Goal: Task Accomplishment & Management: Manage account settings

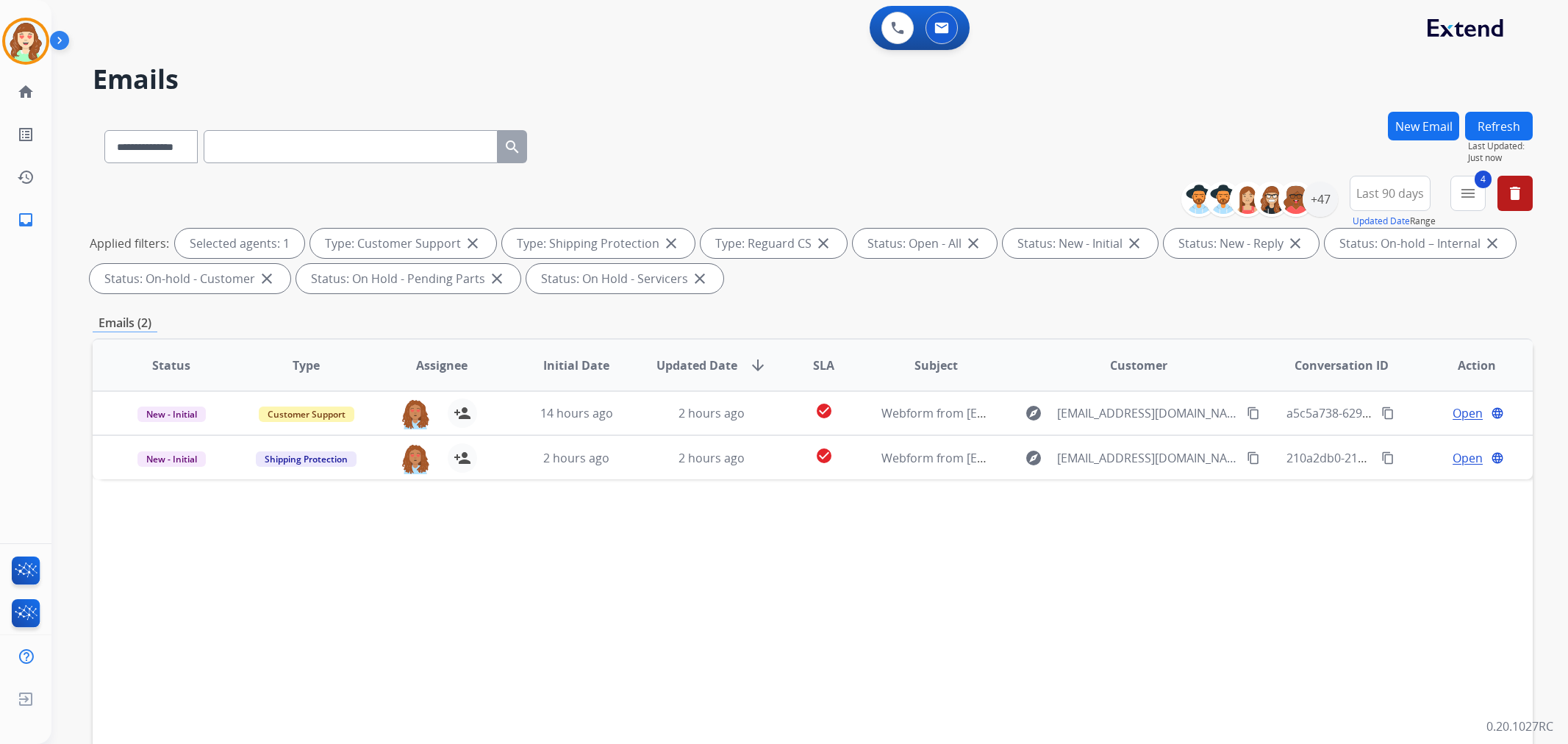
select select "**********"
click at [164, 135] on select "**********" at bounding box center [150, 146] width 92 height 33
click at [104, 130] on select "**********" at bounding box center [150, 146] width 92 height 33
paste input "**********"
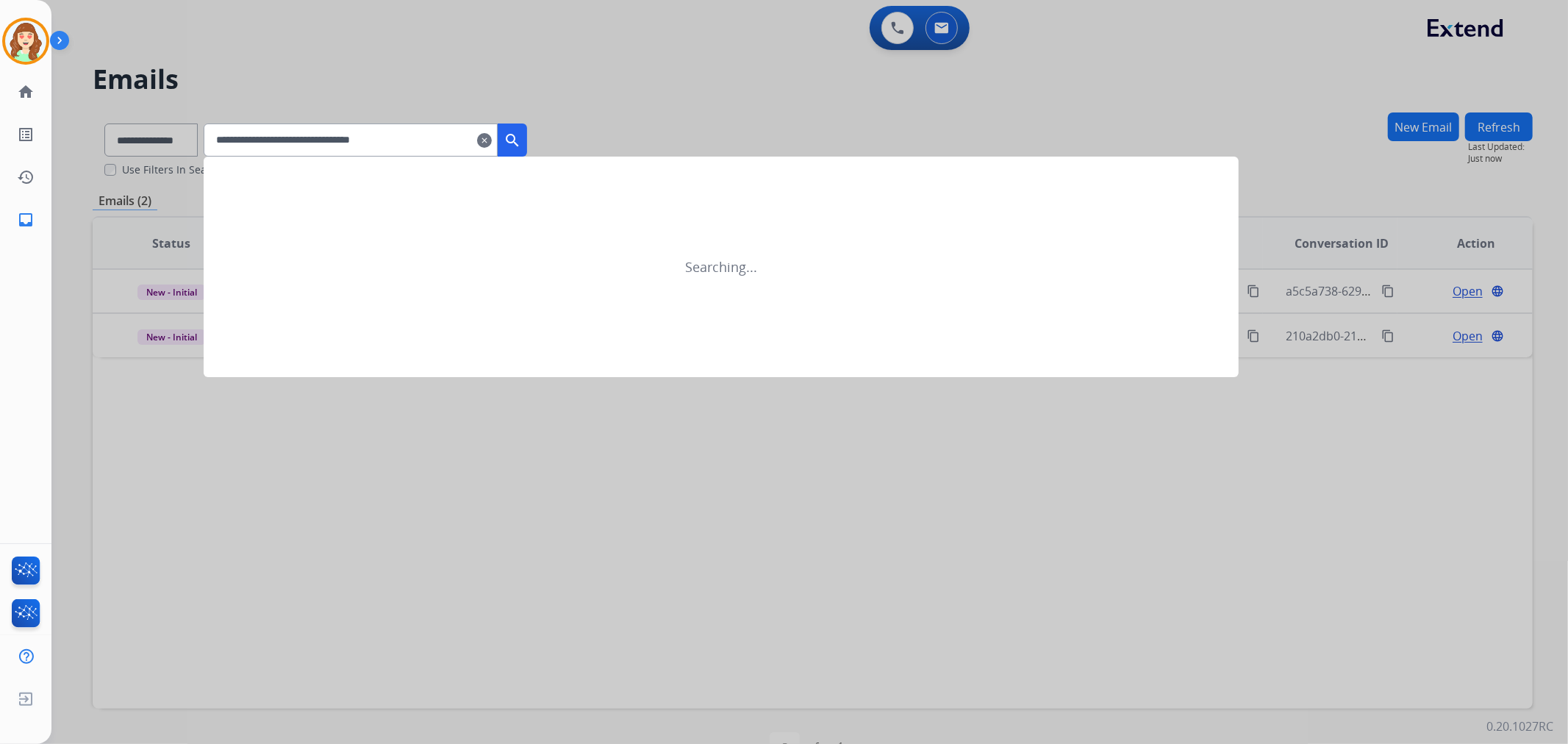
type input "**********"
drag, startPoint x: 538, startPoint y: 136, endPoint x: 542, endPoint y: 65, distance: 71.1
click at [527, 127] on button "search" at bounding box center [513, 140] width 30 height 33
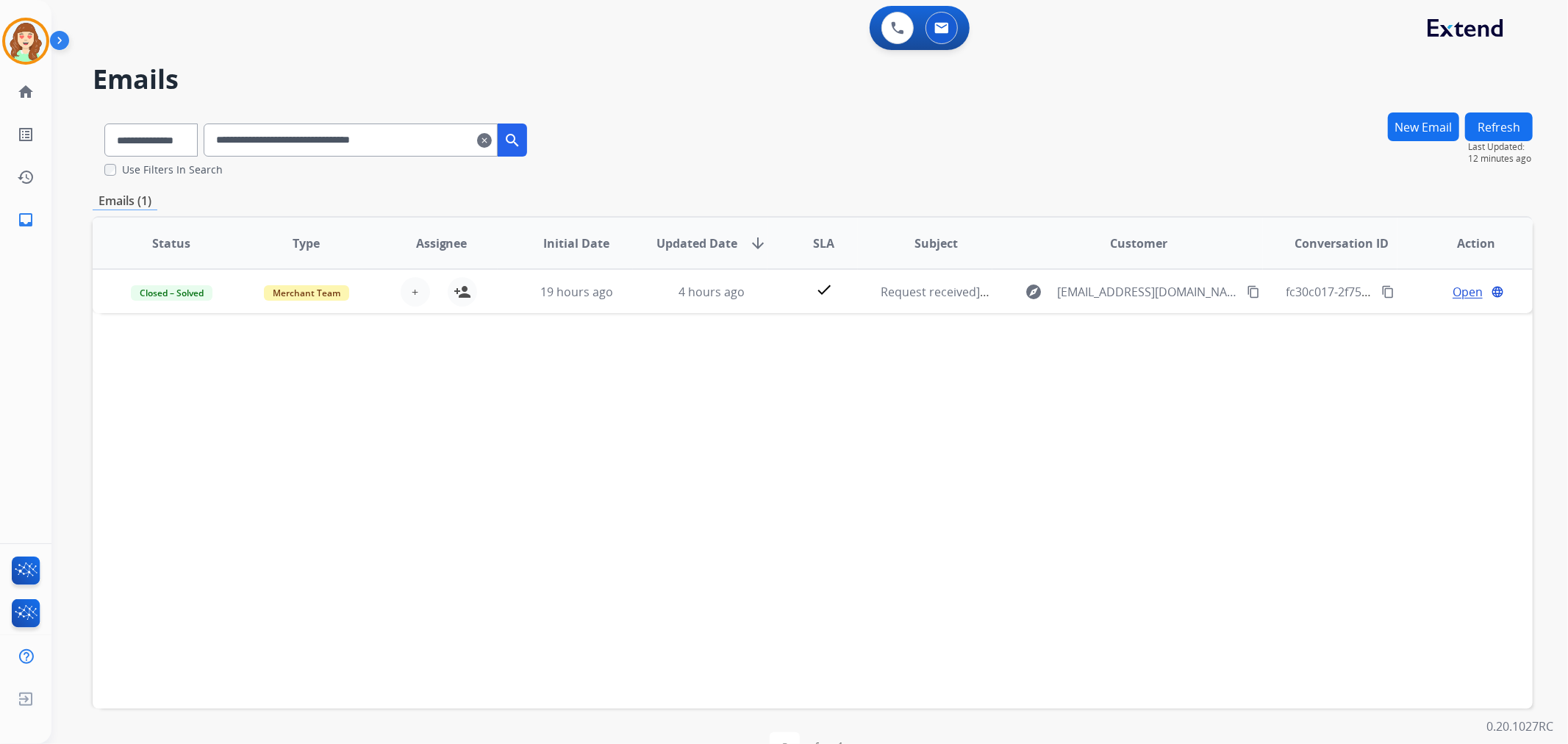
click at [491, 142] on mat-icon "clear" at bounding box center [484, 140] width 15 height 17
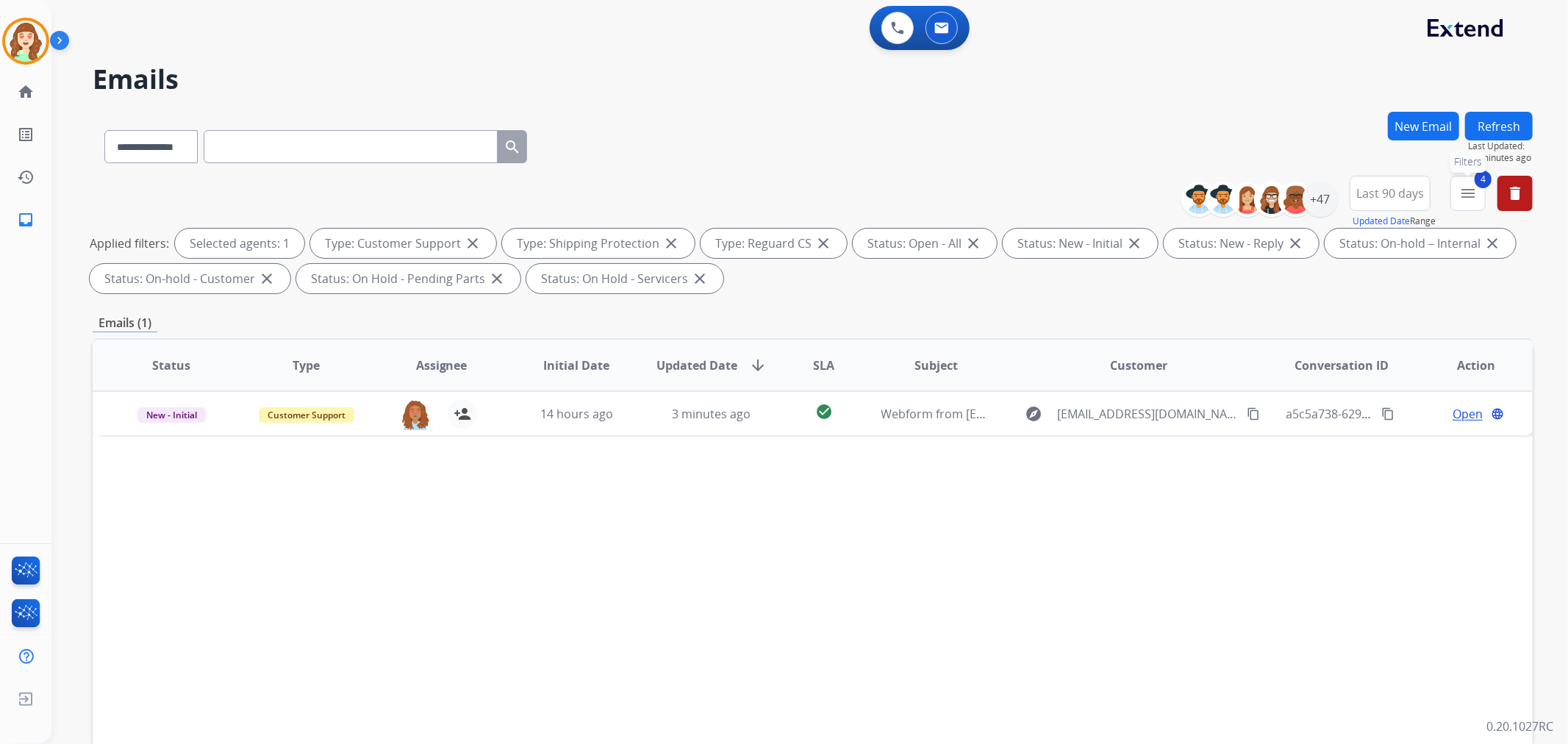
click at [1472, 181] on button "4 menu Filters" at bounding box center [1468, 193] width 35 height 35
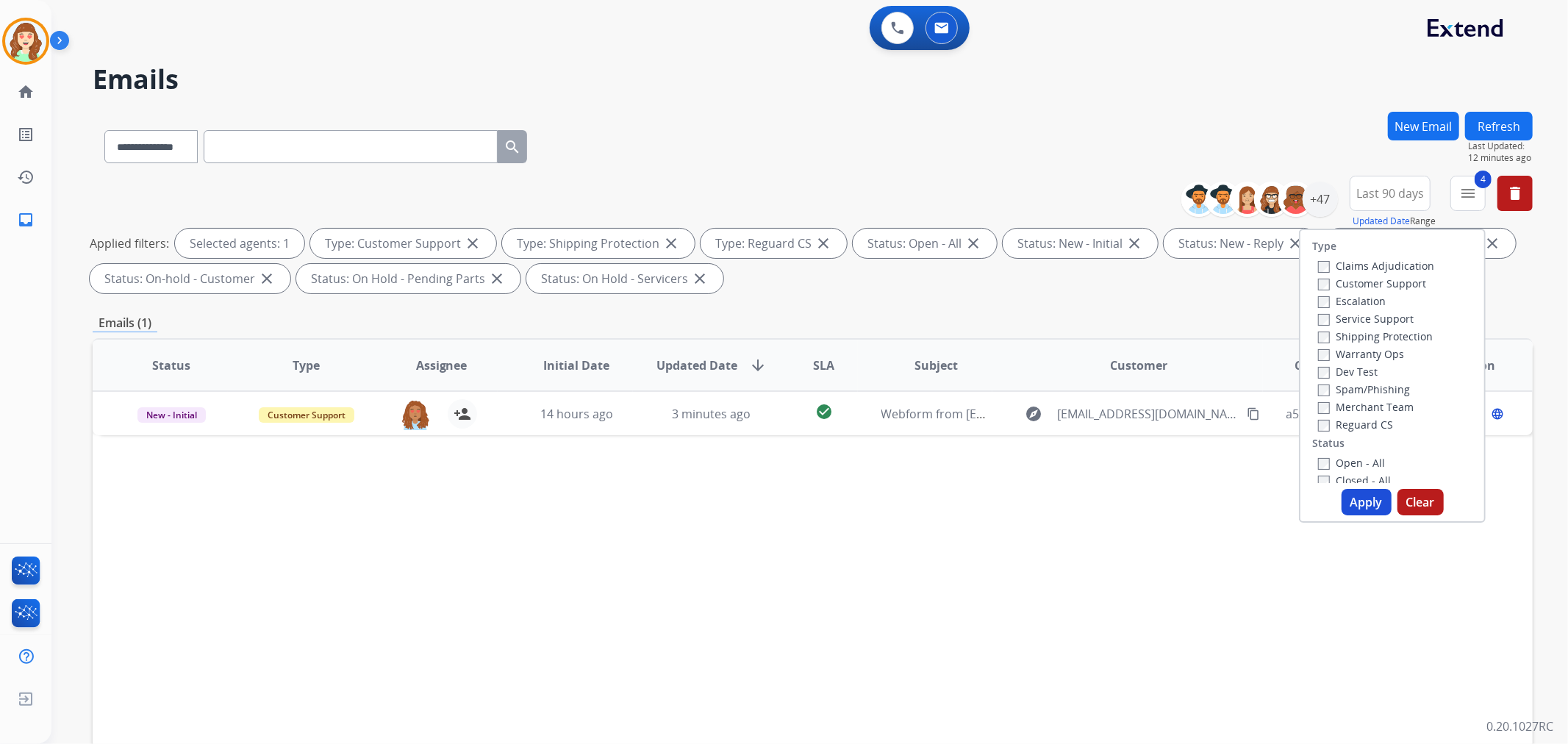
click at [1353, 493] on button "Apply" at bounding box center [1366, 502] width 50 height 26
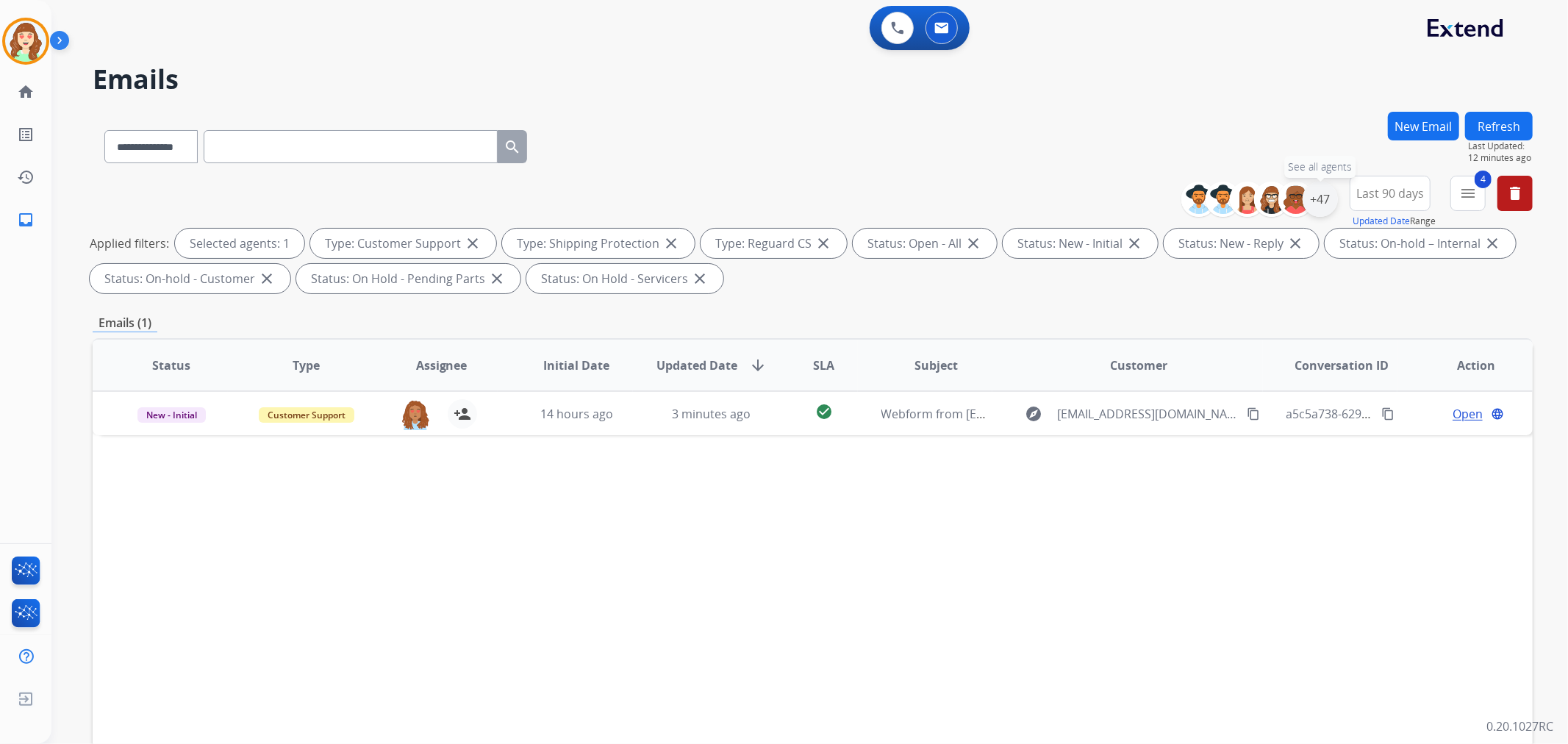
click at [1320, 201] on div "+47" at bounding box center [1320, 199] width 35 height 35
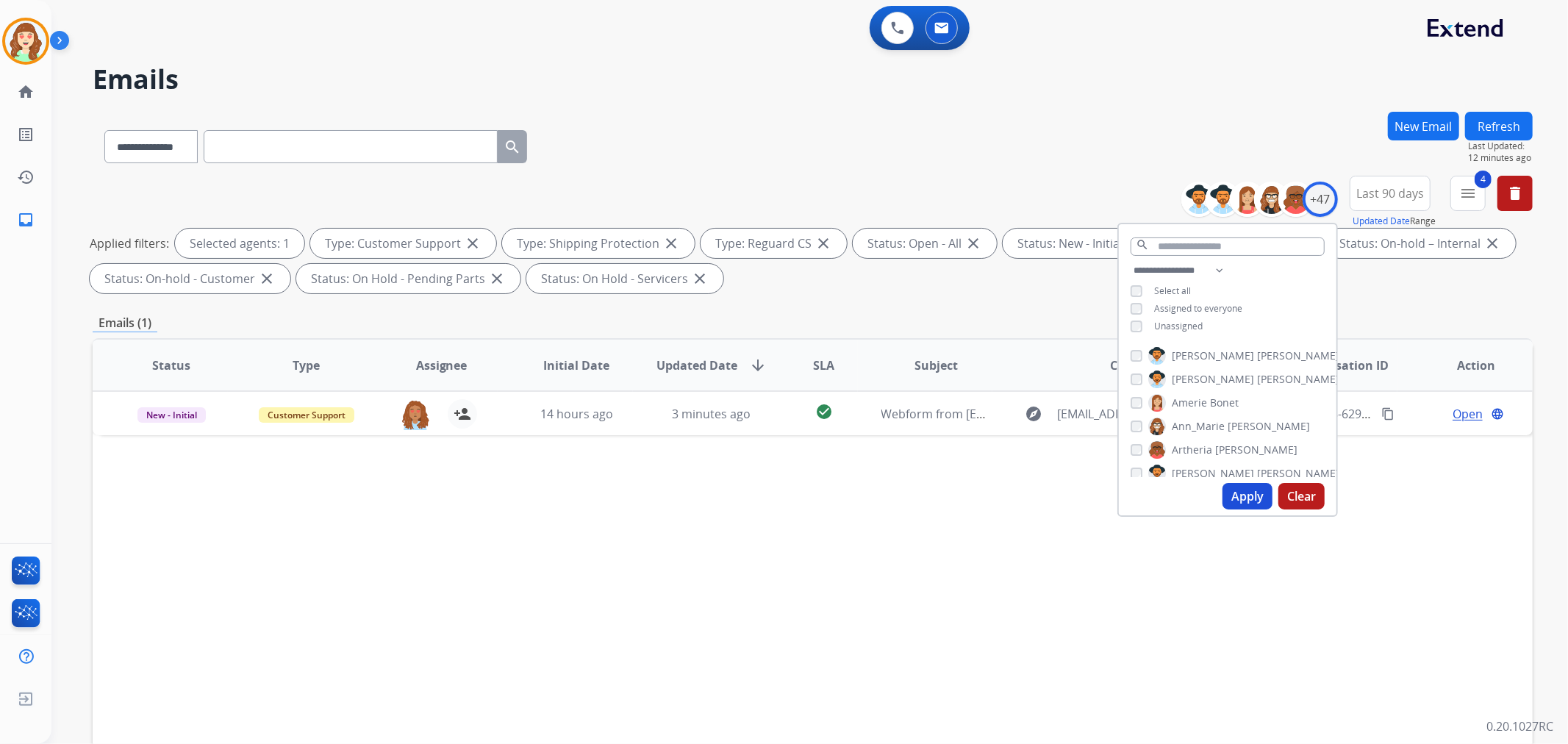
click at [1146, 324] on div "Unassigned" at bounding box center [1167, 326] width 72 height 12
click at [1237, 494] on button "Apply" at bounding box center [1247, 497] width 50 height 26
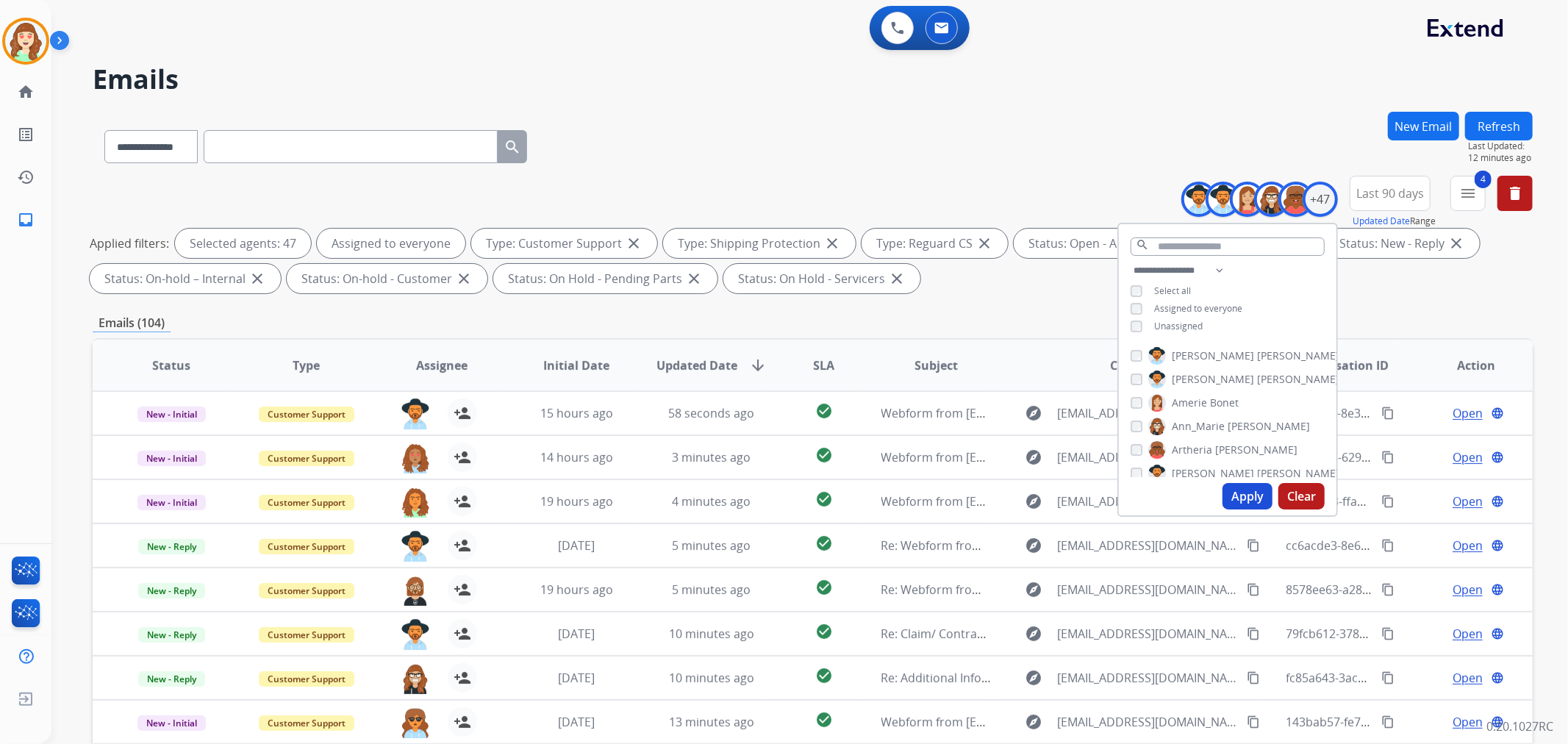
click at [813, 361] on span "SLA" at bounding box center [823, 365] width 21 height 17
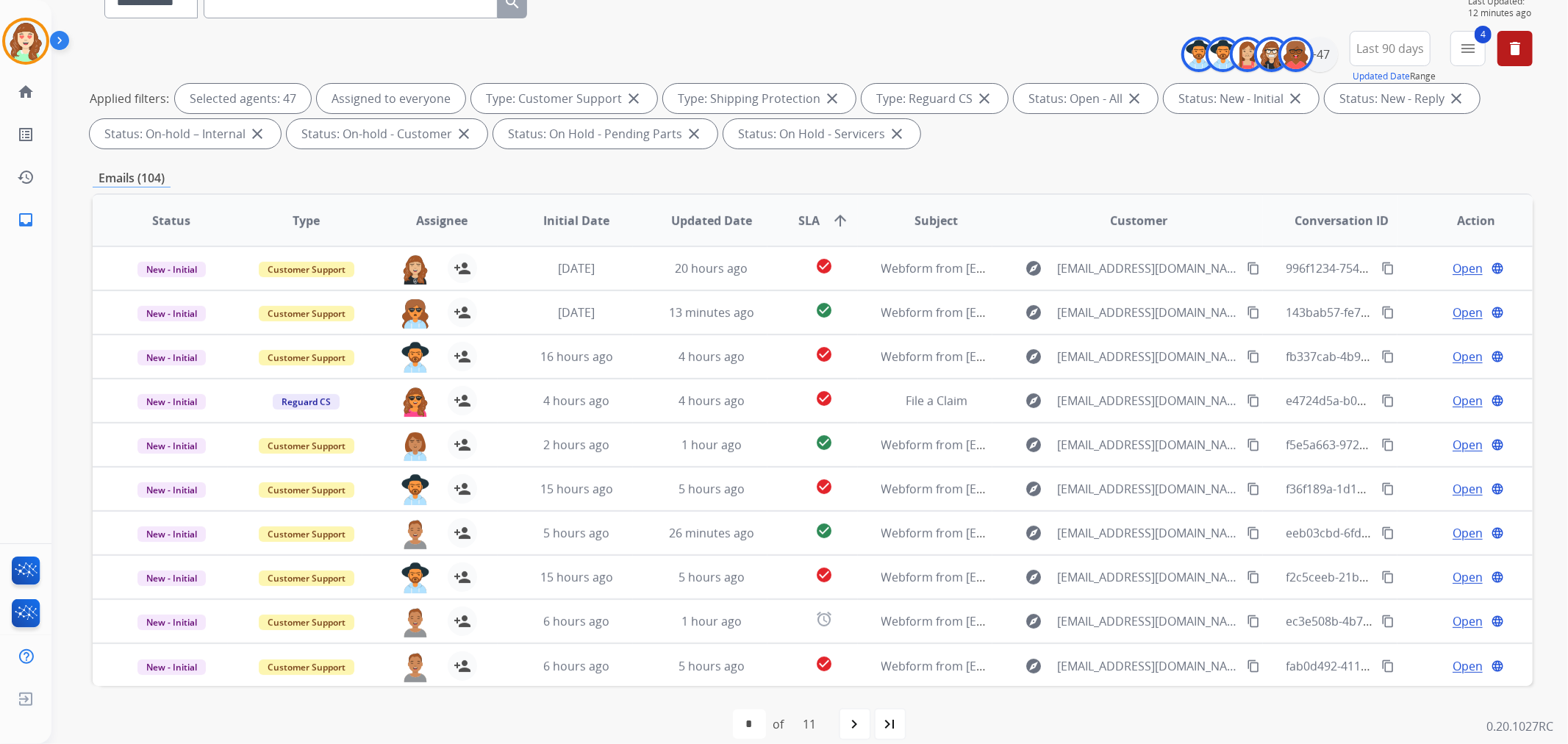
scroll to position [164, 0]
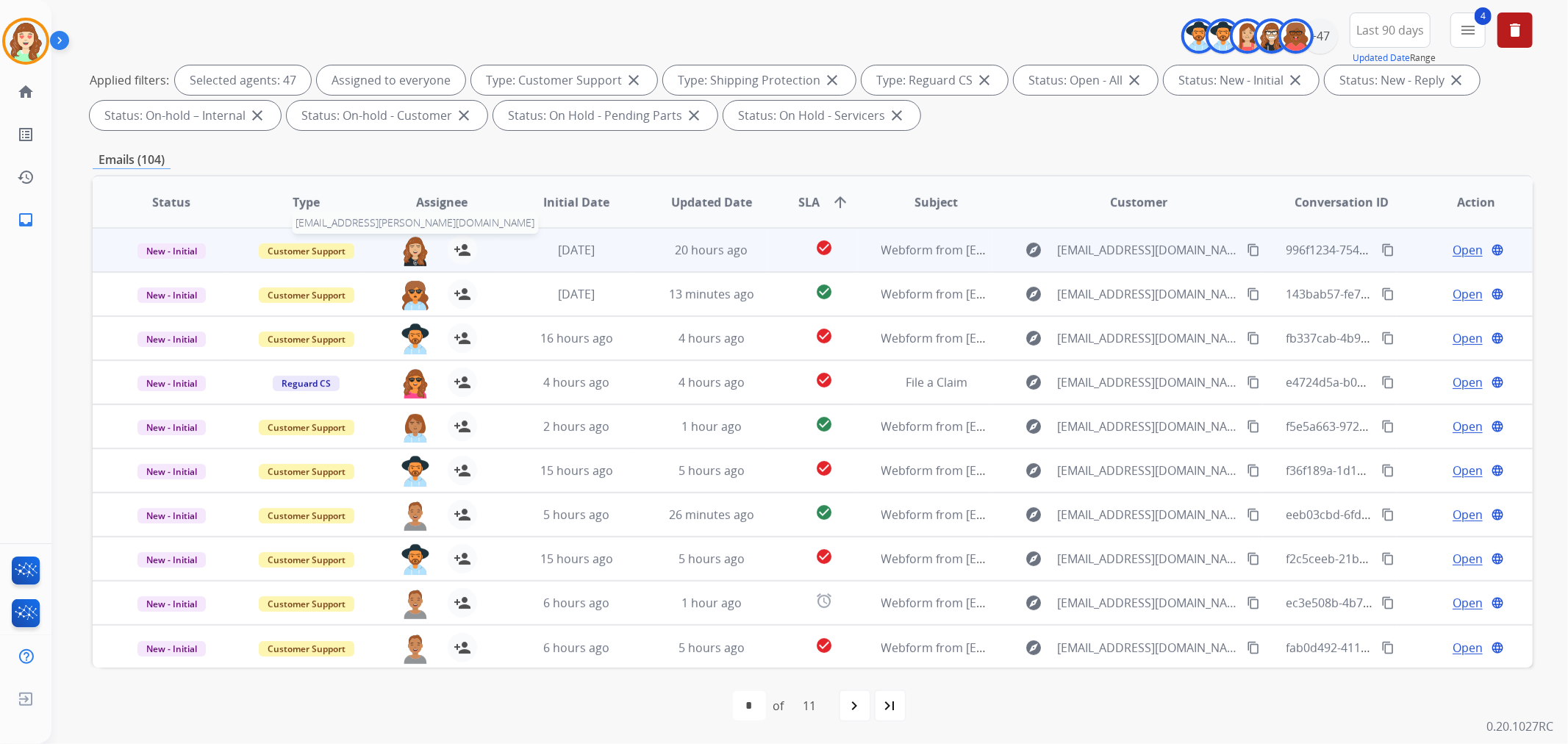
click at [415, 248] on img at bounding box center [415, 251] width 30 height 31
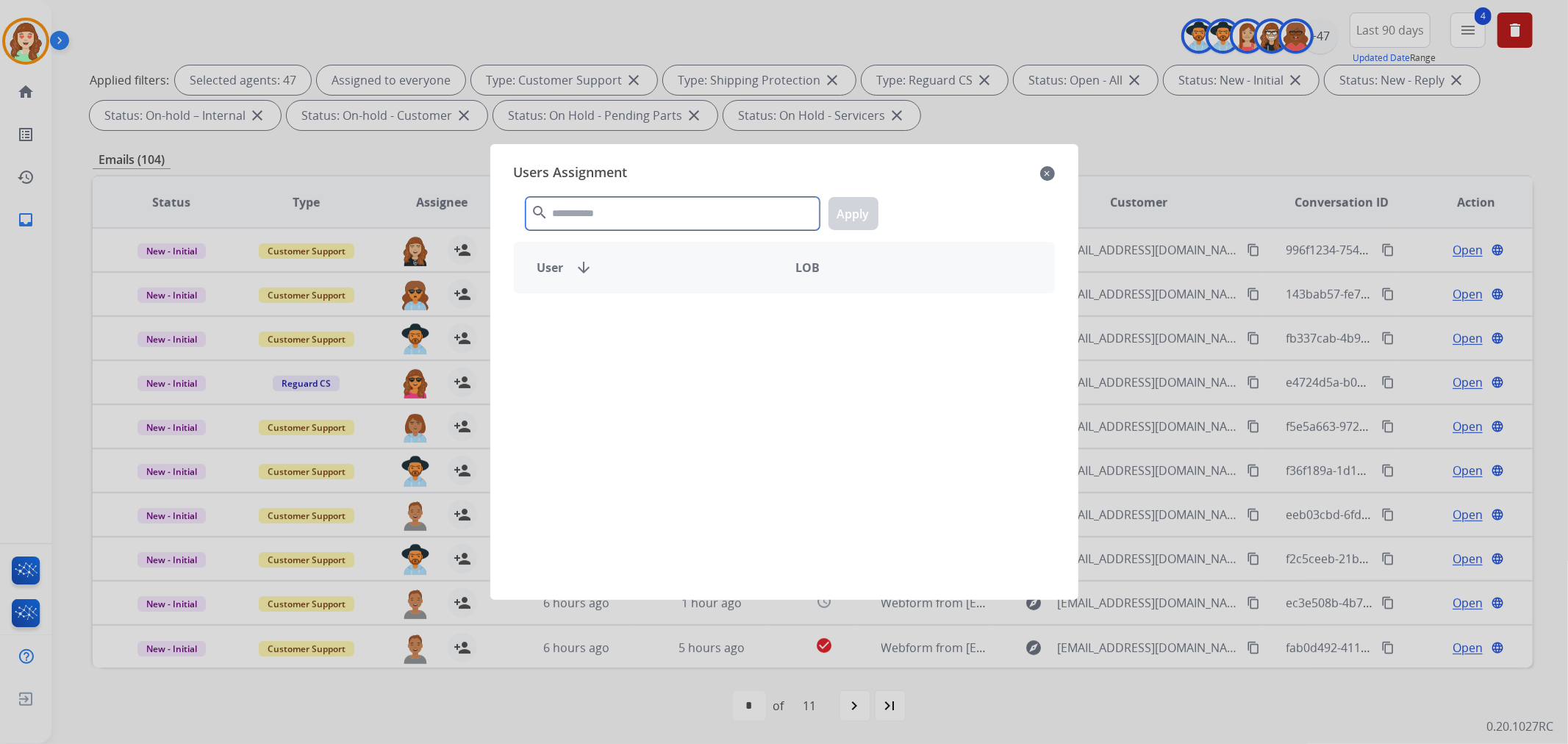
click at [662, 219] on input "text" at bounding box center [673, 214] width 294 height 33
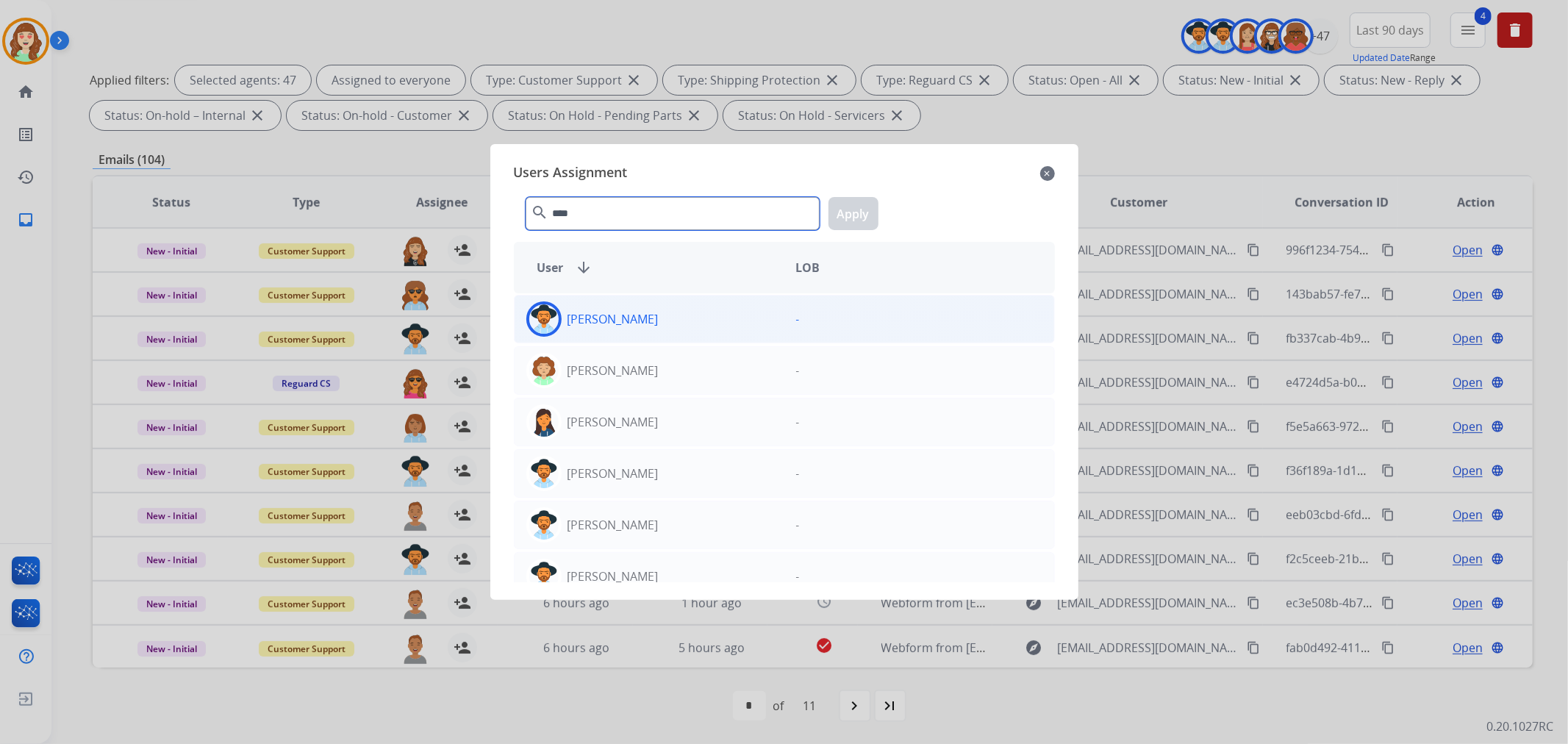
type input "****"
click at [689, 320] on div "[PERSON_NAME]" at bounding box center [649, 319] width 270 height 35
click at [863, 214] on button "Apply" at bounding box center [853, 214] width 50 height 33
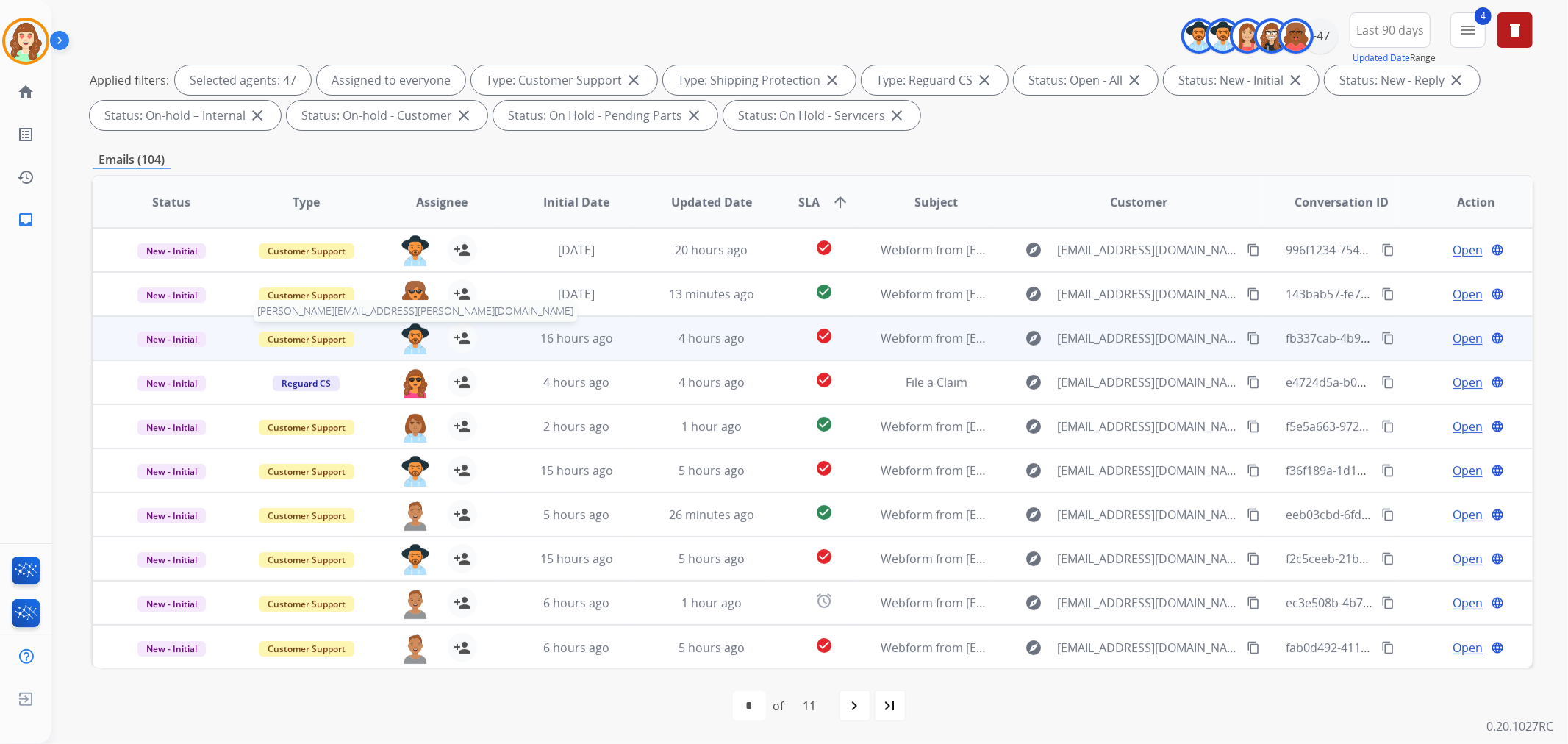
click at [412, 337] on img at bounding box center [415, 340] width 30 height 31
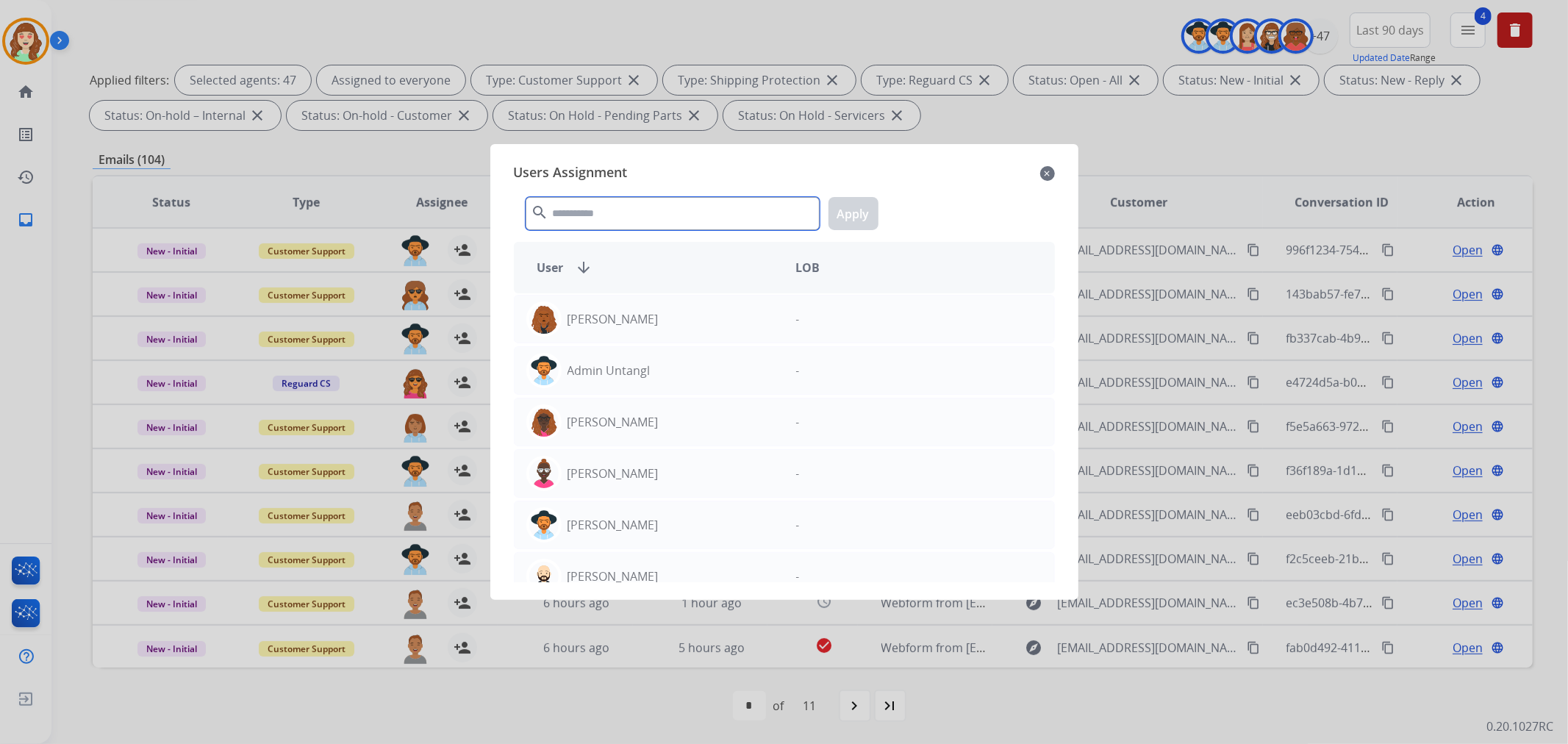
click at [609, 220] on input "text" at bounding box center [673, 214] width 294 height 33
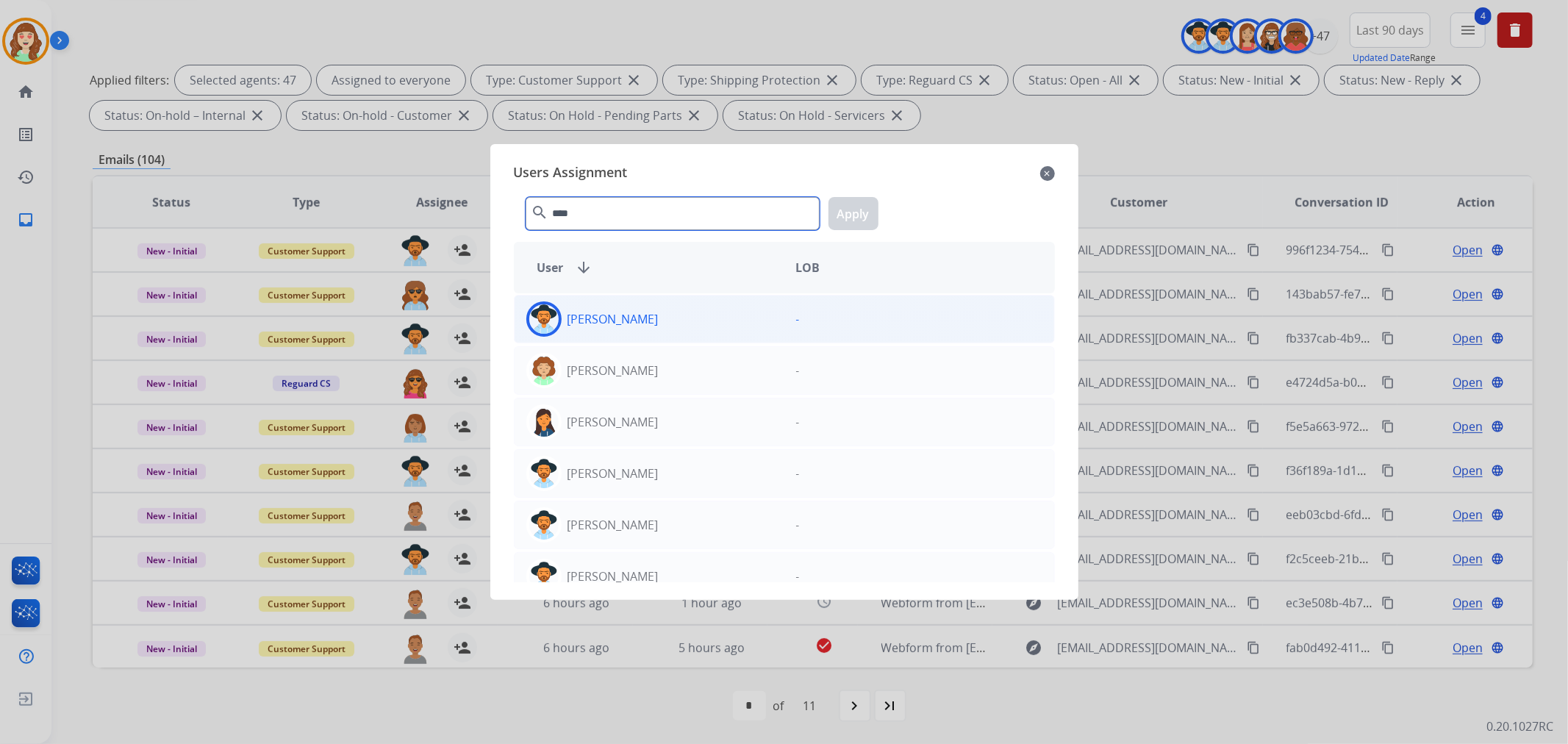
type input "****"
click at [655, 321] on div "[PERSON_NAME]" at bounding box center [649, 319] width 270 height 35
click at [868, 221] on button "Apply" at bounding box center [853, 214] width 50 height 33
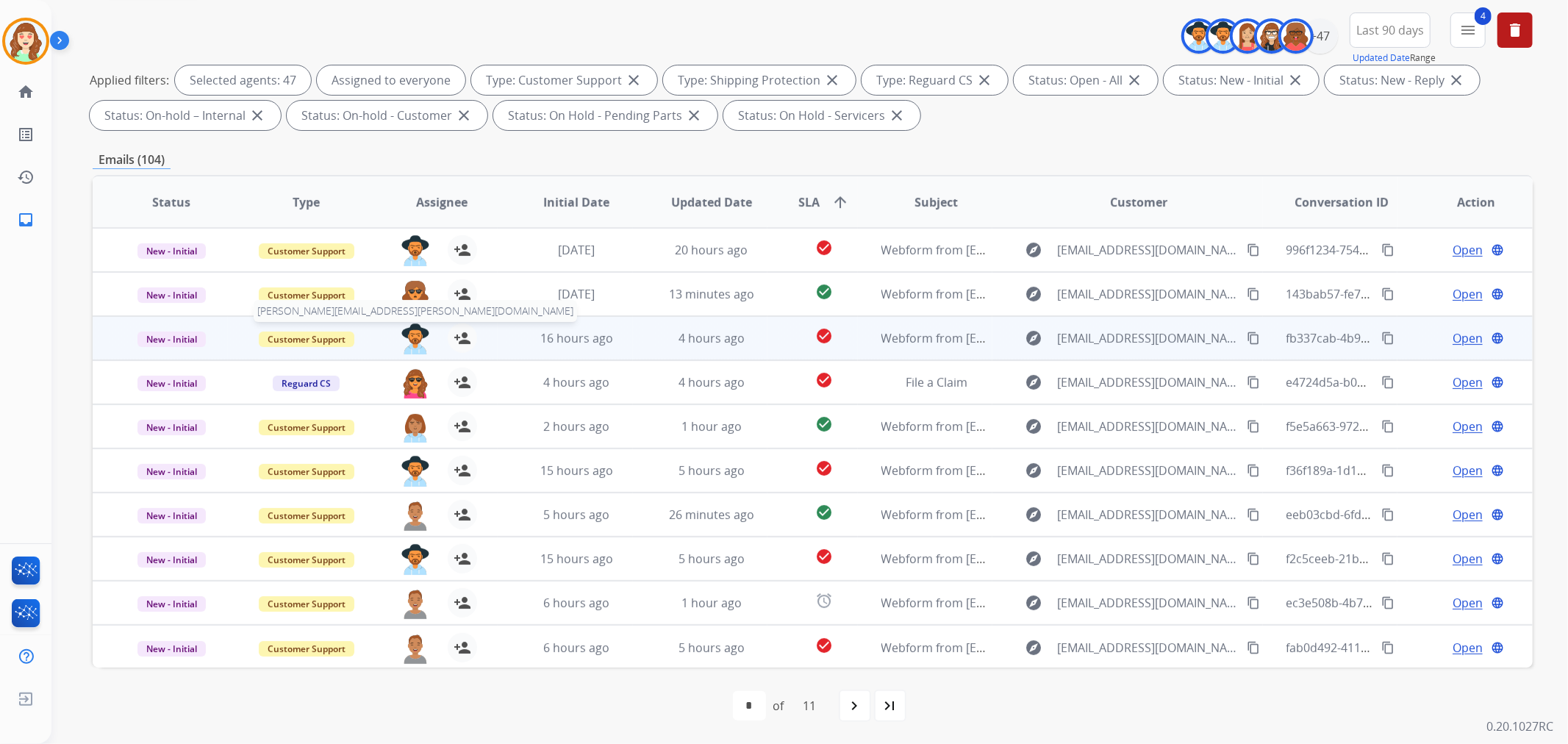
click at [409, 335] on img at bounding box center [415, 340] width 30 height 31
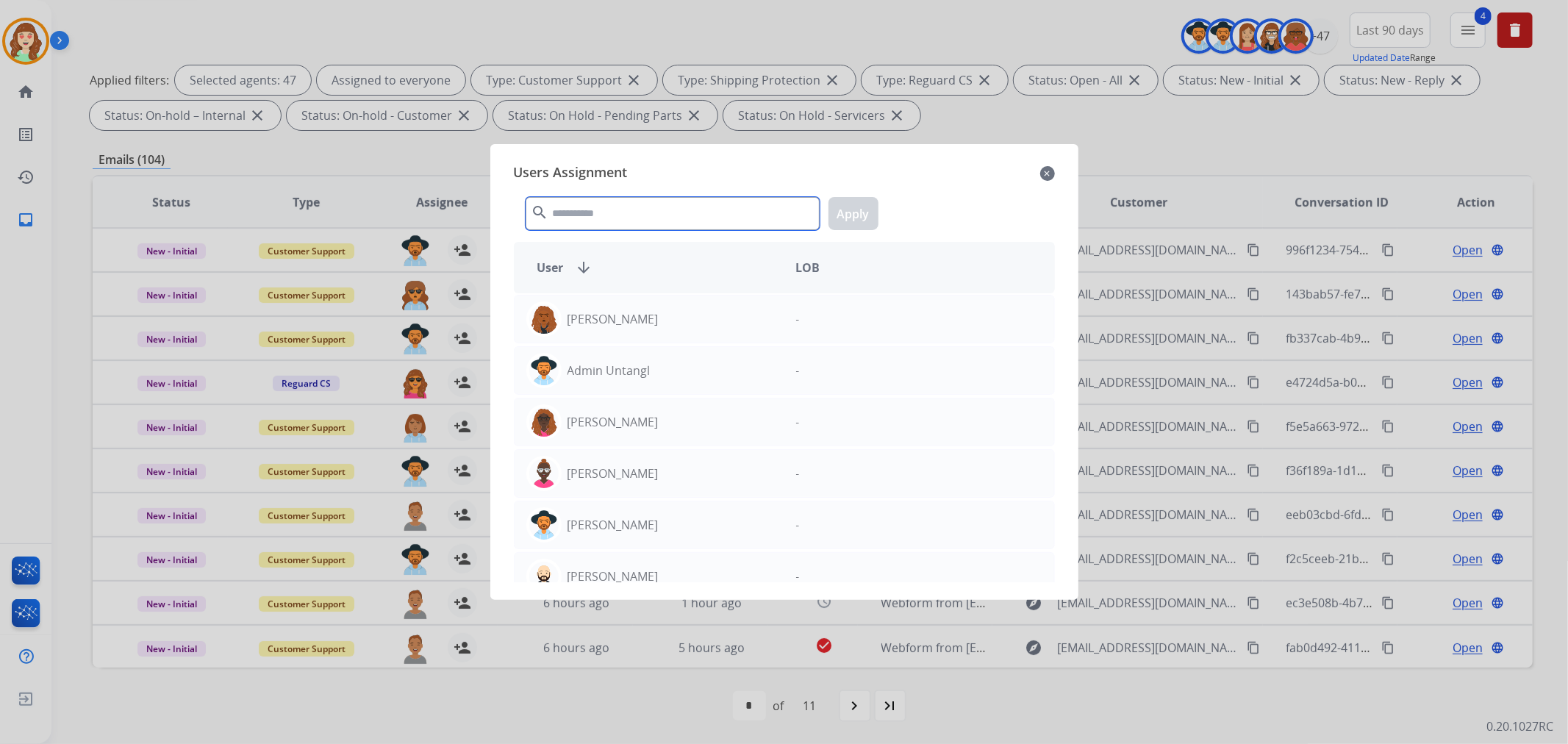
click at [620, 217] on input "text" at bounding box center [673, 214] width 294 height 33
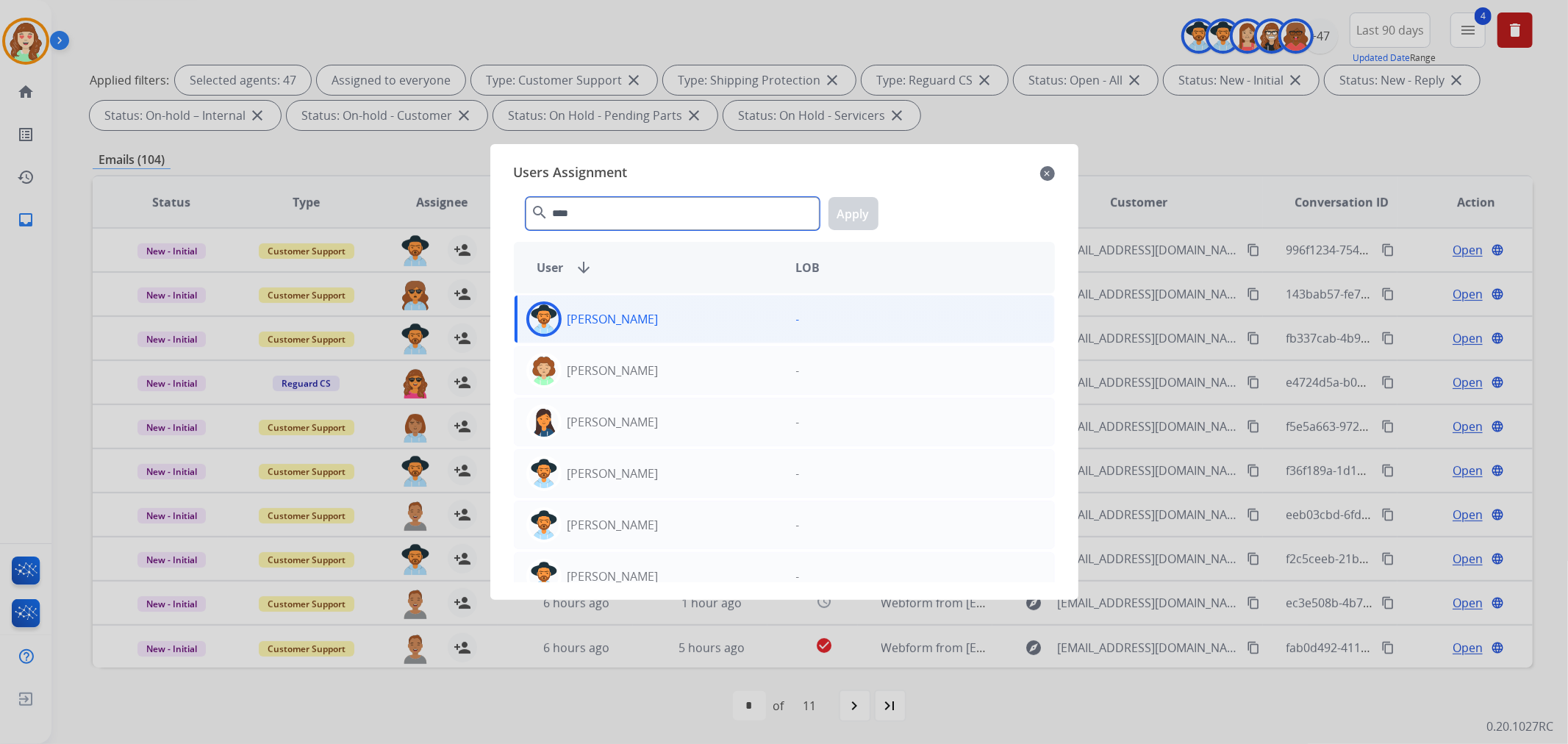
type input "****"
click at [772, 309] on div "[PERSON_NAME]" at bounding box center [649, 319] width 270 height 35
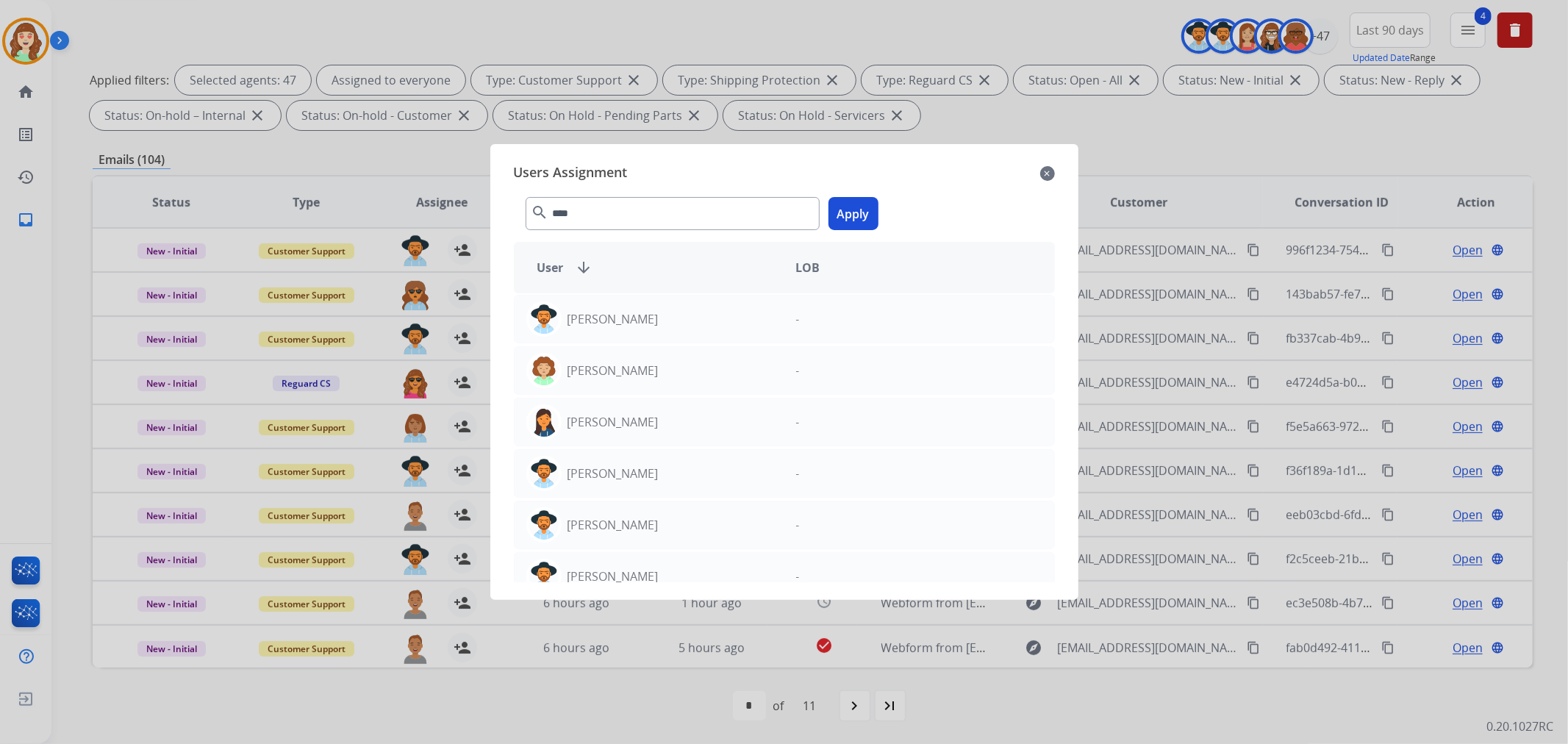
click at [855, 210] on button "Apply" at bounding box center [853, 214] width 50 height 33
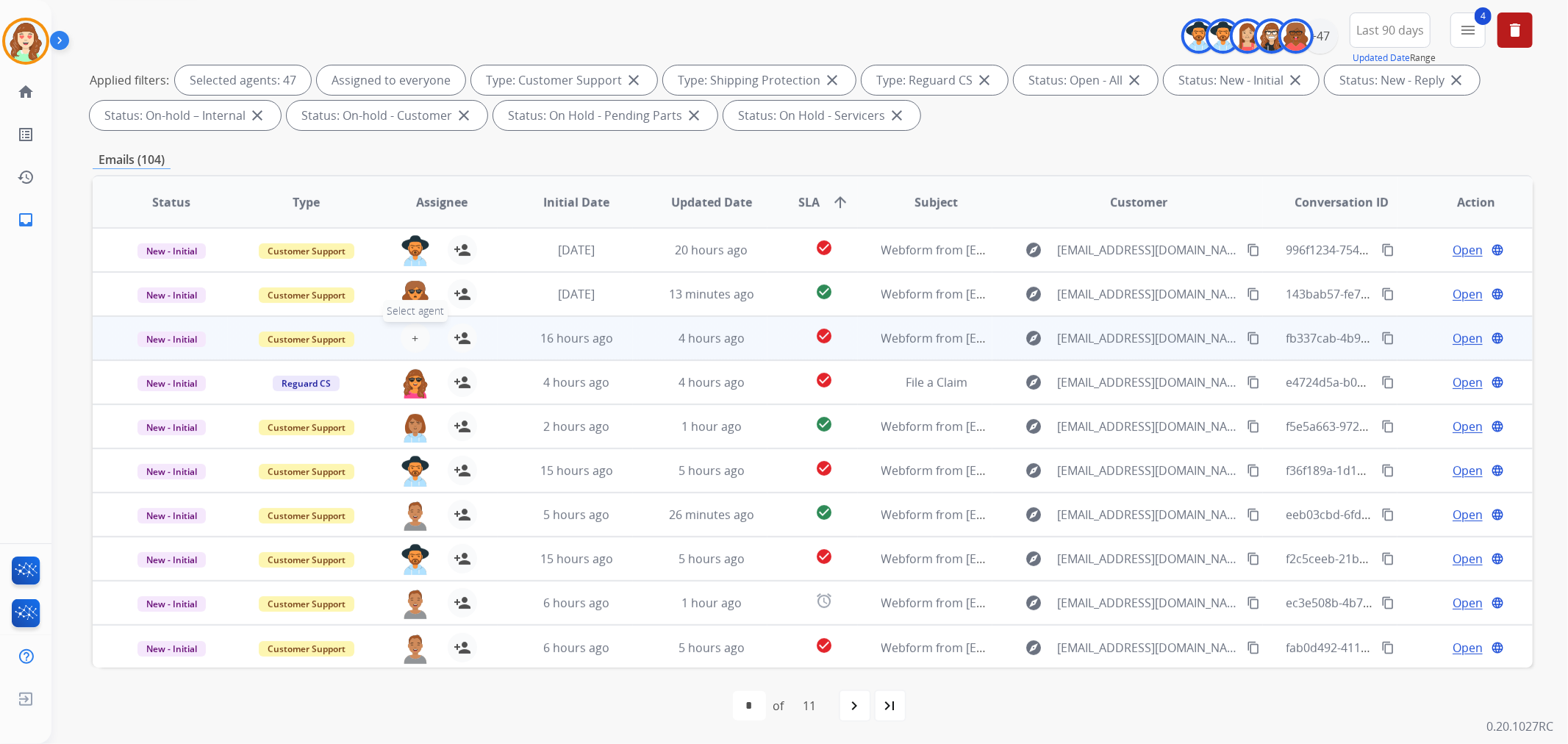
click at [408, 338] on button "+ Select agent" at bounding box center [415, 339] width 30 height 30
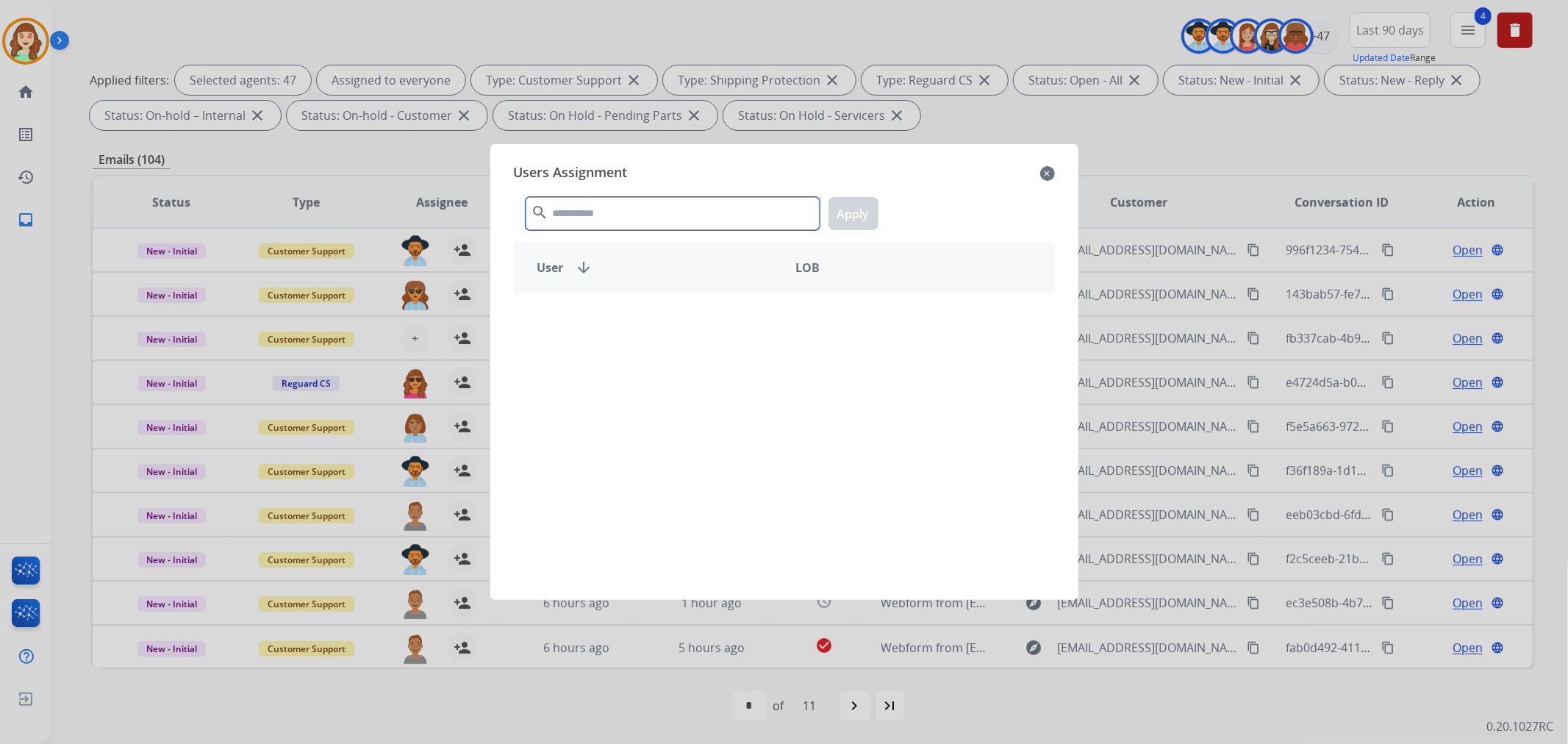
click at [633, 213] on input "text" at bounding box center [673, 214] width 294 height 33
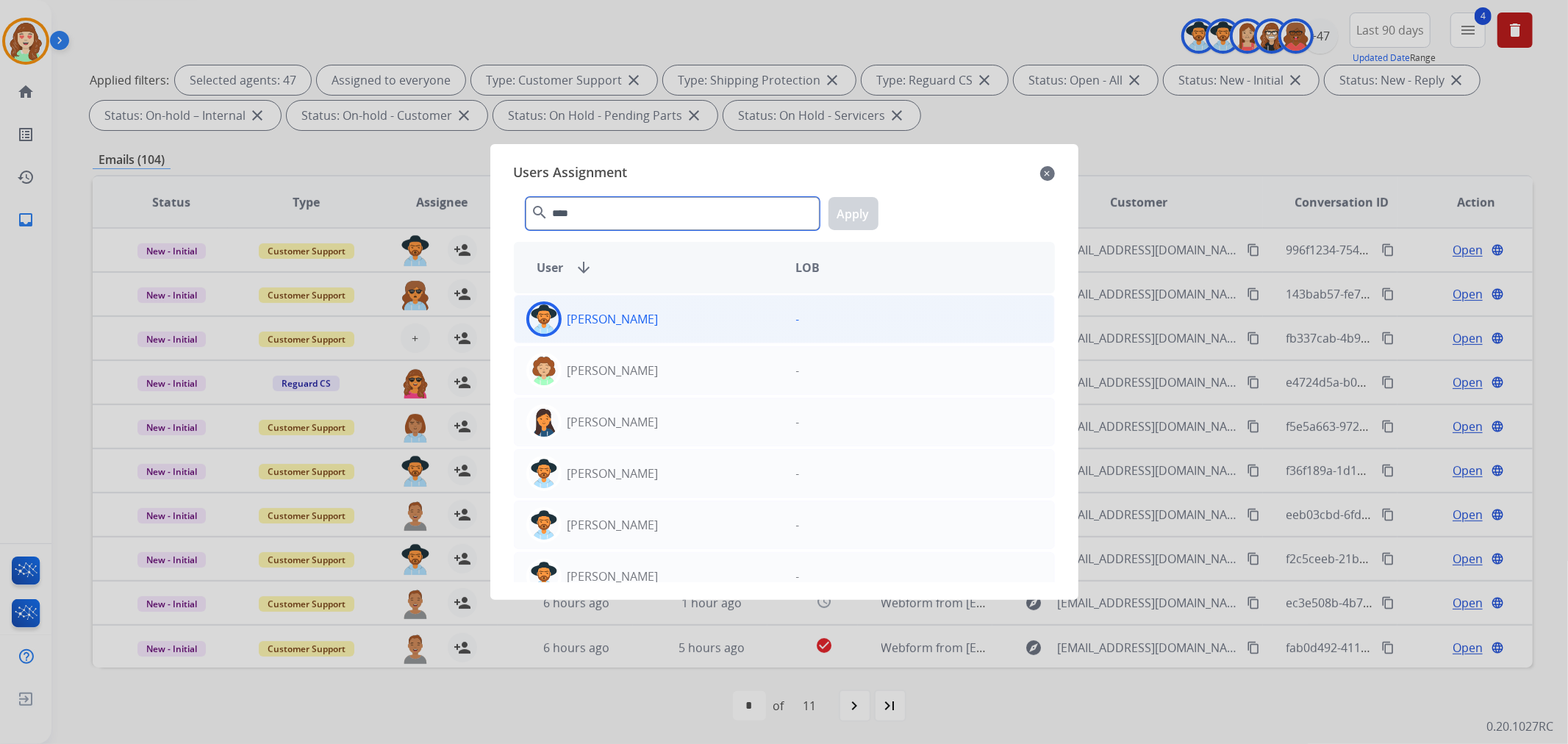
type input "****"
click at [666, 319] on div "[PERSON_NAME]" at bounding box center [649, 319] width 270 height 35
click at [861, 217] on button "Apply" at bounding box center [853, 214] width 50 height 33
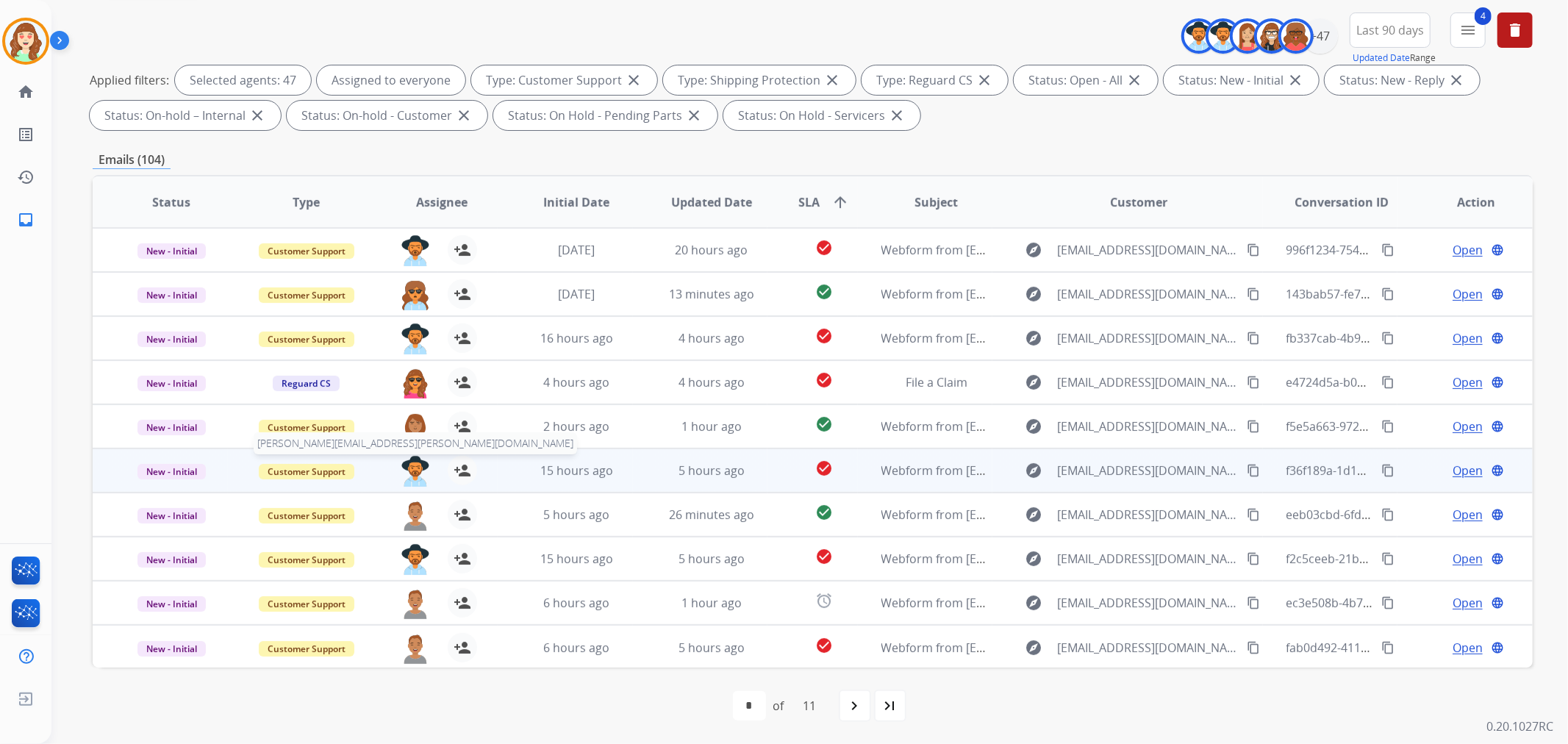
click at [402, 472] on img at bounding box center [415, 472] width 30 height 31
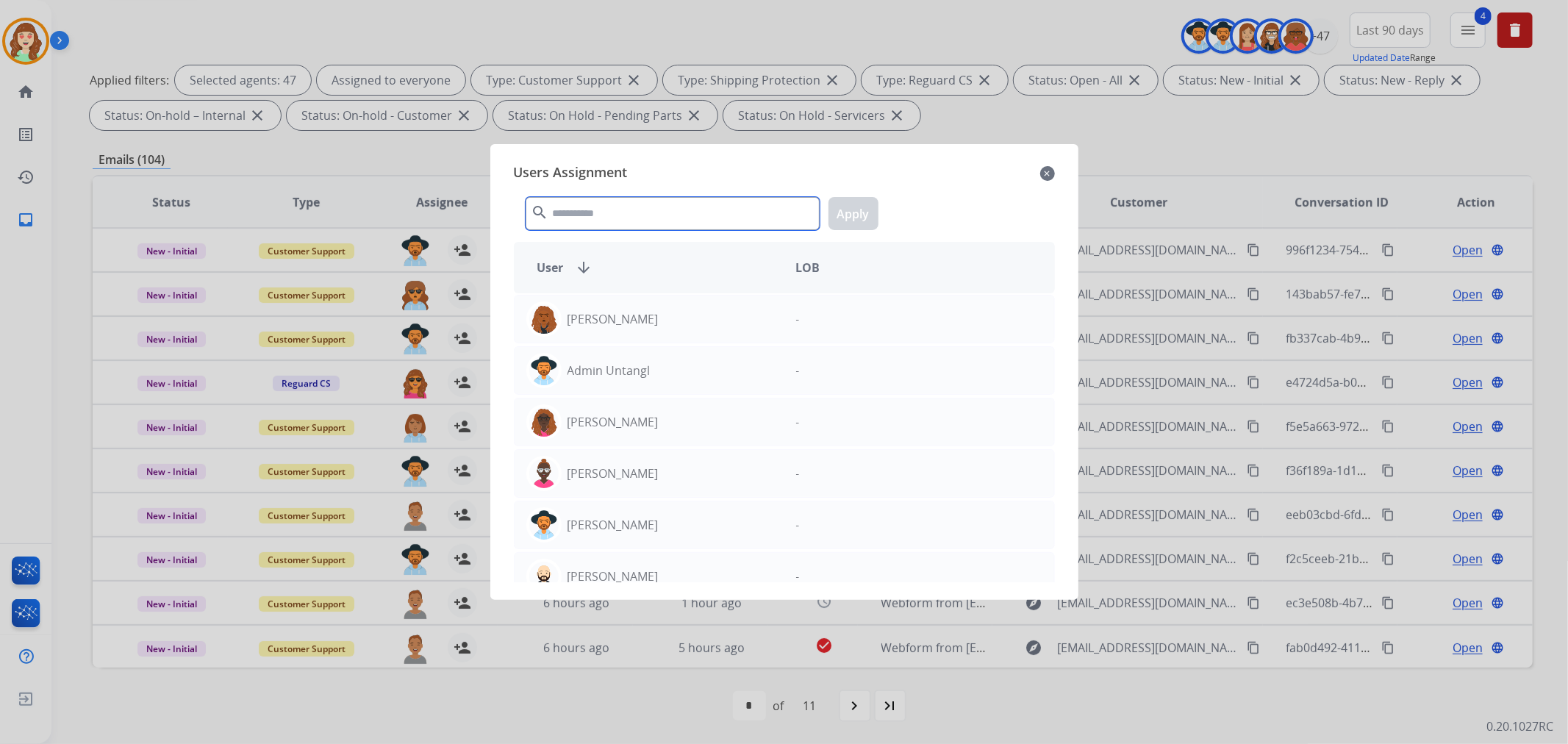
click at [650, 212] on input "text" at bounding box center [673, 214] width 294 height 33
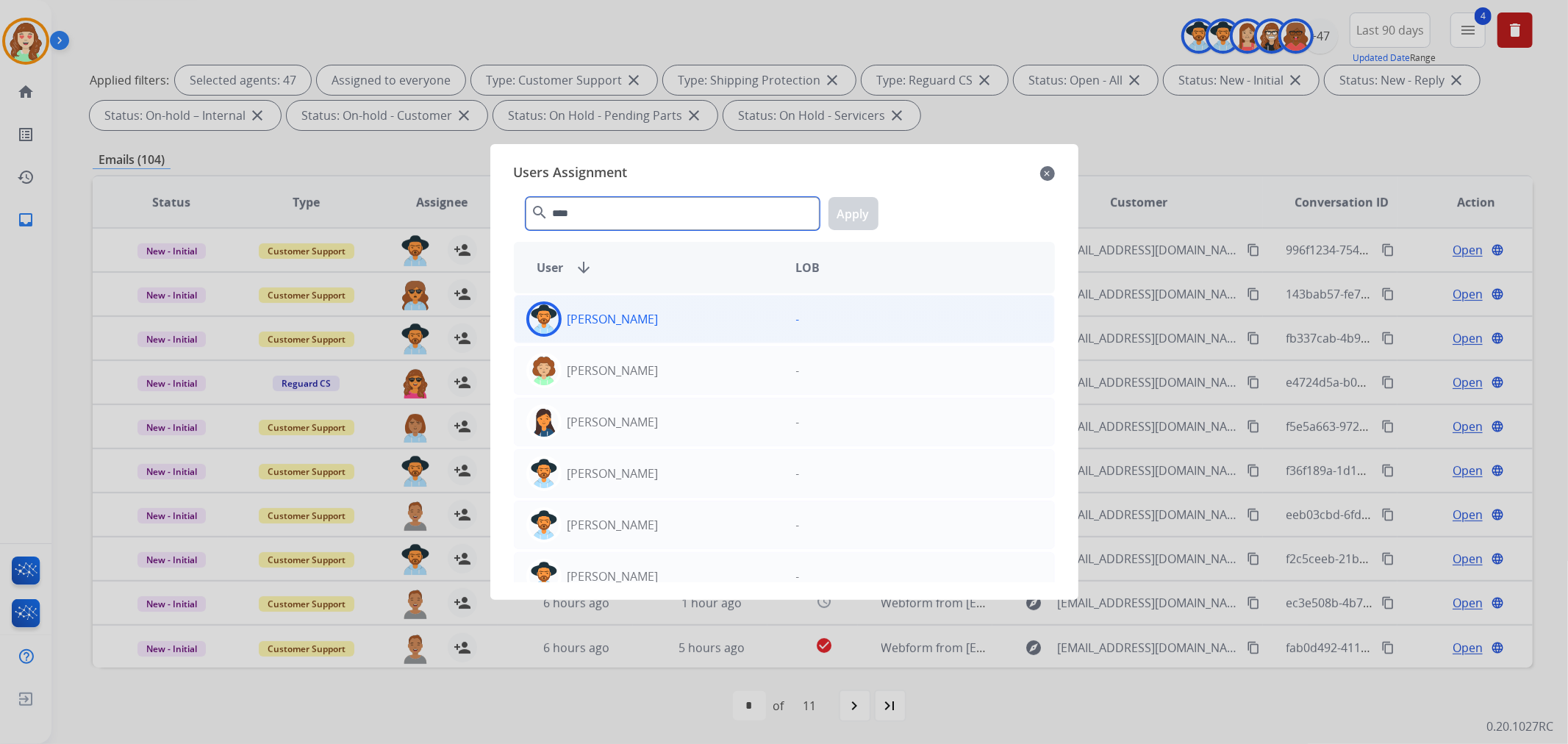
type input "****"
click at [670, 320] on div "[PERSON_NAME]" at bounding box center [649, 319] width 270 height 35
click at [863, 222] on button "Apply" at bounding box center [853, 214] width 50 height 33
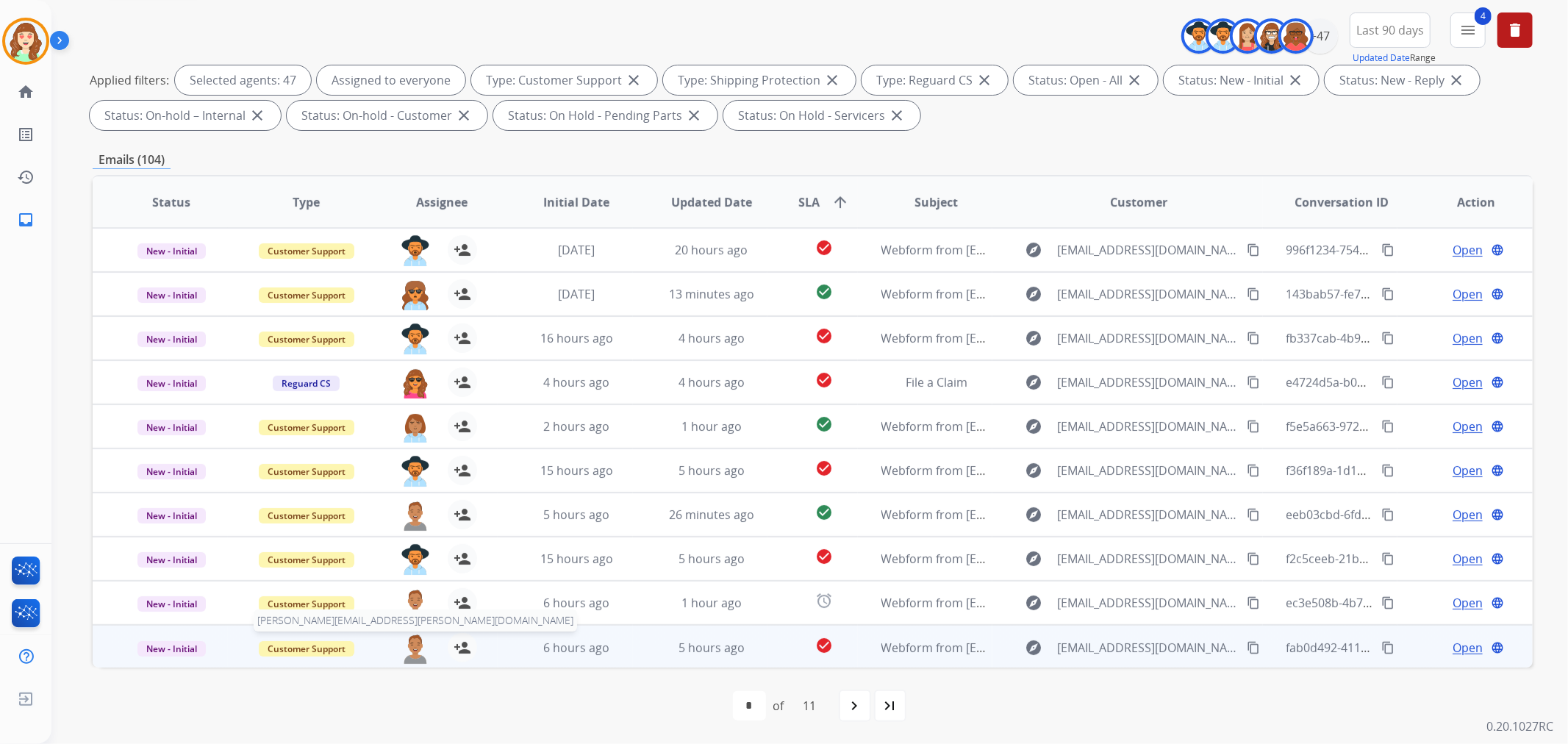
click at [409, 645] on img at bounding box center [415, 649] width 30 height 31
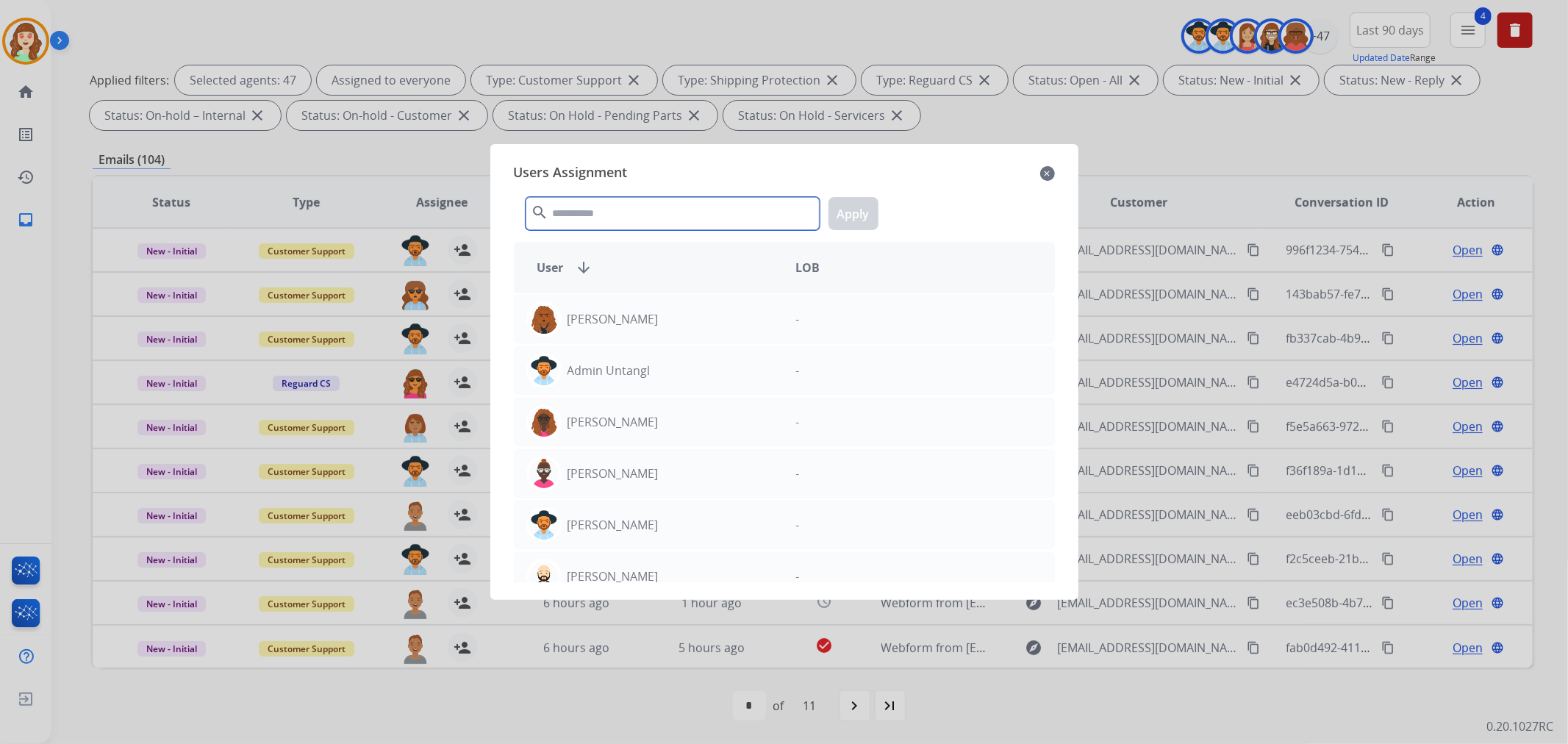
click at [635, 219] on input "text" at bounding box center [673, 214] width 294 height 33
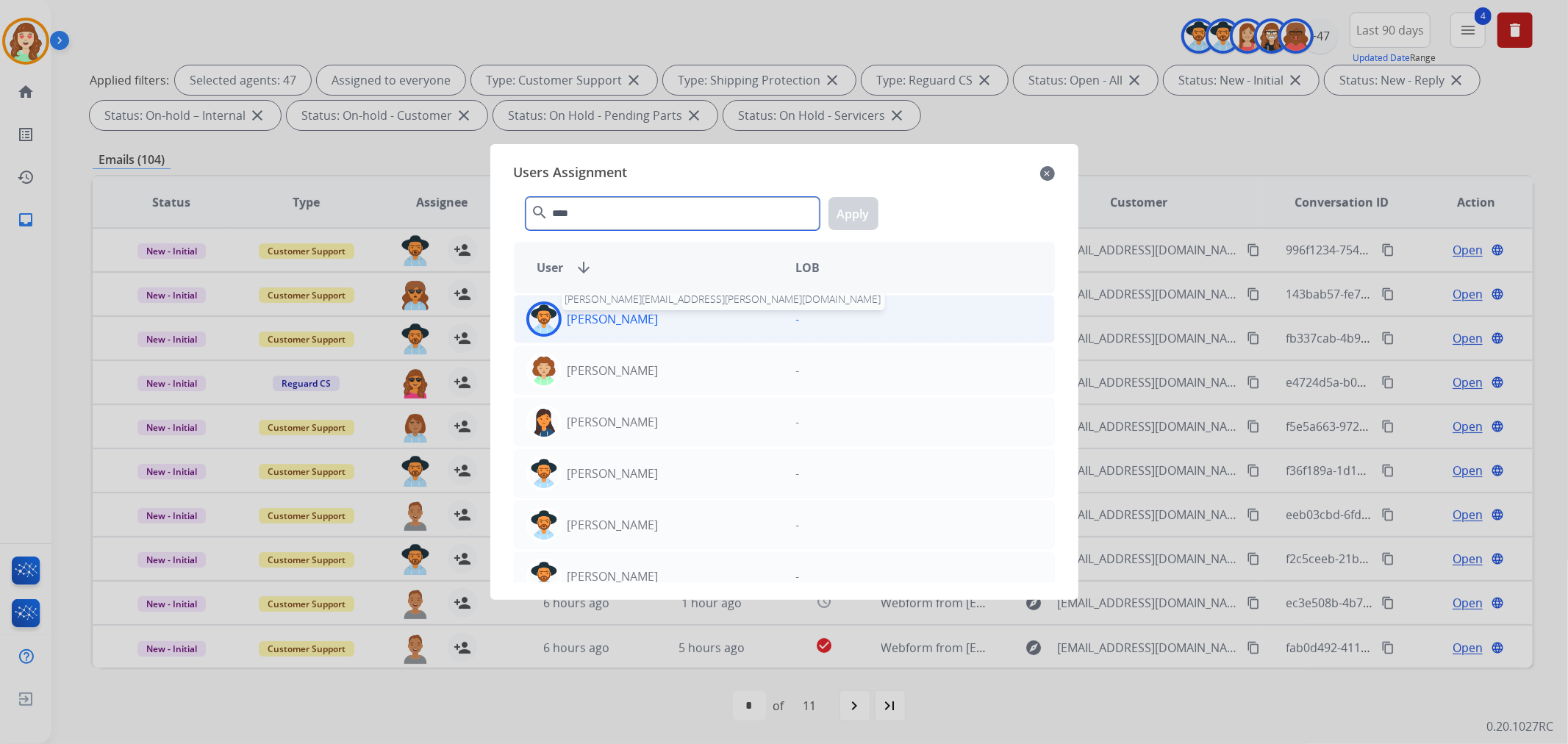
type input "****"
click at [609, 324] on p "[PERSON_NAME]" at bounding box center [613, 318] width 91 height 17
click at [843, 206] on button "Apply" at bounding box center [853, 214] width 50 height 33
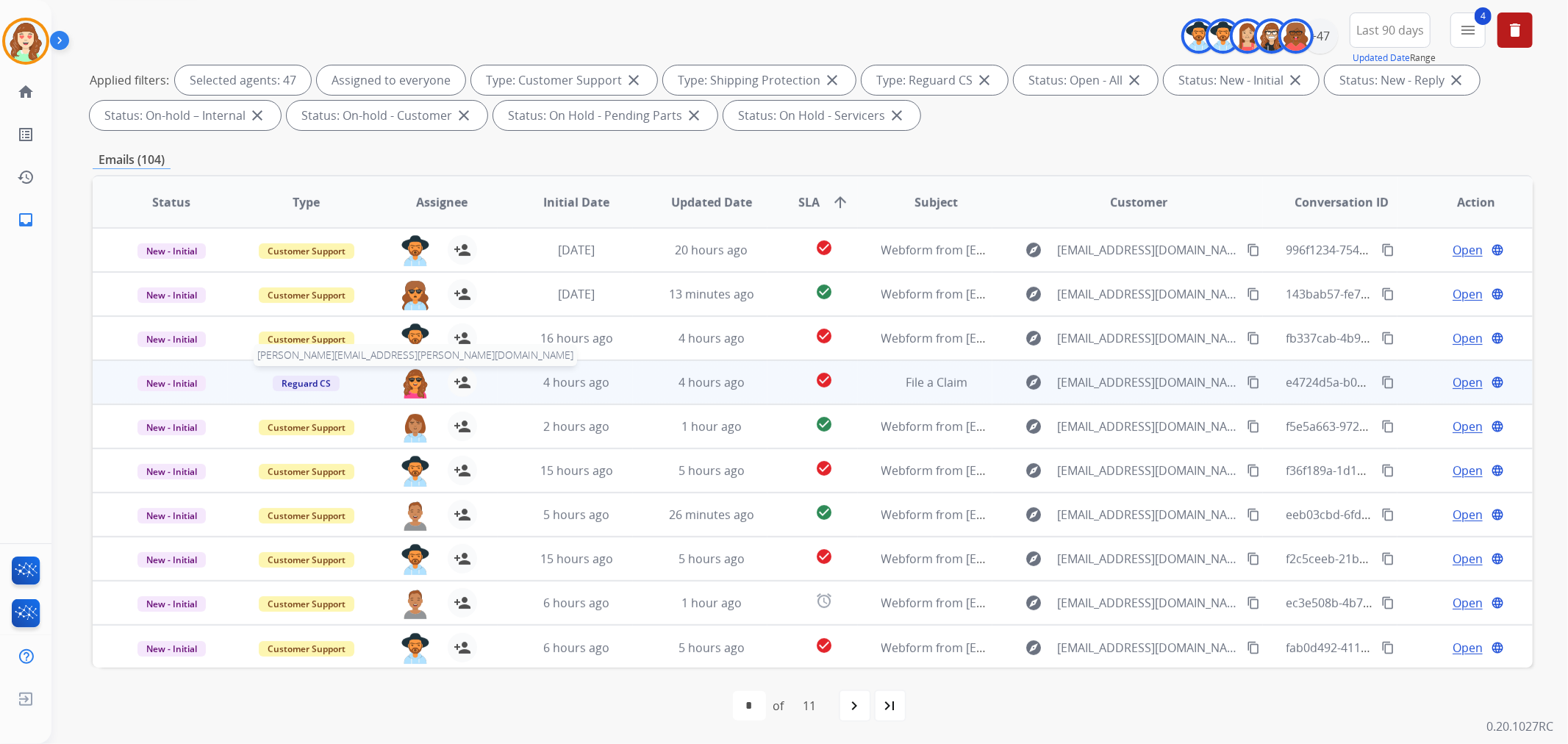
click at [410, 378] on img at bounding box center [415, 383] width 30 height 31
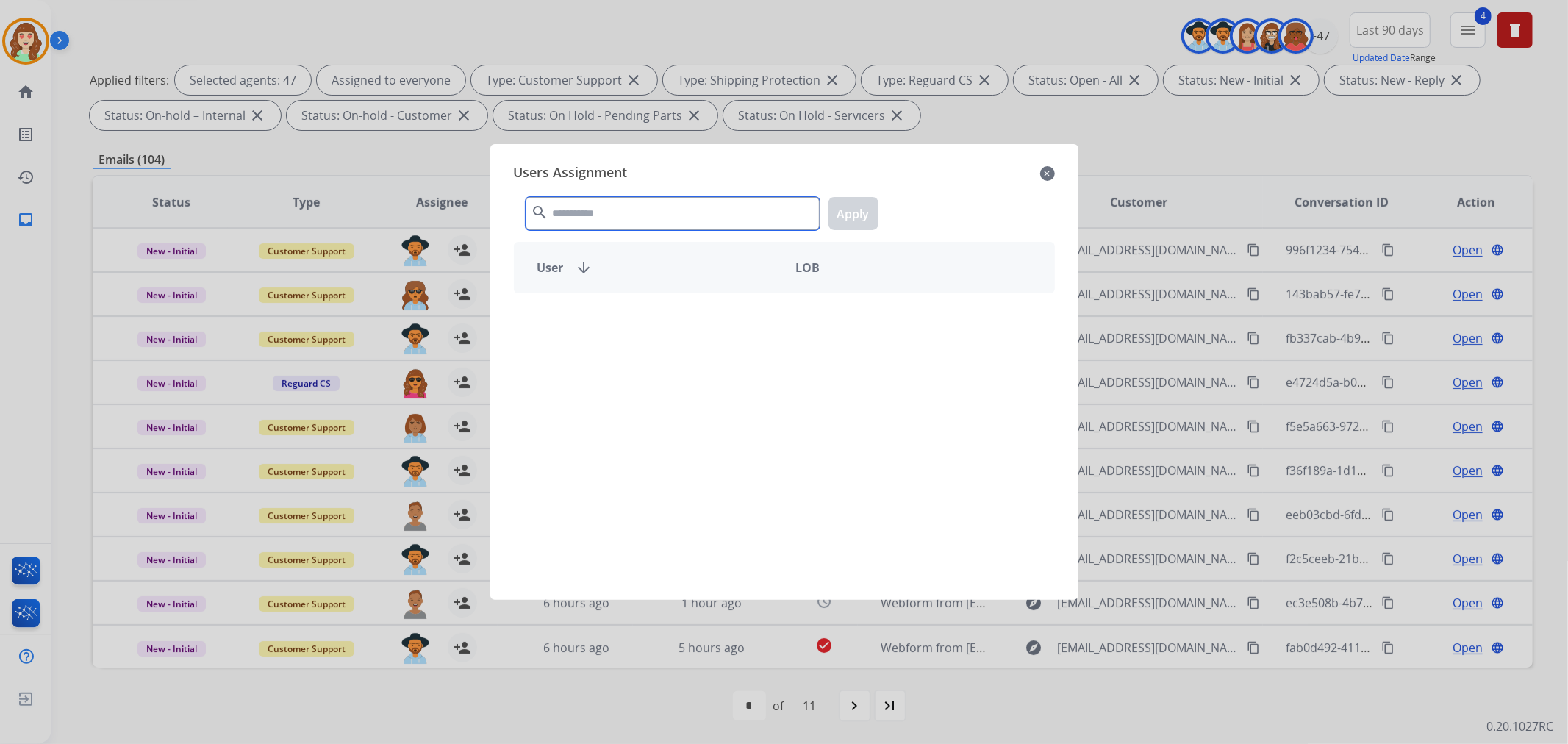
click at [604, 205] on input "text" at bounding box center [673, 214] width 294 height 33
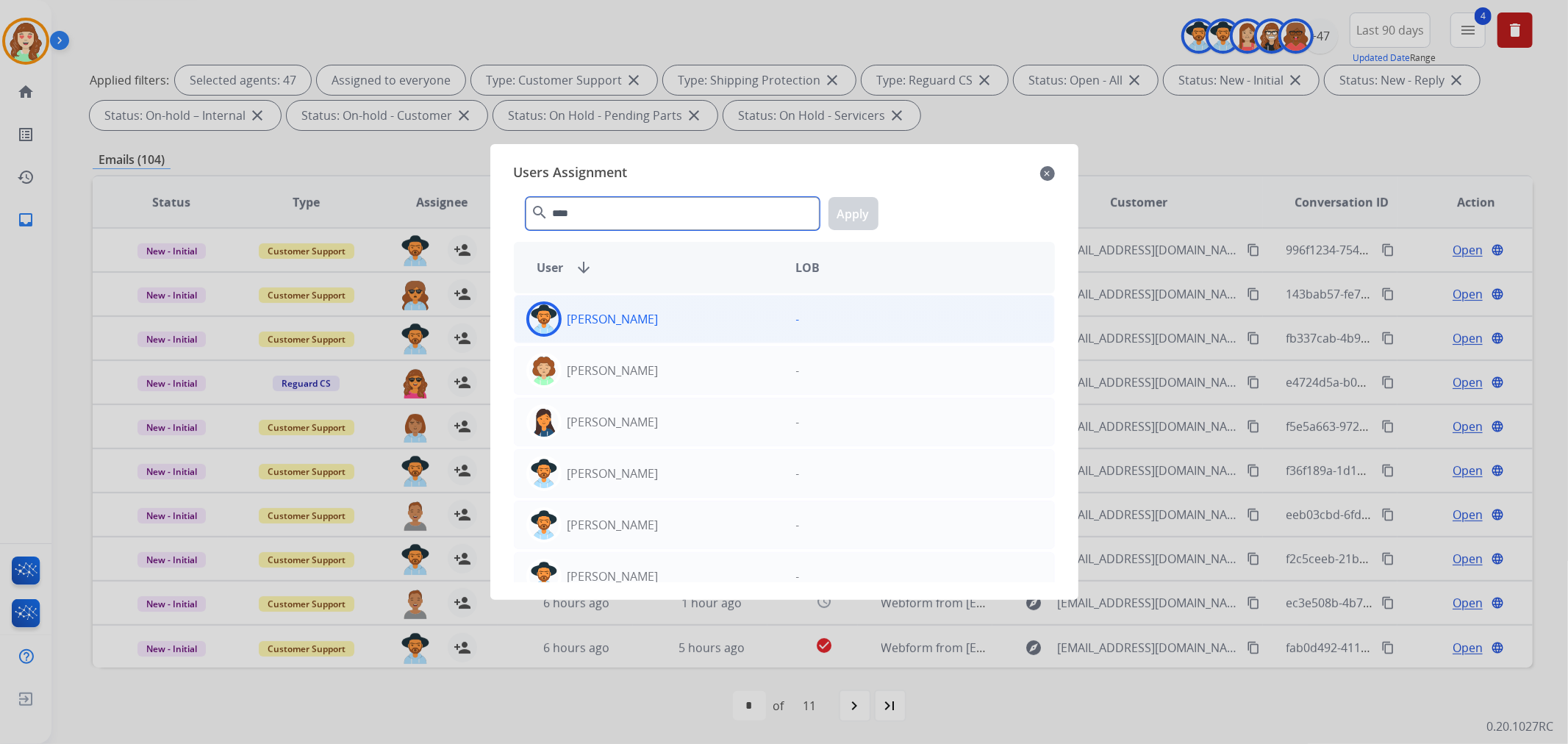
type input "****"
click at [687, 324] on div "[PERSON_NAME]" at bounding box center [649, 319] width 270 height 35
drag, startPoint x: 865, startPoint y: 208, endPoint x: 864, endPoint y: 222, distance: 14.0
click at [864, 210] on button "Apply" at bounding box center [853, 214] width 50 height 33
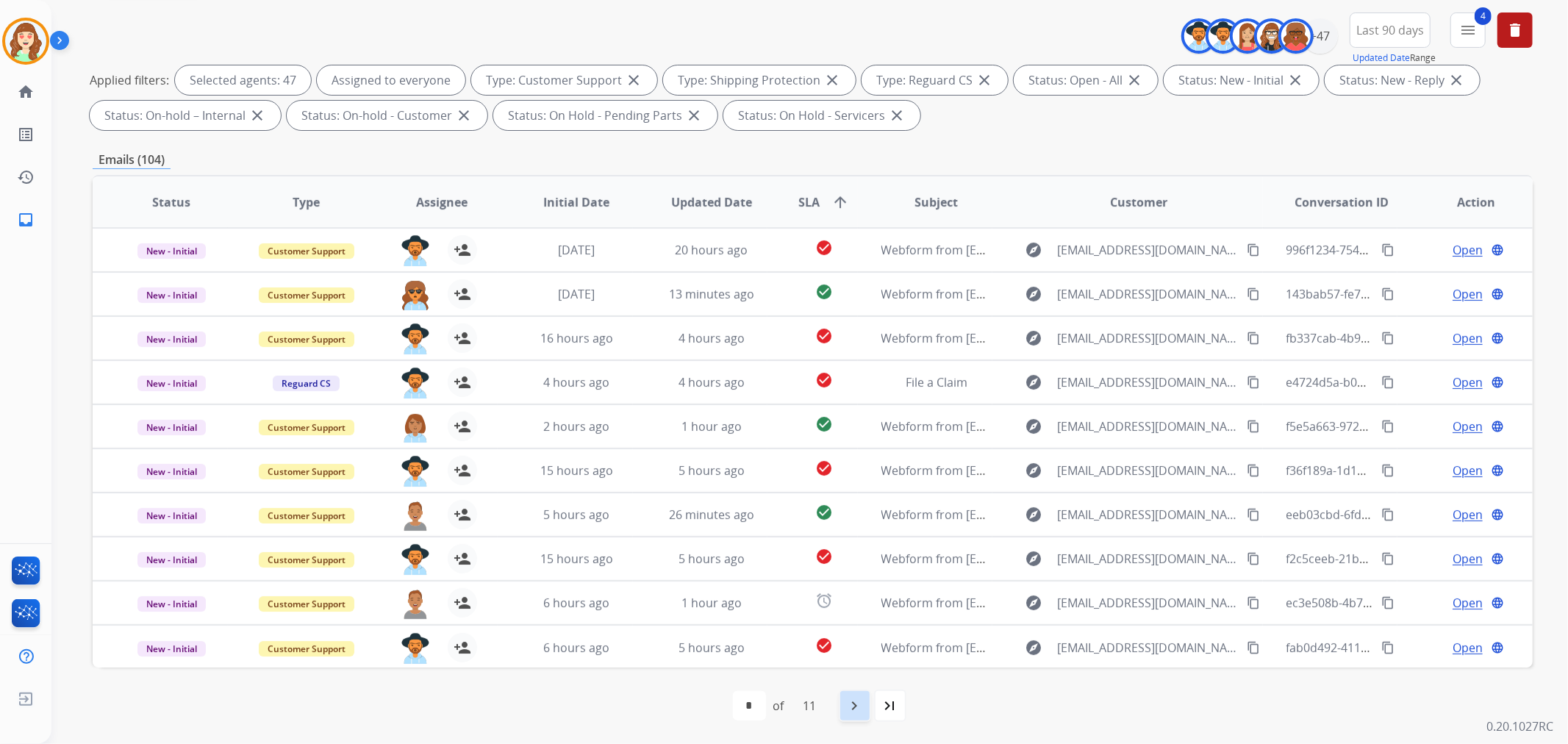
click at [860, 707] on mat-icon "navigate_next" at bounding box center [855, 705] width 17 height 17
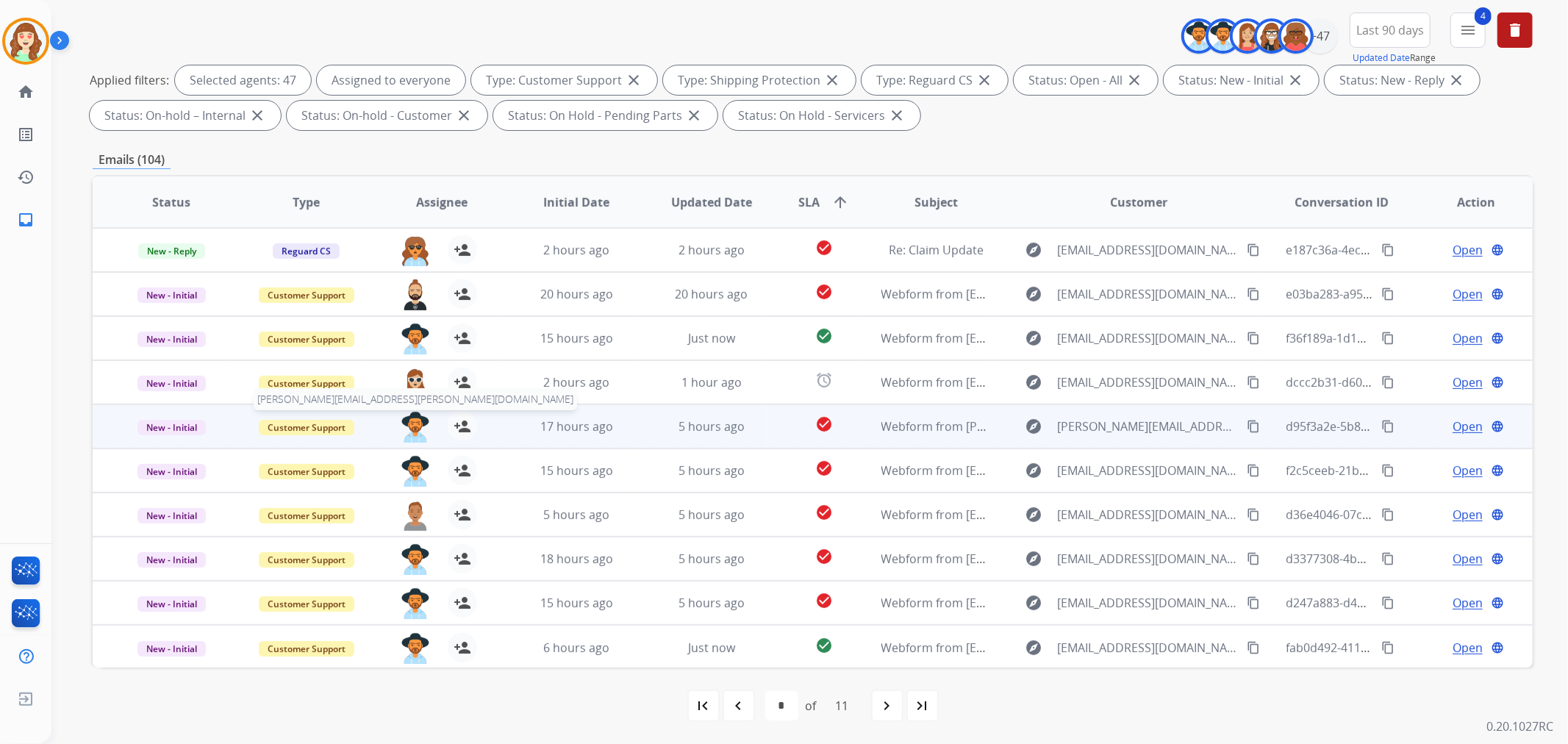
click at [405, 421] on img at bounding box center [415, 427] width 30 height 31
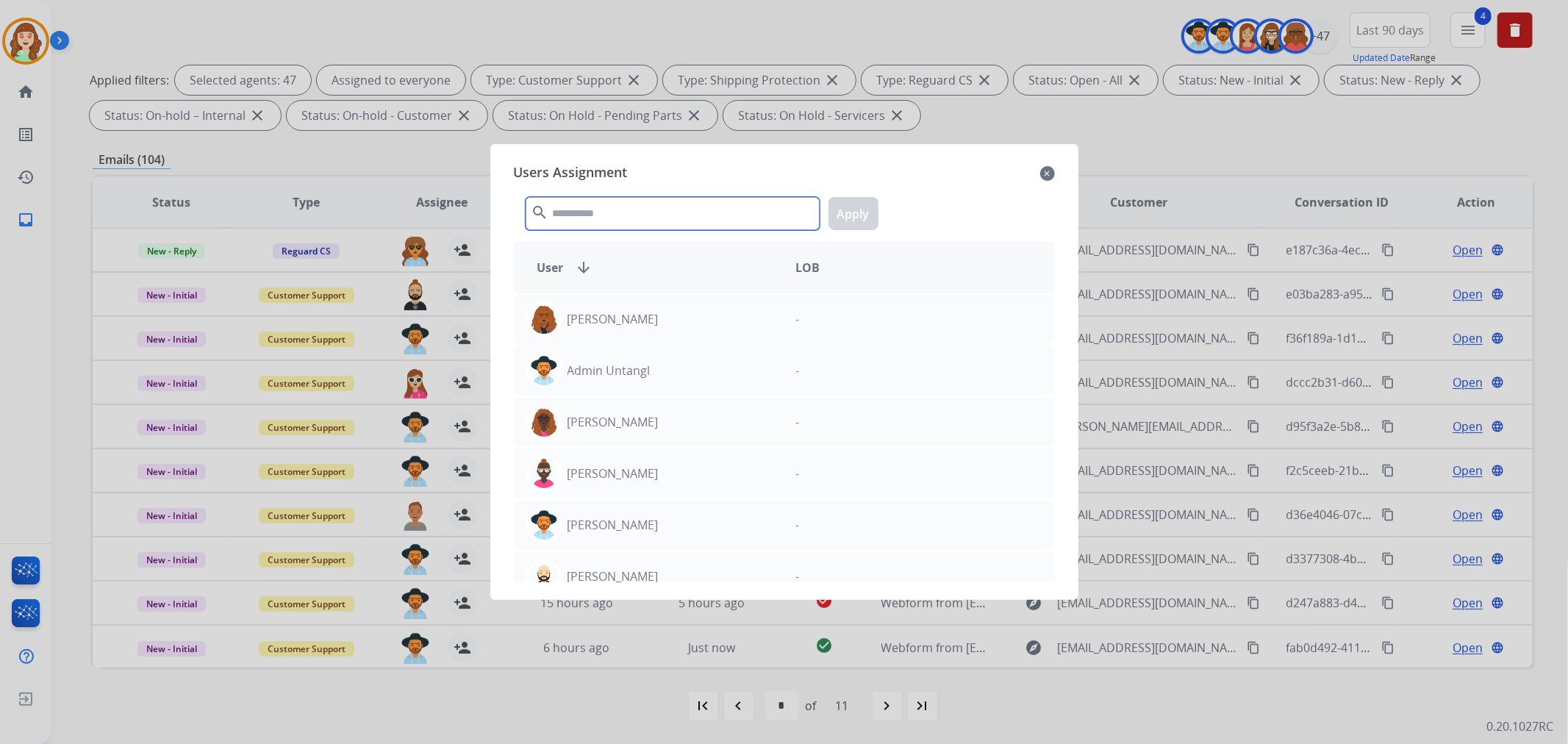
click at [655, 215] on input "text" at bounding box center [673, 214] width 294 height 33
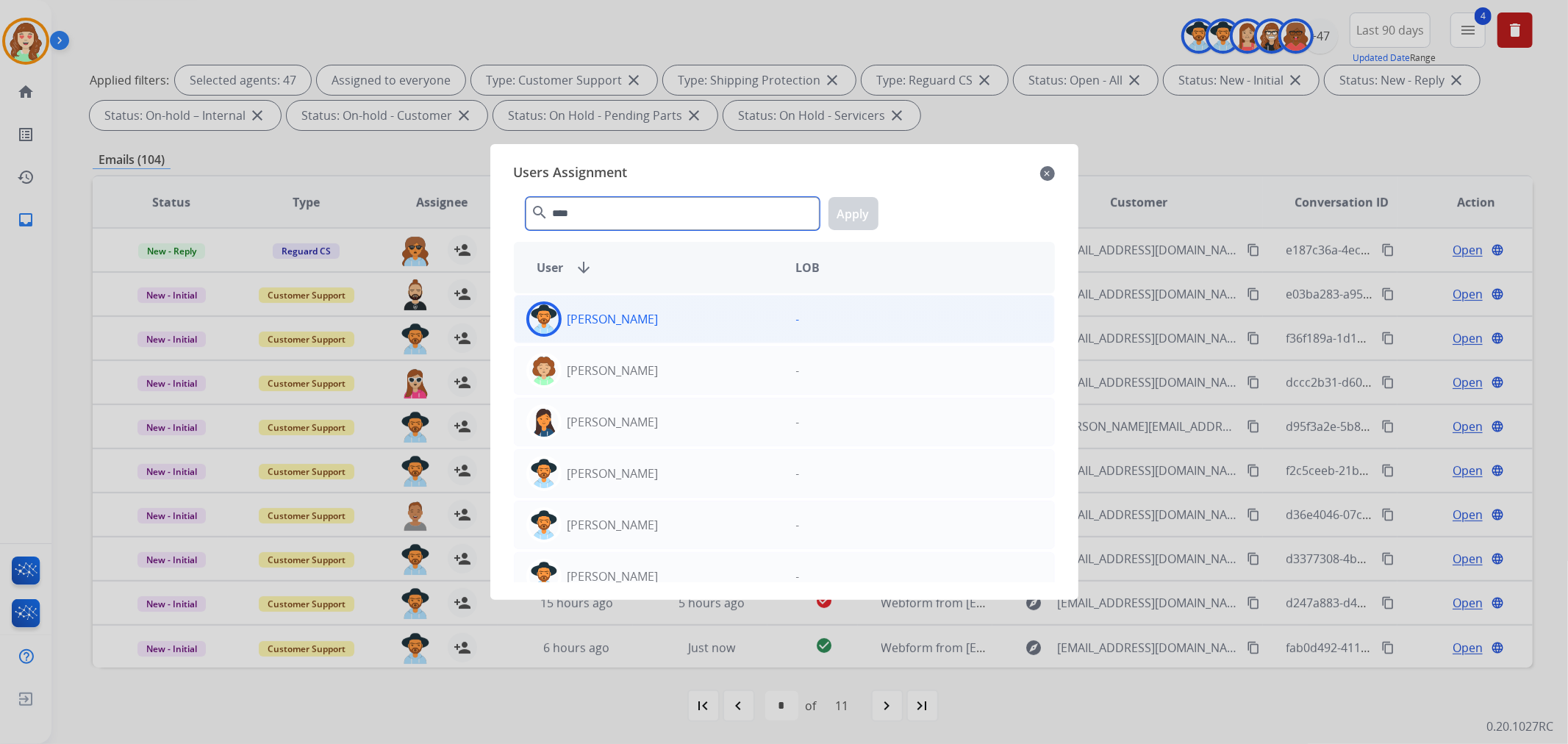
type input "****"
drag, startPoint x: 677, startPoint y: 325, endPoint x: 686, endPoint y: 312, distance: 15.8
click at [677, 321] on div "[PERSON_NAME]" at bounding box center [649, 319] width 270 height 35
click at [850, 222] on button "Apply" at bounding box center [853, 214] width 50 height 33
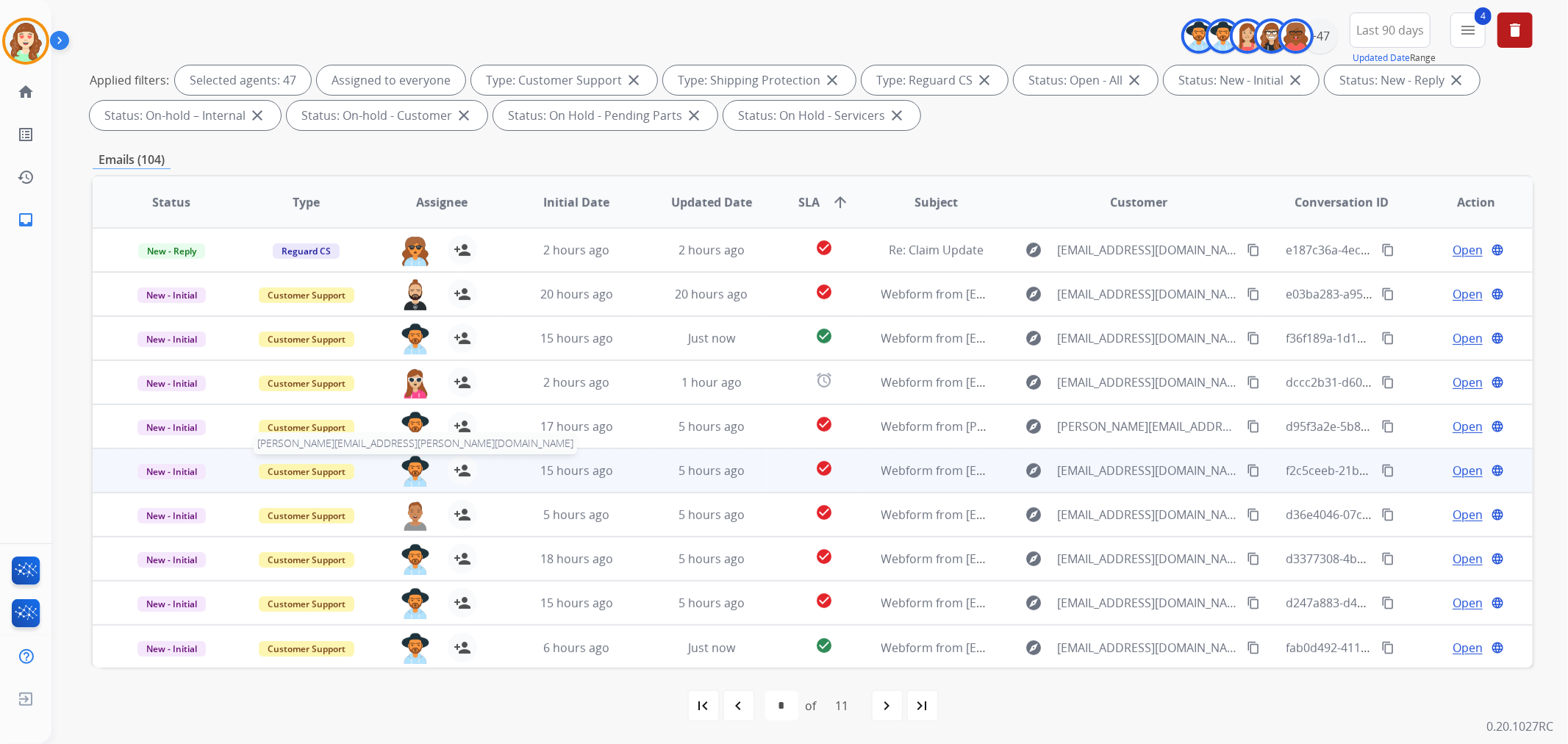
click at [409, 464] on img at bounding box center [415, 472] width 30 height 31
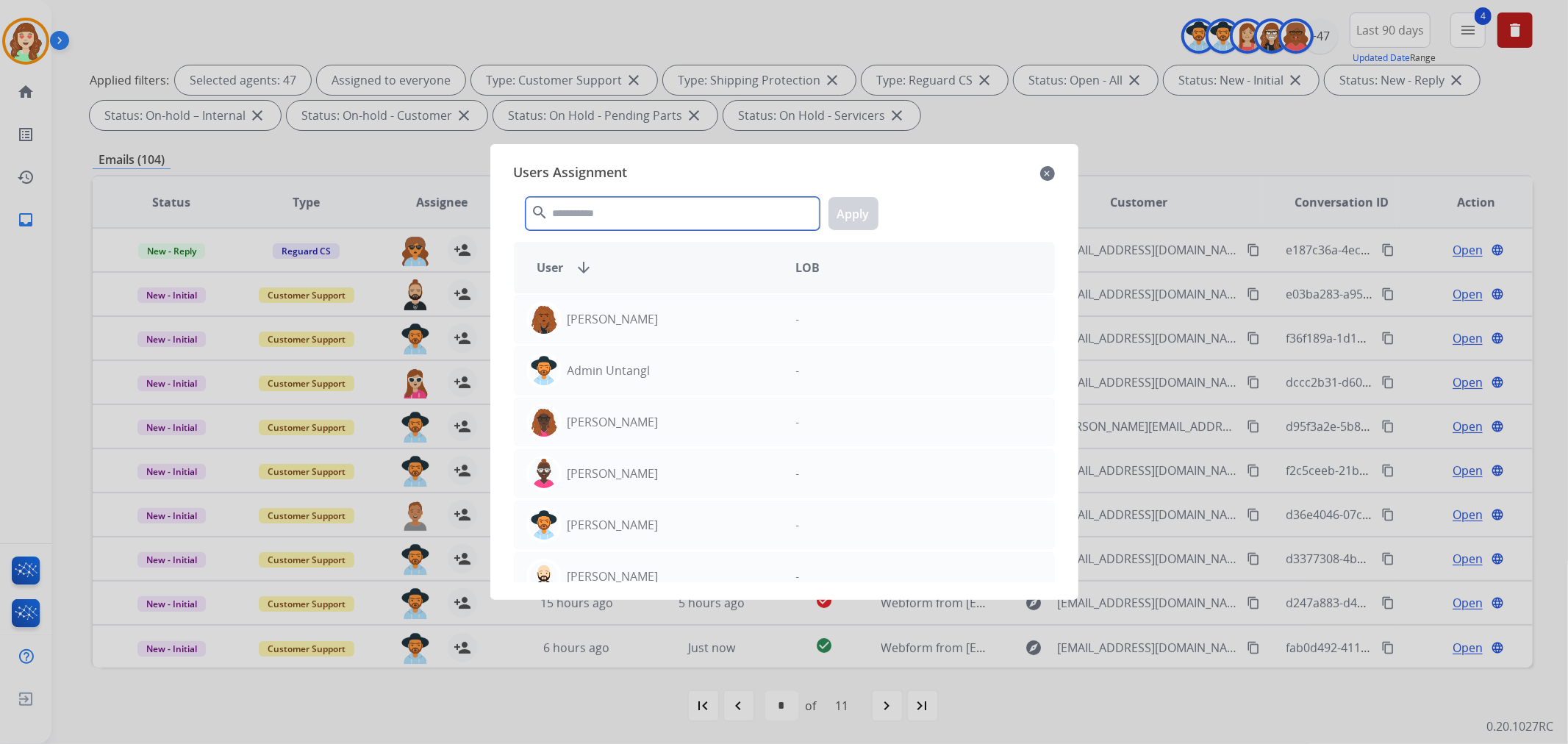
click at [596, 216] on input "text" at bounding box center [673, 214] width 294 height 33
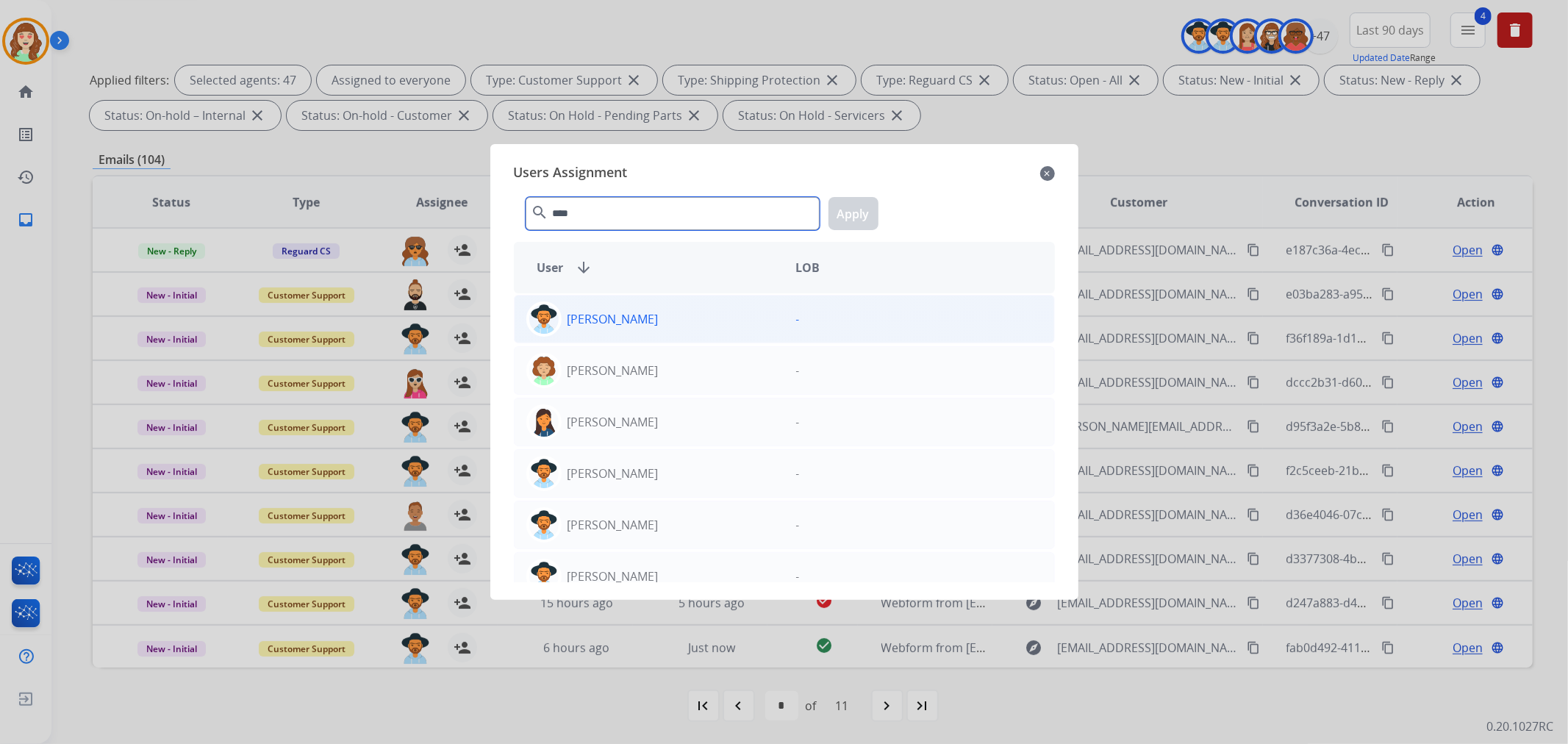
type input "****"
click at [651, 329] on div "[PERSON_NAME]" at bounding box center [649, 319] width 270 height 35
click at [844, 208] on button "Apply" at bounding box center [853, 214] width 50 height 33
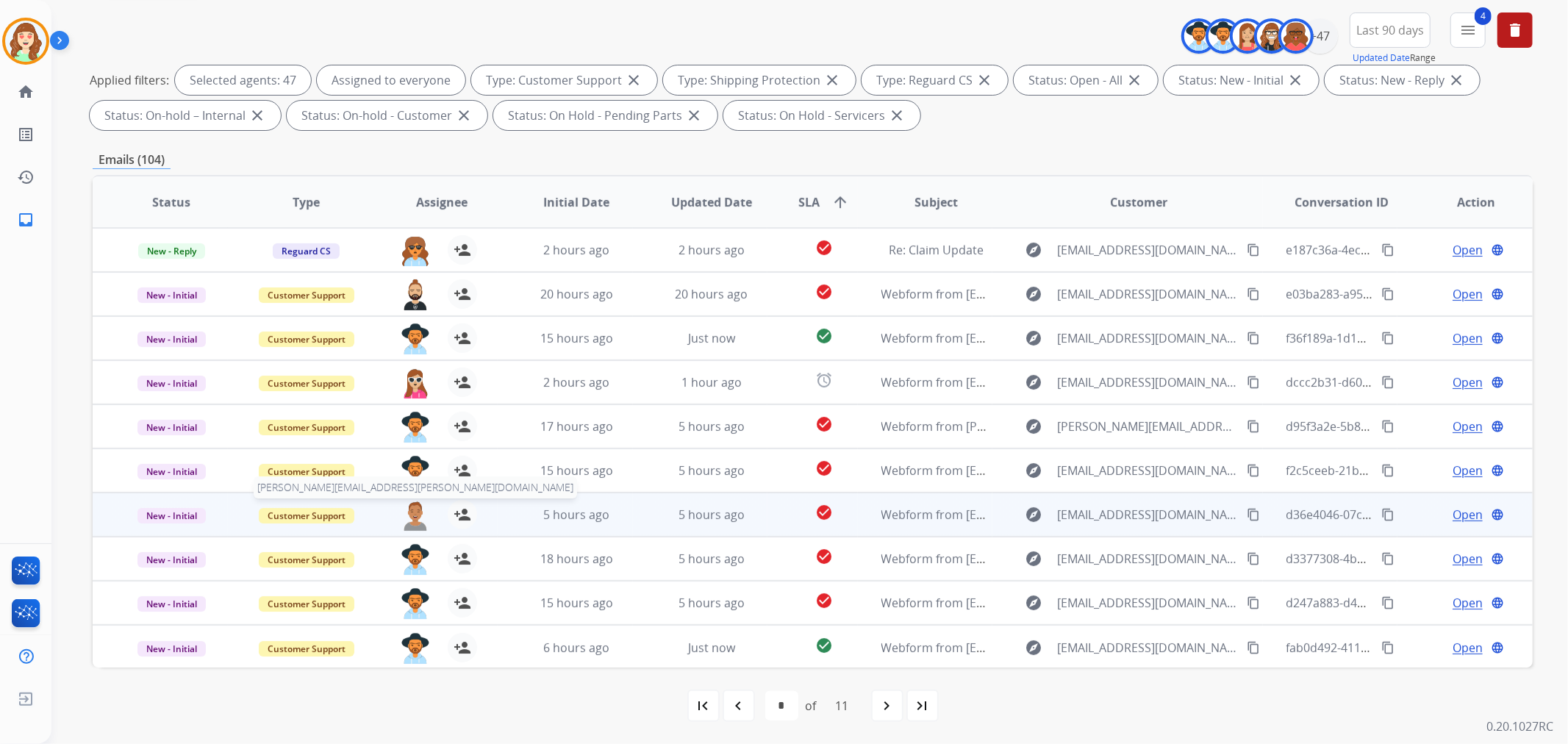
click at [405, 522] on img at bounding box center [415, 515] width 30 height 31
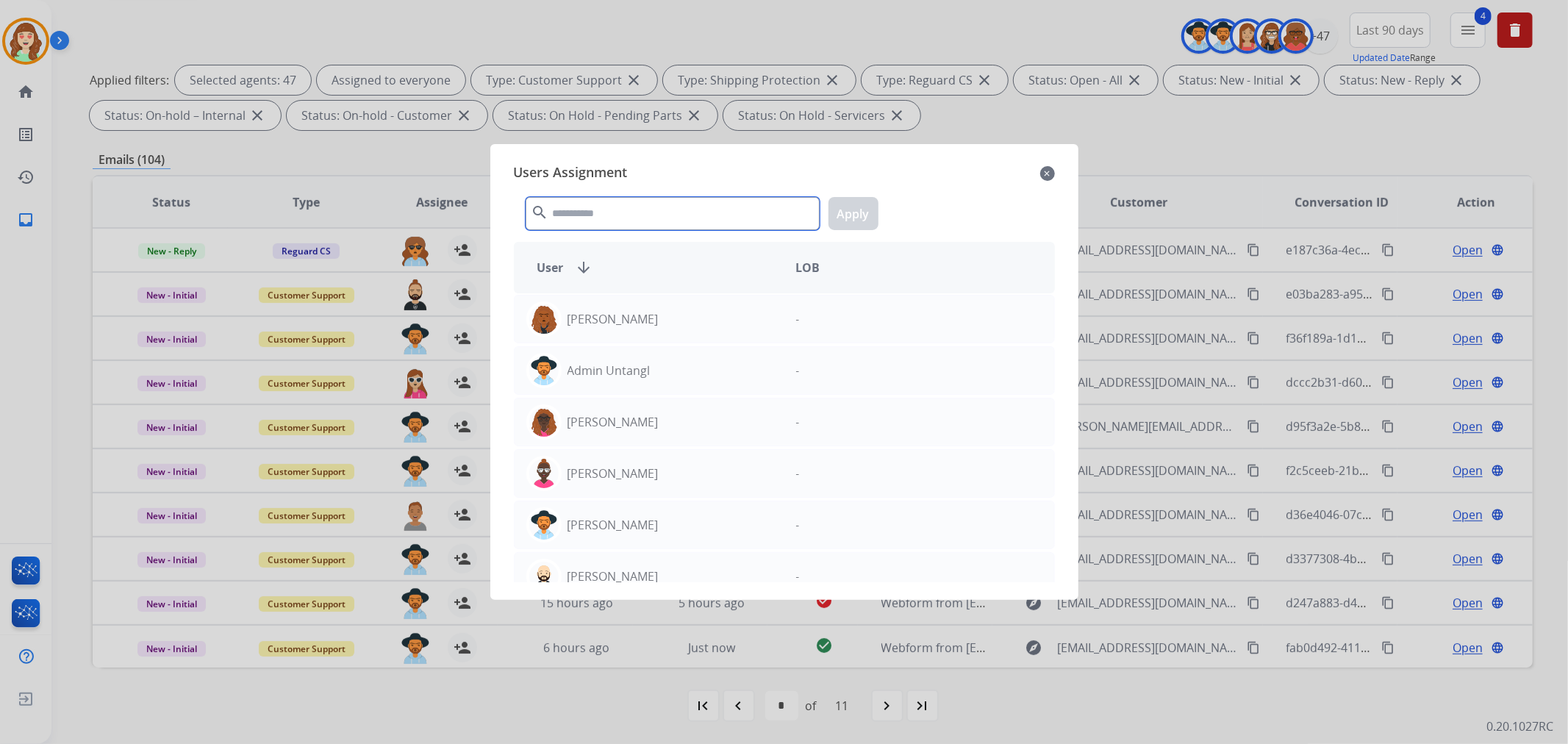
click at [625, 213] on input "text" at bounding box center [673, 214] width 294 height 33
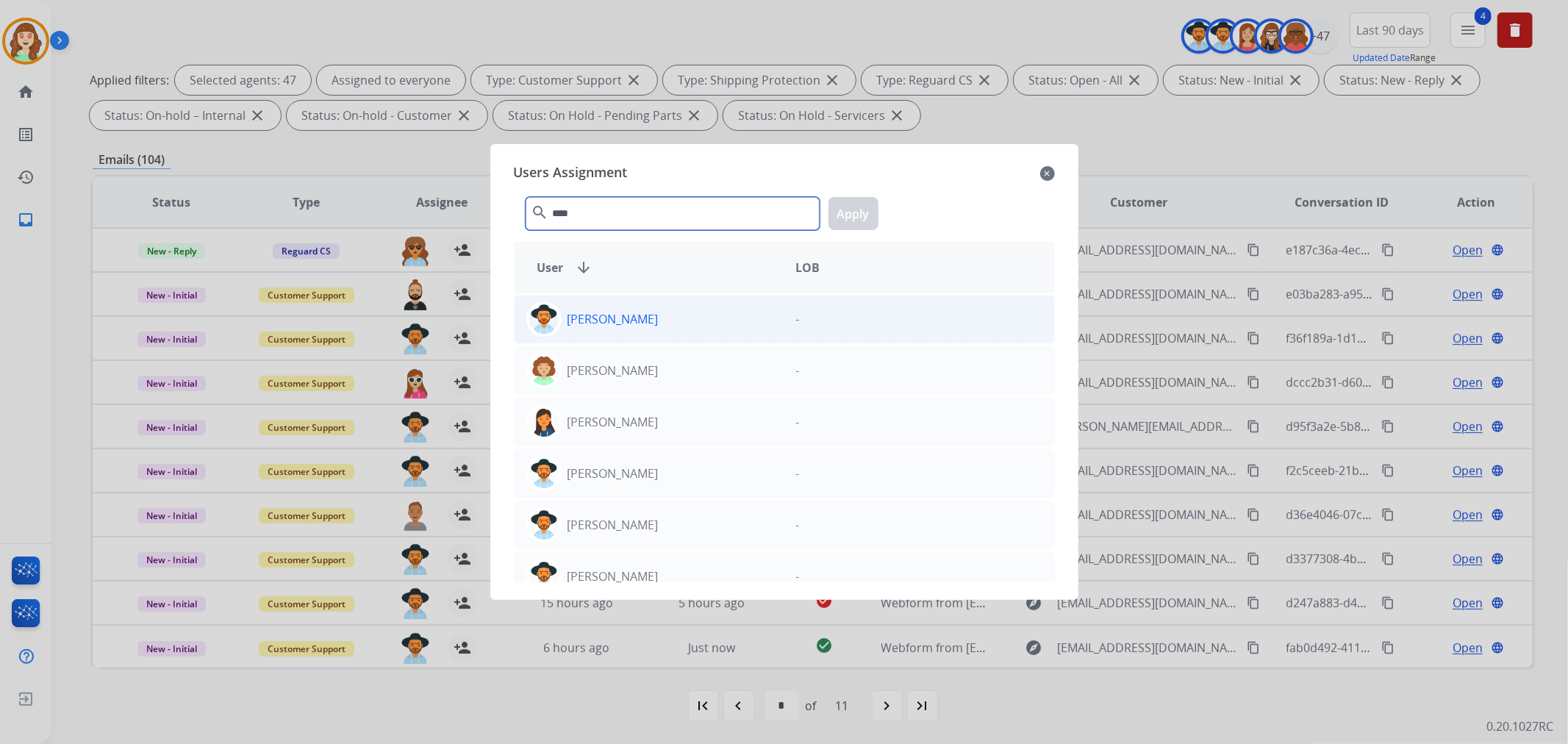
type input "****"
drag, startPoint x: 684, startPoint y: 318, endPoint x: 817, endPoint y: 232, distance: 158.4
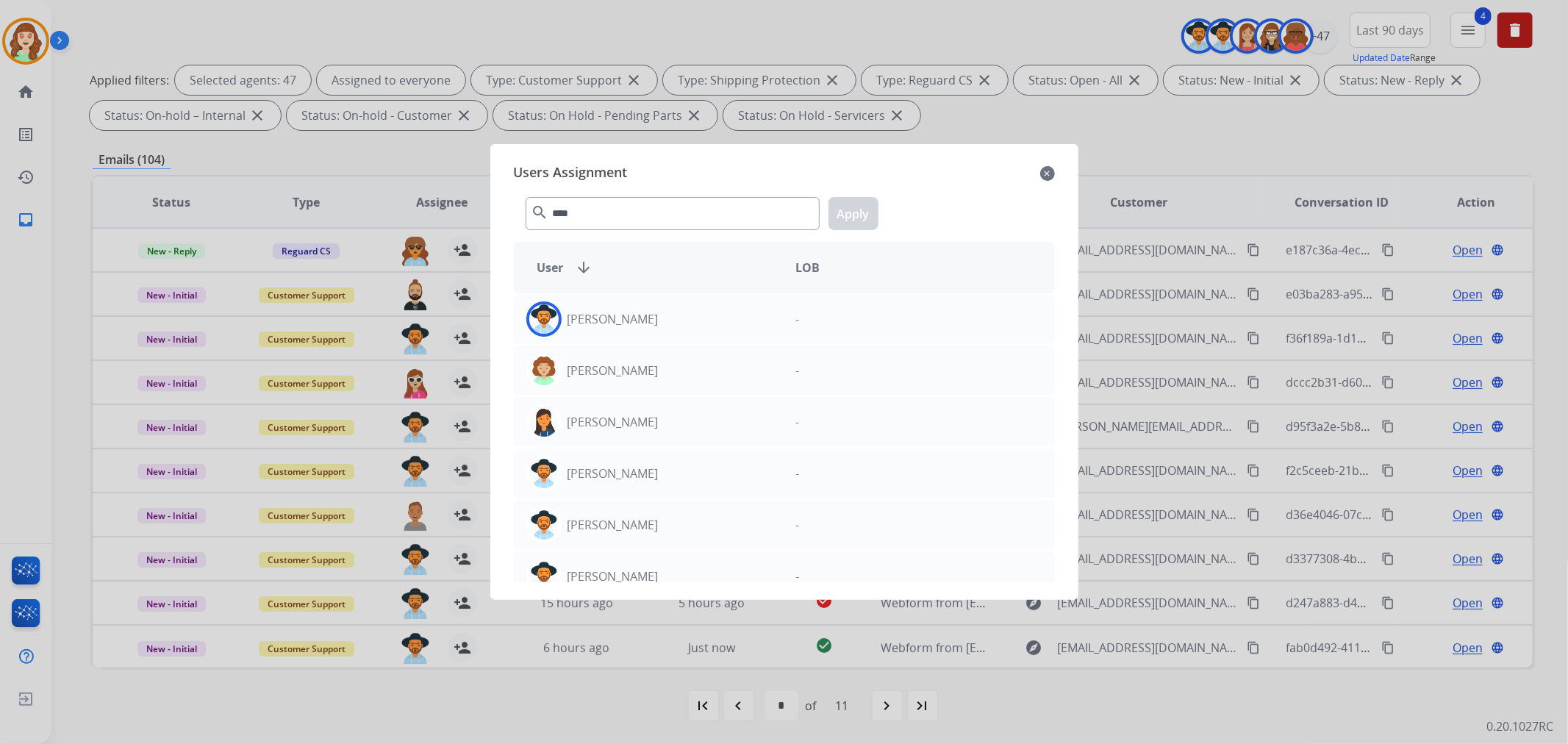
click at [686, 317] on div "[PERSON_NAME]" at bounding box center [649, 319] width 270 height 35
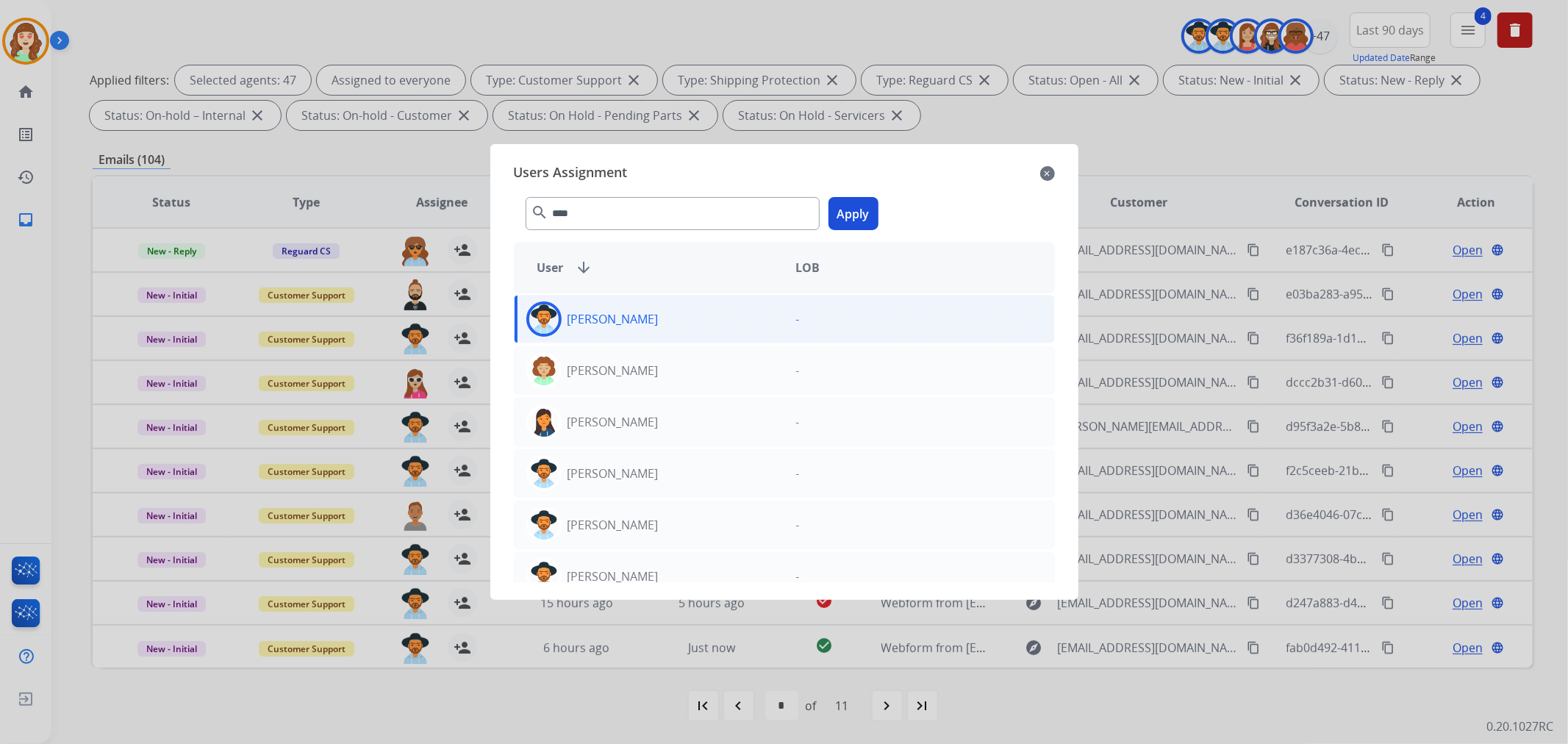
click at [847, 211] on button "Apply" at bounding box center [853, 214] width 50 height 33
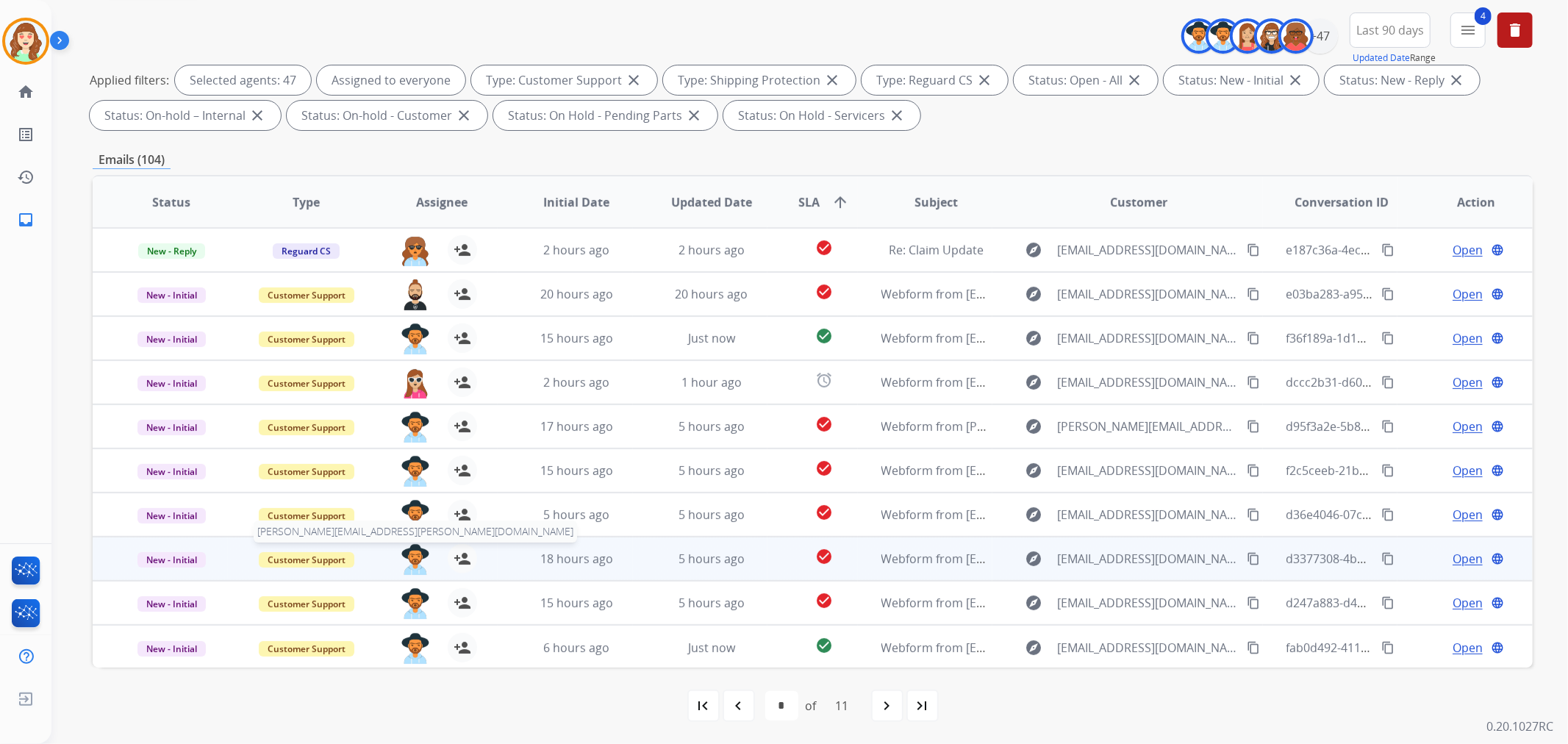
click at [420, 561] on img at bounding box center [415, 560] width 30 height 31
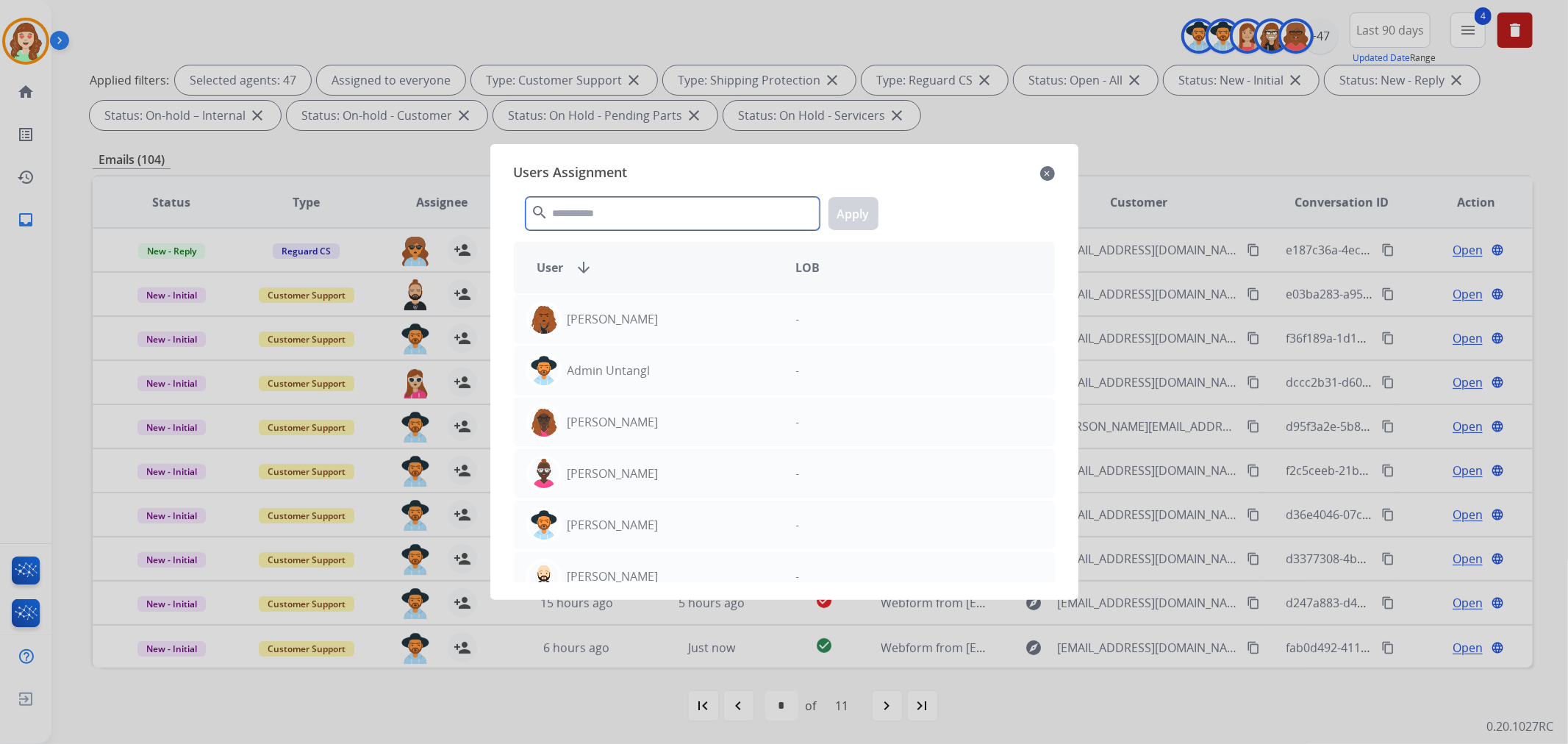
click at [674, 205] on input "text" at bounding box center [673, 214] width 294 height 33
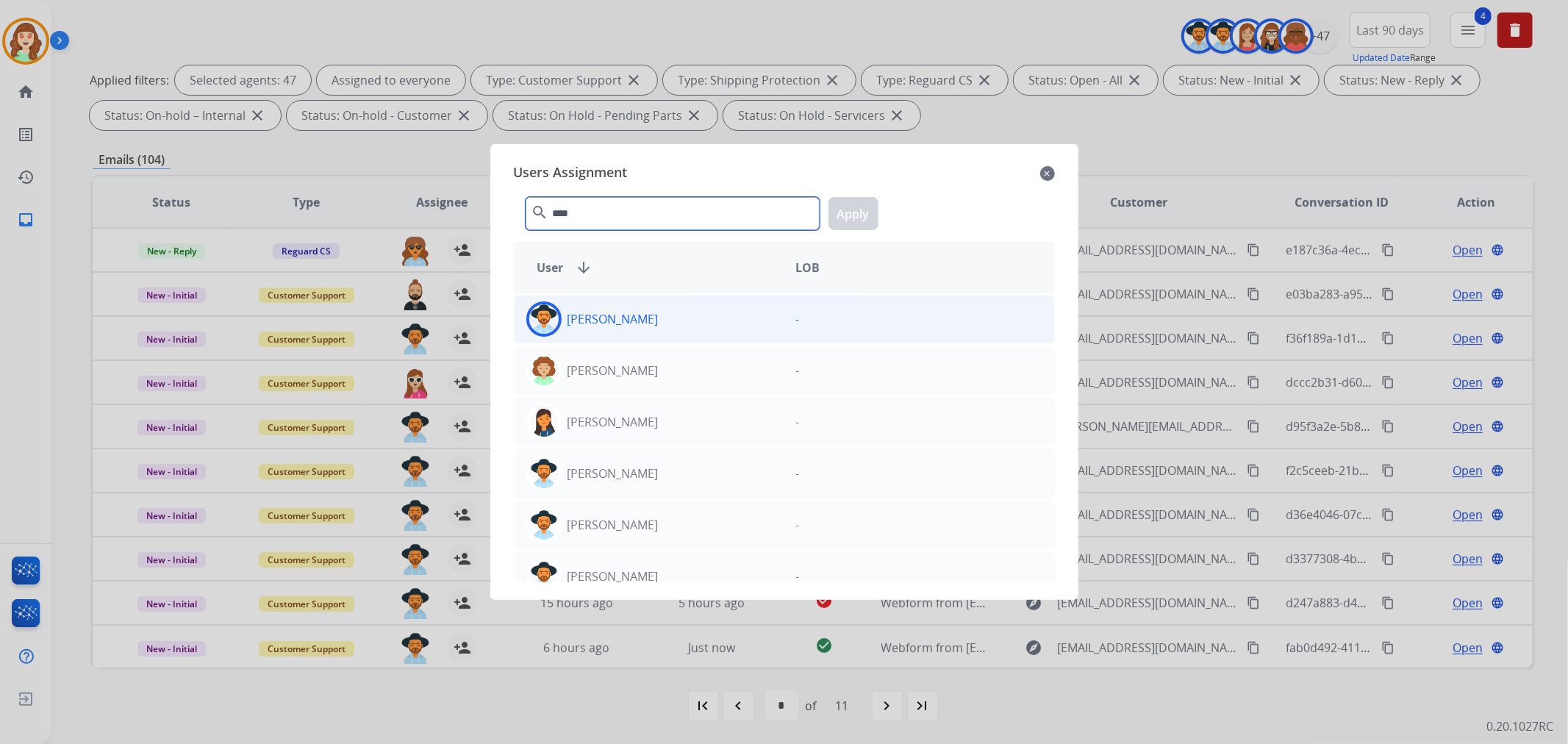
type input "****"
click at [713, 339] on div "[PERSON_NAME] -" at bounding box center [784, 319] width 541 height 49
drag, startPoint x: 864, startPoint y: 214, endPoint x: 546, endPoint y: 519, distance: 440.6
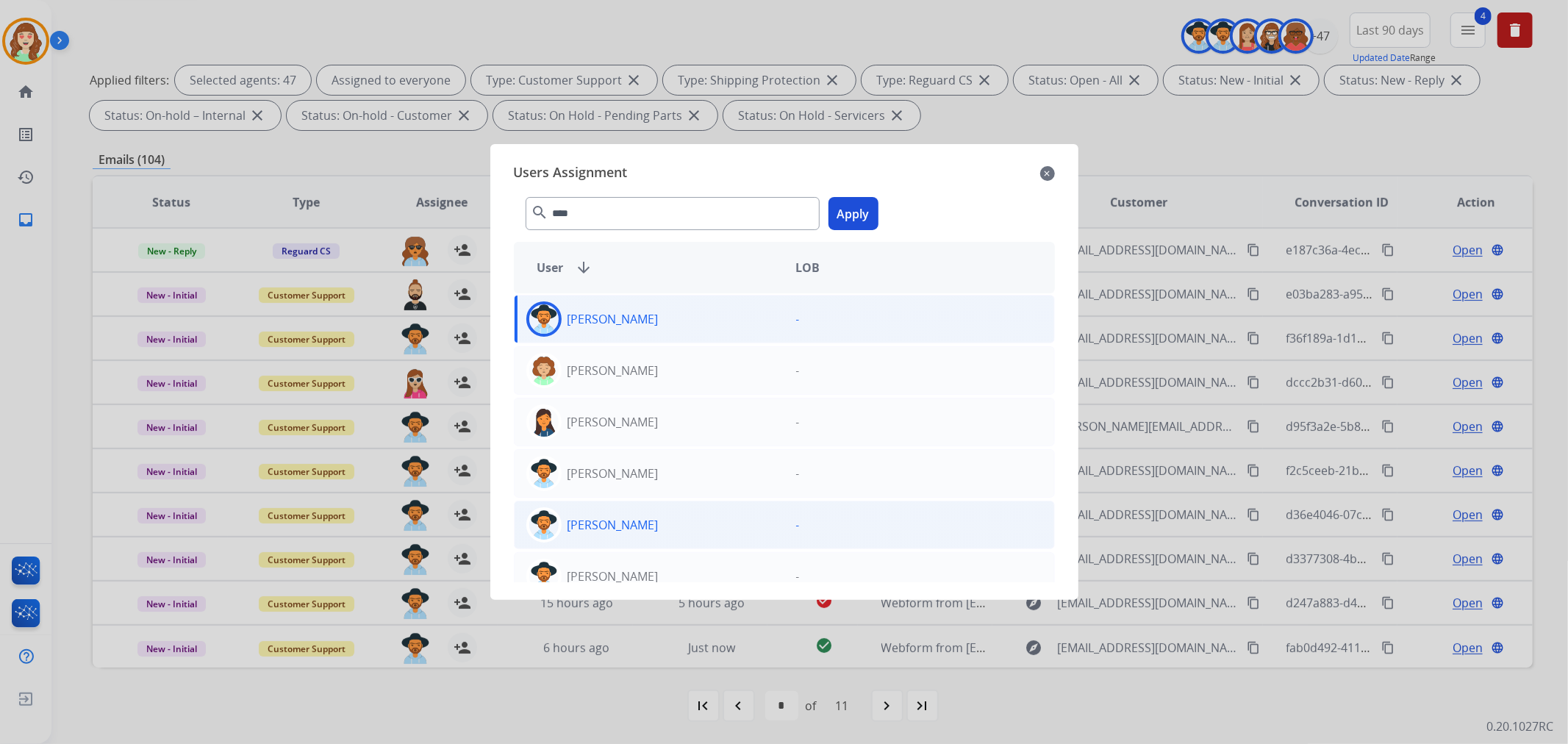
click at [863, 214] on button "Apply" at bounding box center [853, 214] width 50 height 33
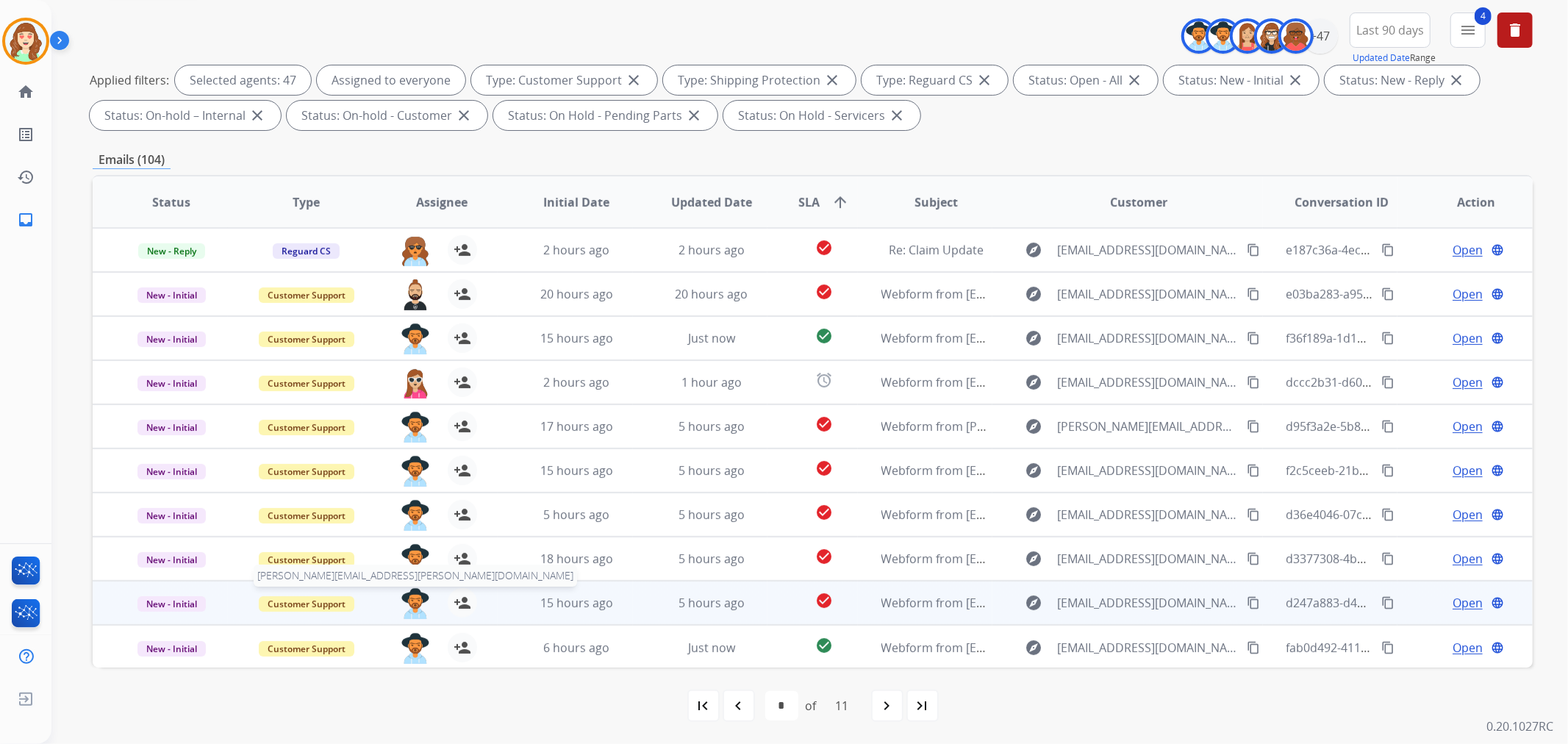
click at [408, 603] on img at bounding box center [415, 604] width 30 height 31
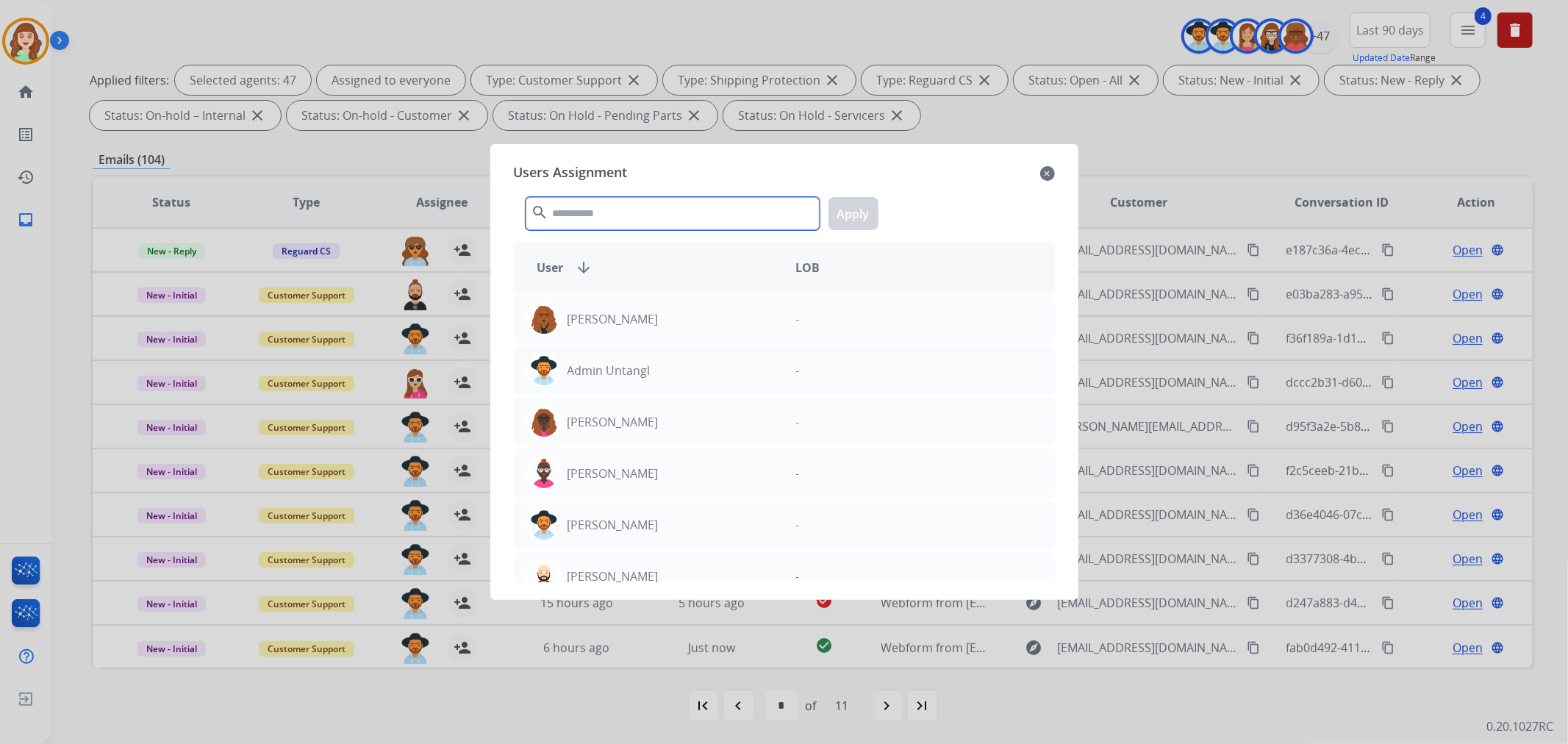
click at [630, 217] on input "text" at bounding box center [673, 214] width 294 height 33
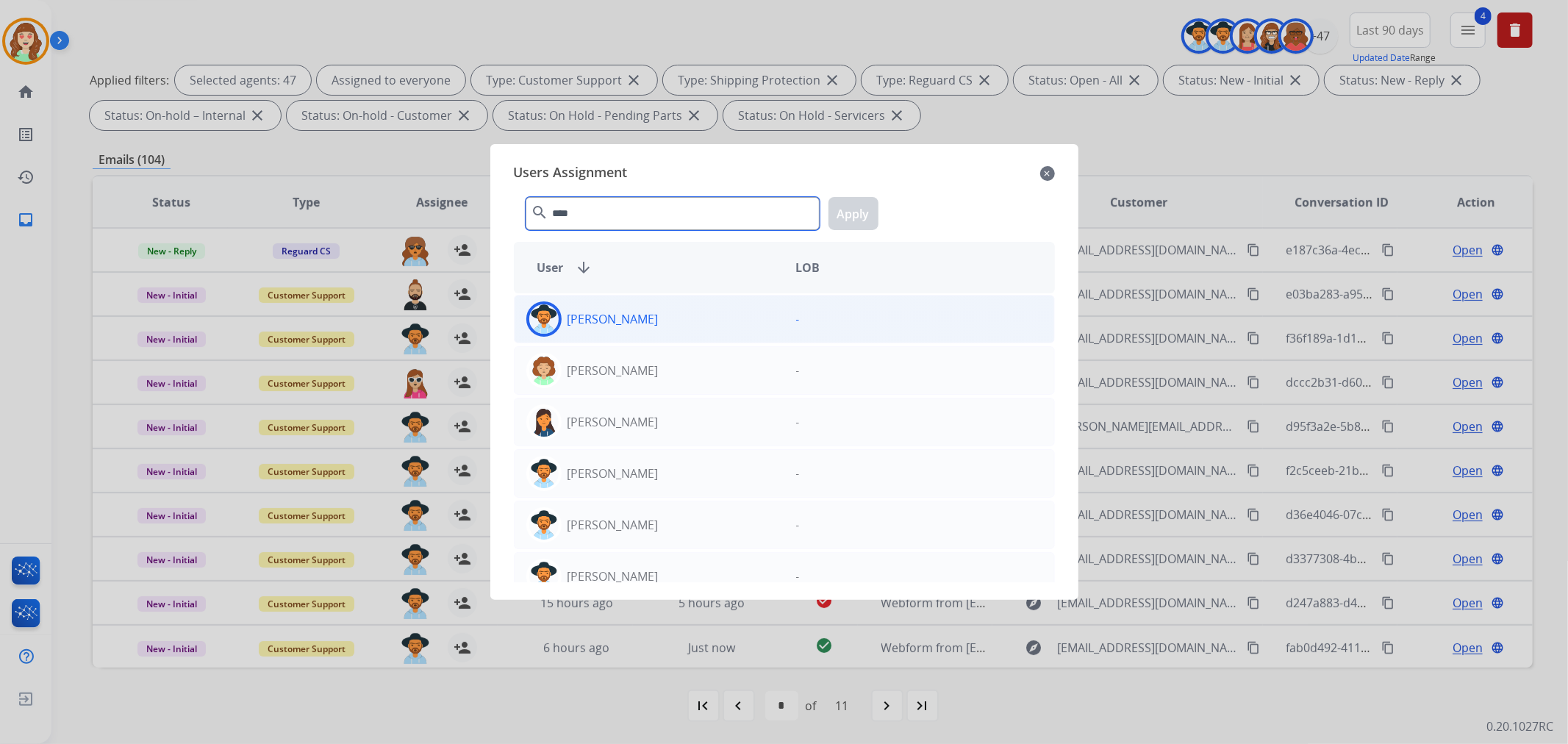
type input "****"
click at [673, 328] on div "[PERSON_NAME]" at bounding box center [649, 319] width 270 height 35
click at [861, 219] on button "Apply" at bounding box center [853, 214] width 50 height 33
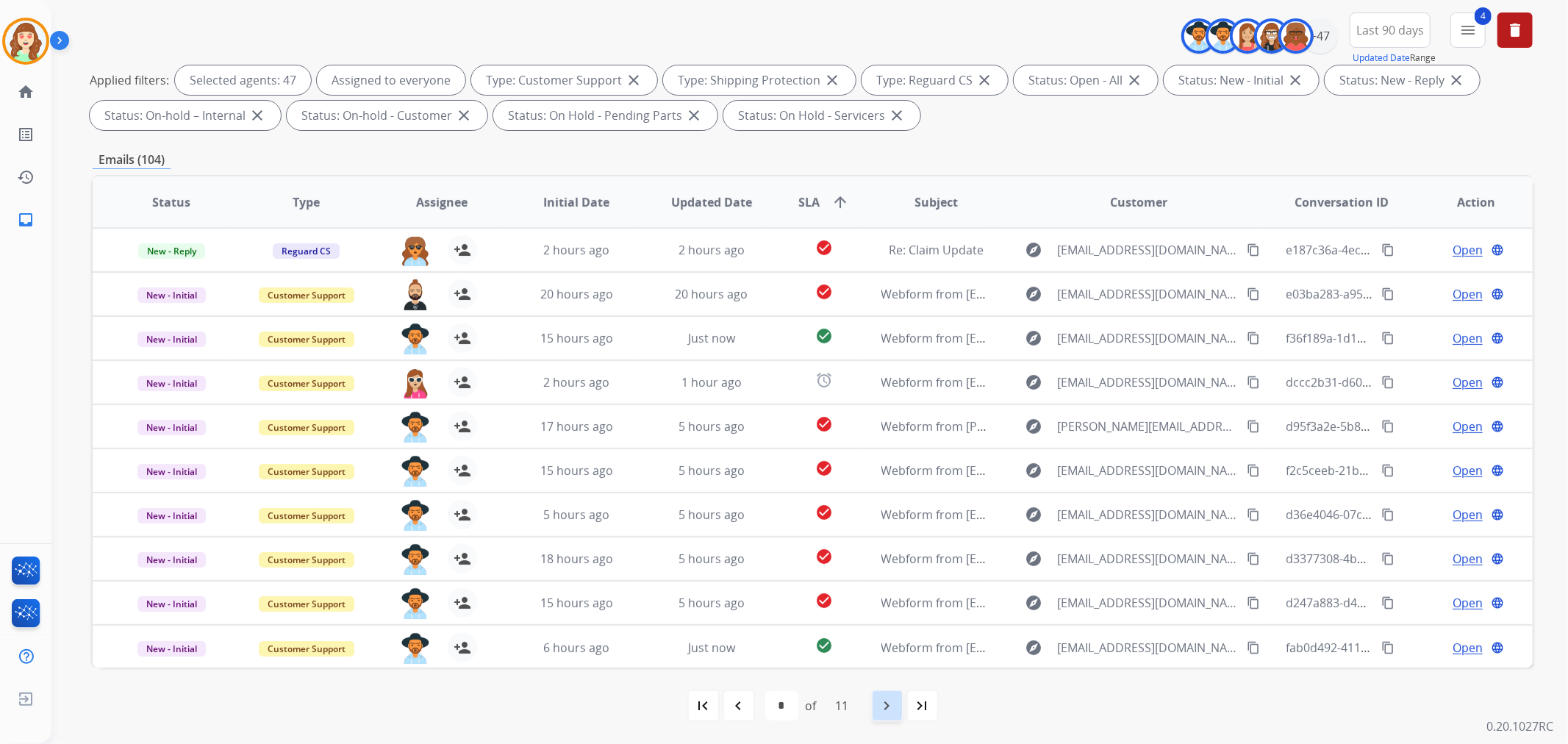
click at [888, 707] on mat-icon "navigate_next" at bounding box center [887, 705] width 17 height 17
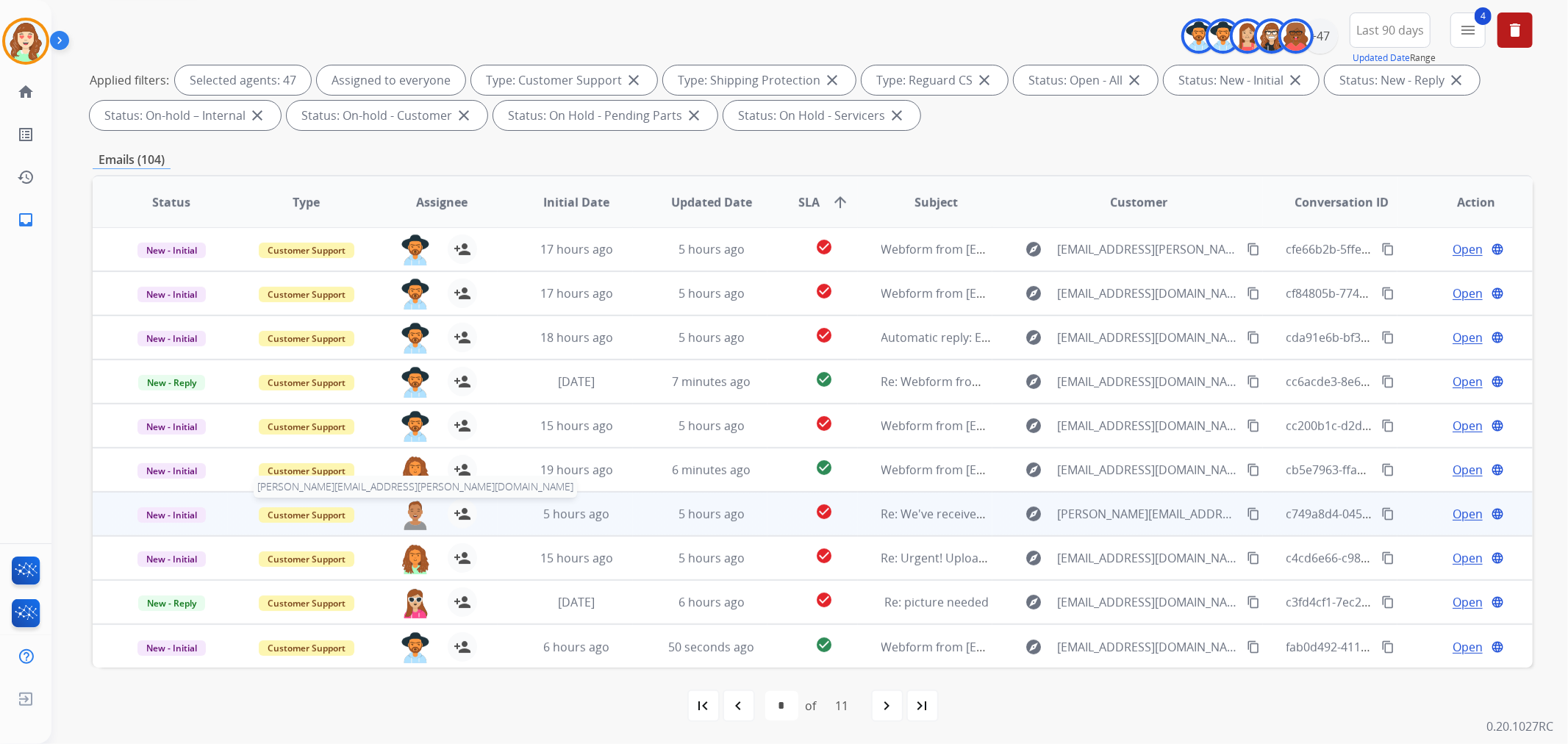
click at [408, 509] on img at bounding box center [415, 515] width 30 height 31
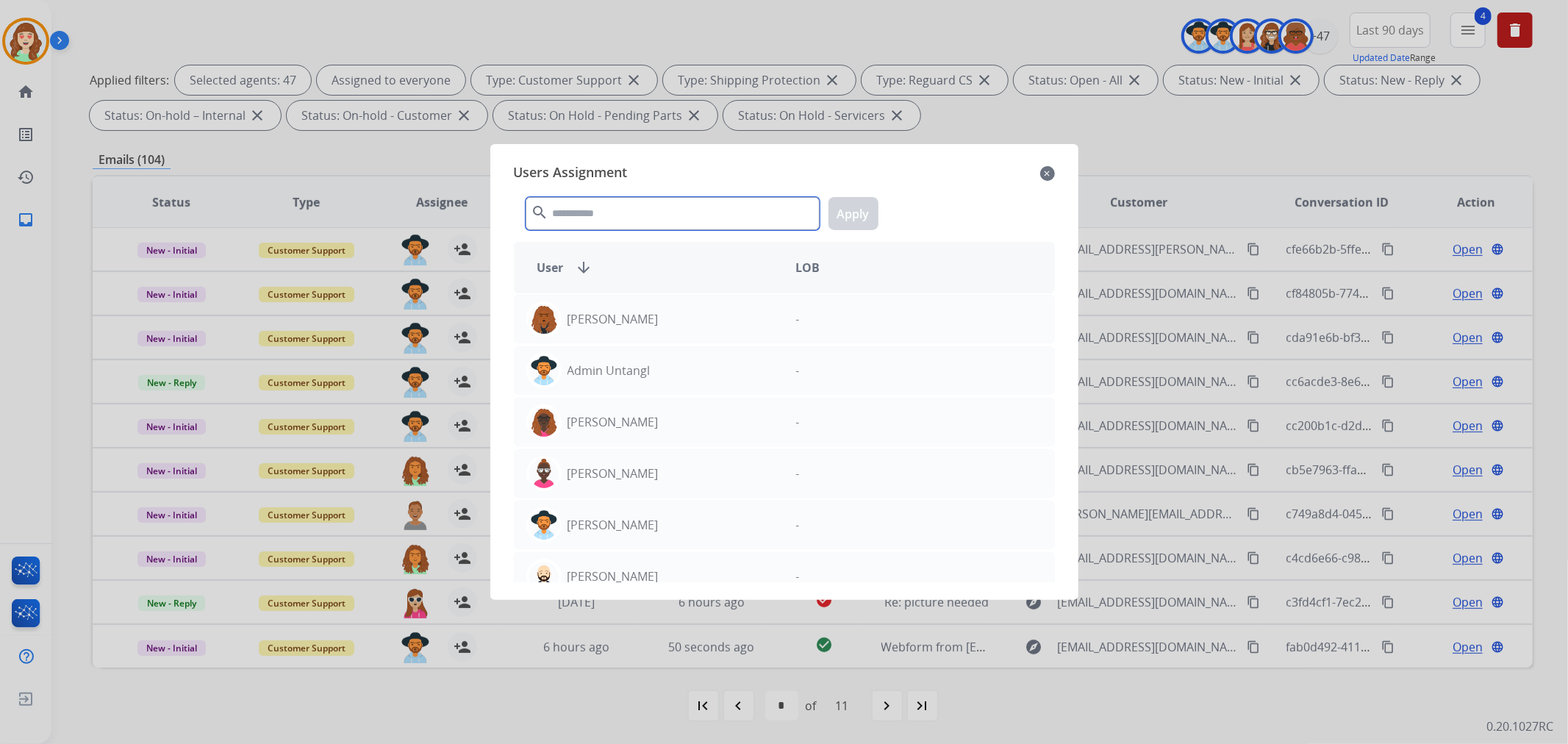
click at [655, 220] on input "text" at bounding box center [673, 214] width 294 height 33
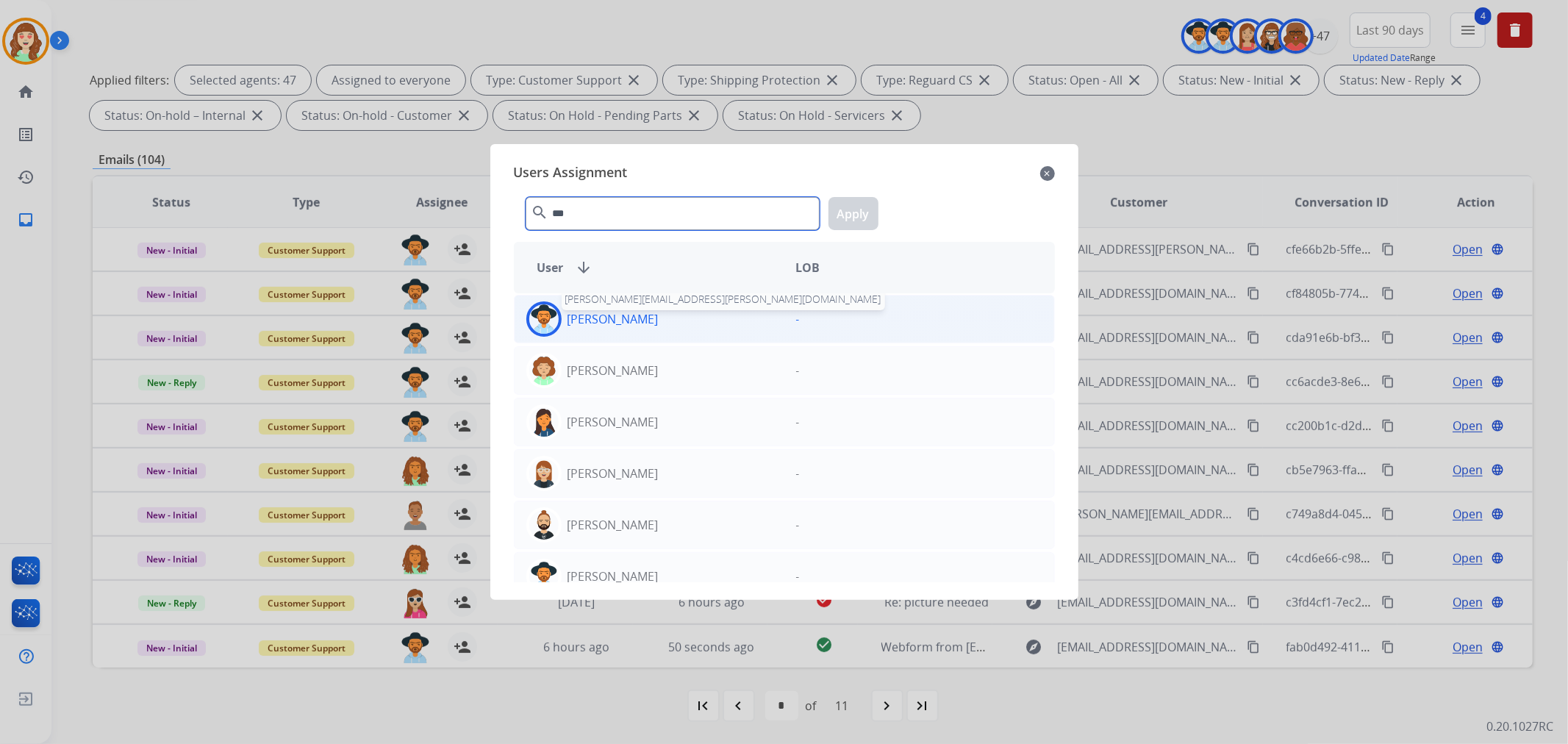
type input "***"
click at [637, 321] on p "[PERSON_NAME]" at bounding box center [613, 318] width 91 height 17
click at [855, 218] on button "Apply" at bounding box center [853, 214] width 50 height 33
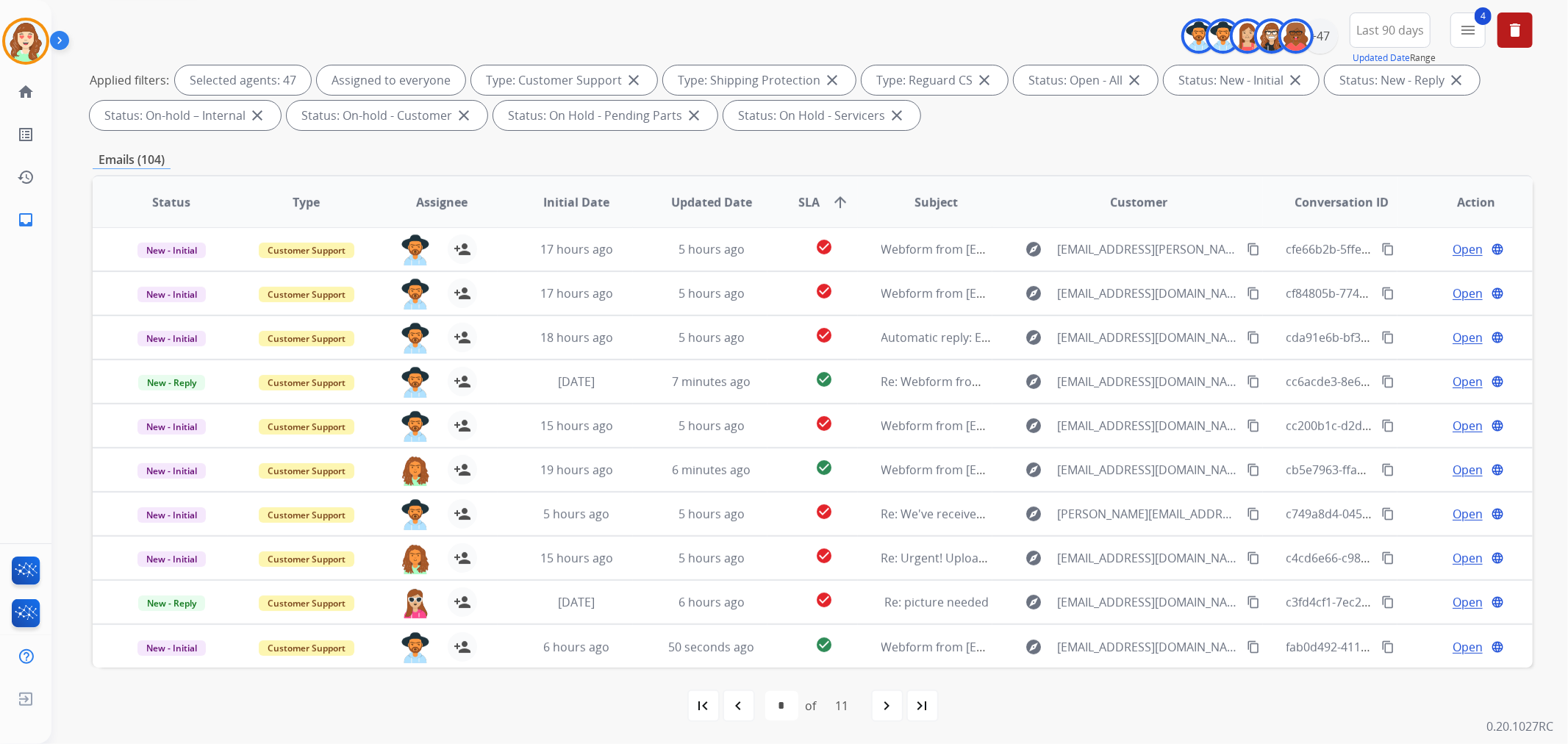
click at [883, 700] on mat-icon "navigate_next" at bounding box center [887, 705] width 17 height 17
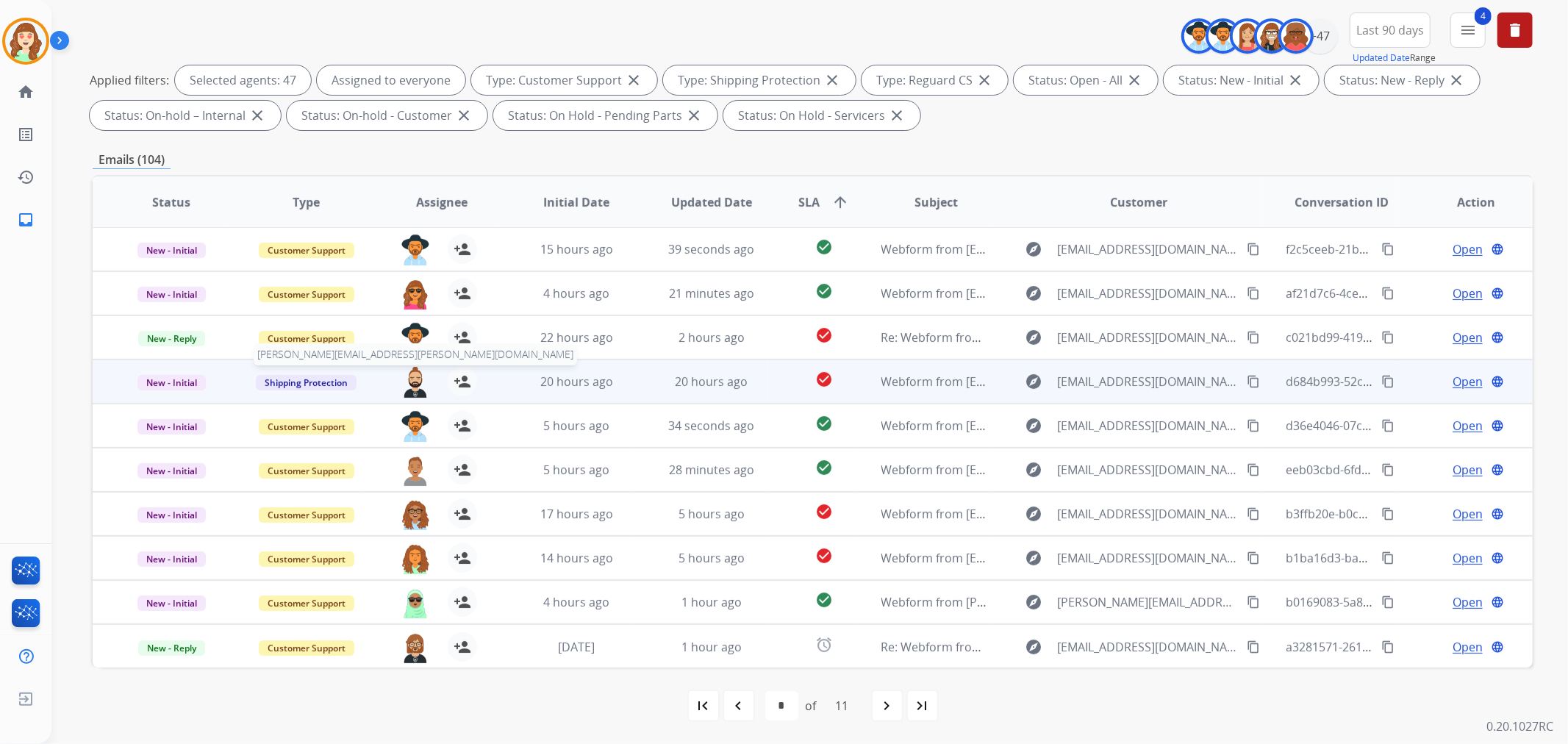
click at [408, 386] on img at bounding box center [415, 382] width 30 height 31
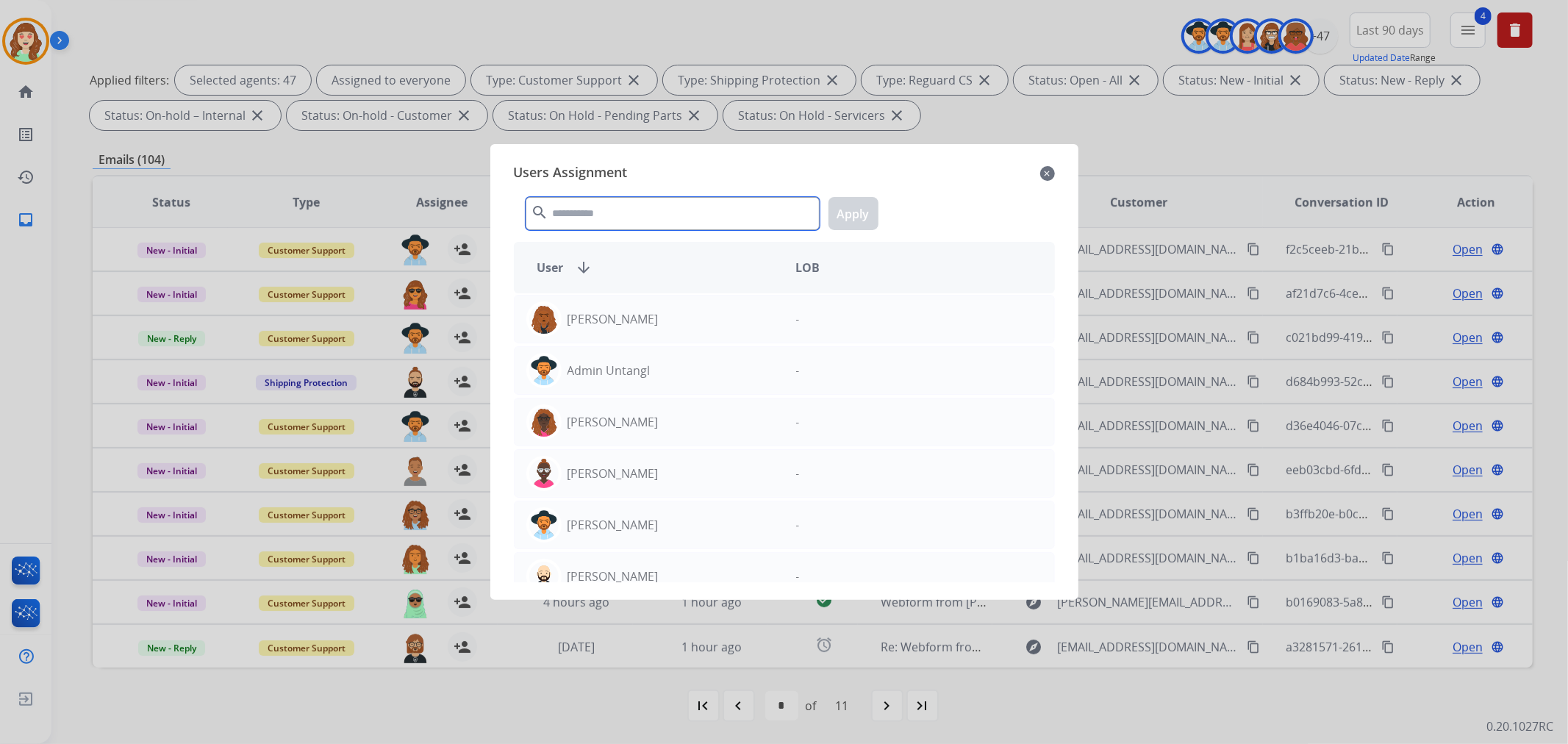
click at [689, 220] on input "text" at bounding box center [673, 214] width 294 height 33
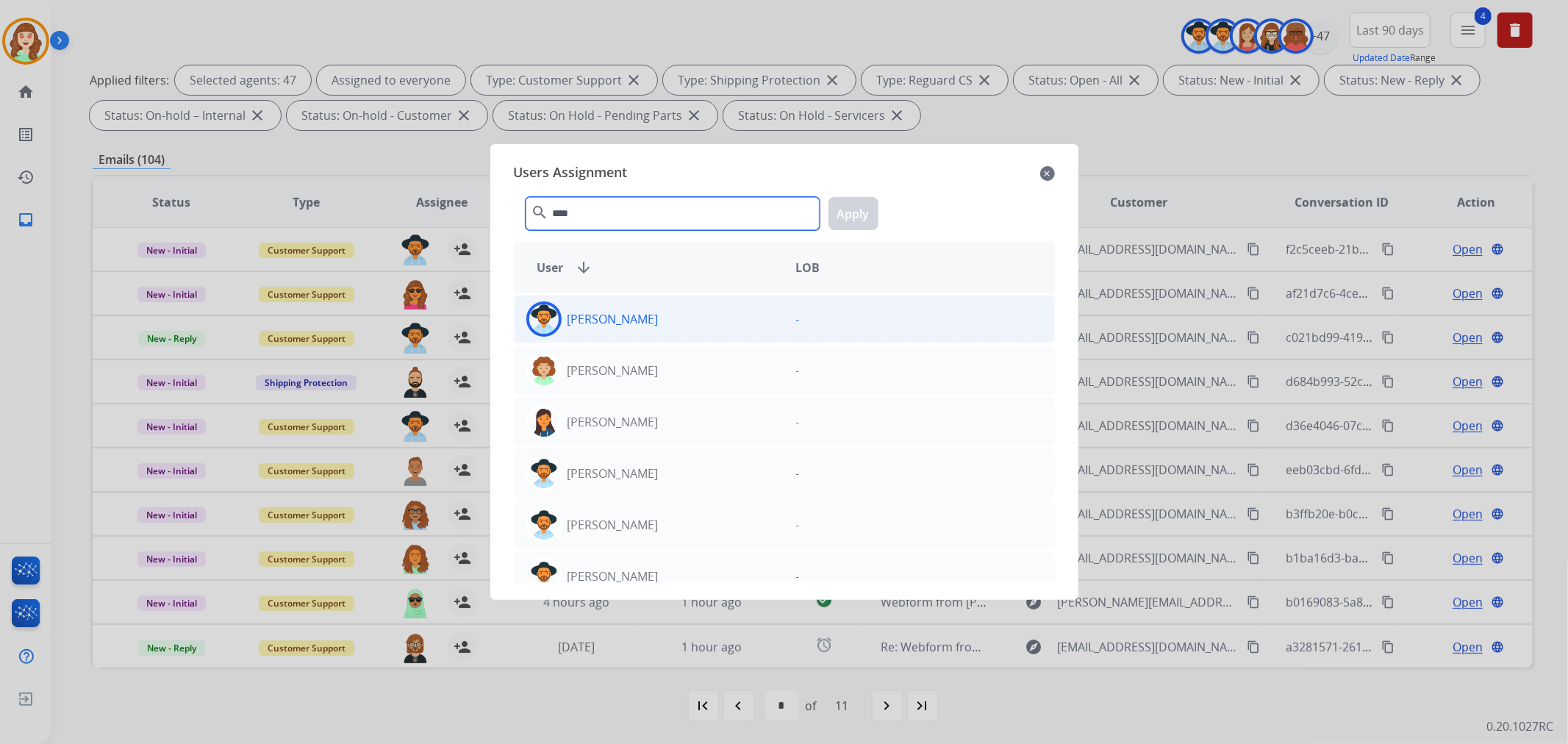
type input "****"
click at [678, 324] on div "[PERSON_NAME]" at bounding box center [649, 319] width 270 height 35
drag, startPoint x: 863, startPoint y: 210, endPoint x: 739, endPoint y: 237, distance: 126.9
click at [861, 210] on button "Apply" at bounding box center [853, 214] width 50 height 33
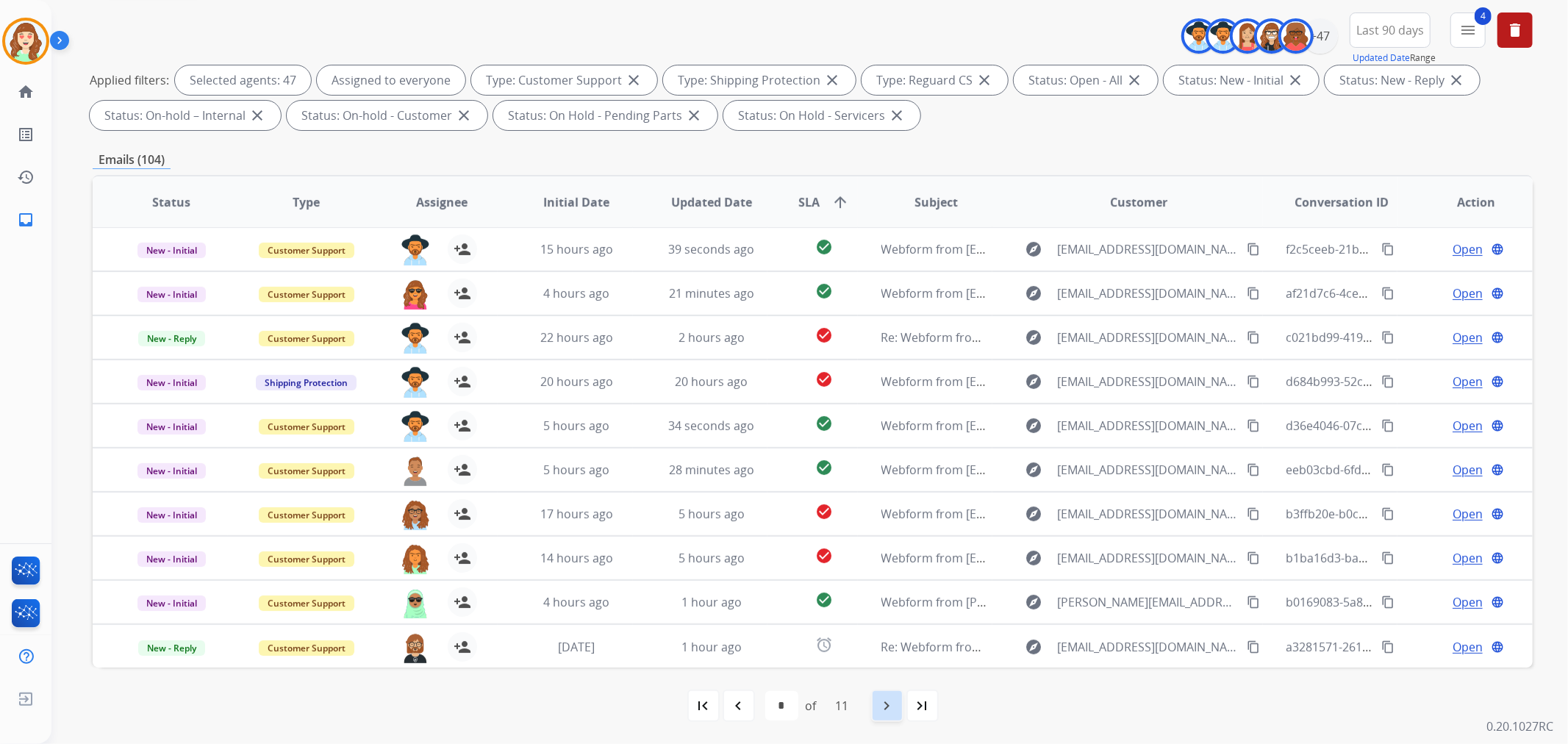
click at [883, 709] on mat-icon "navigate_next" at bounding box center [887, 705] width 17 height 17
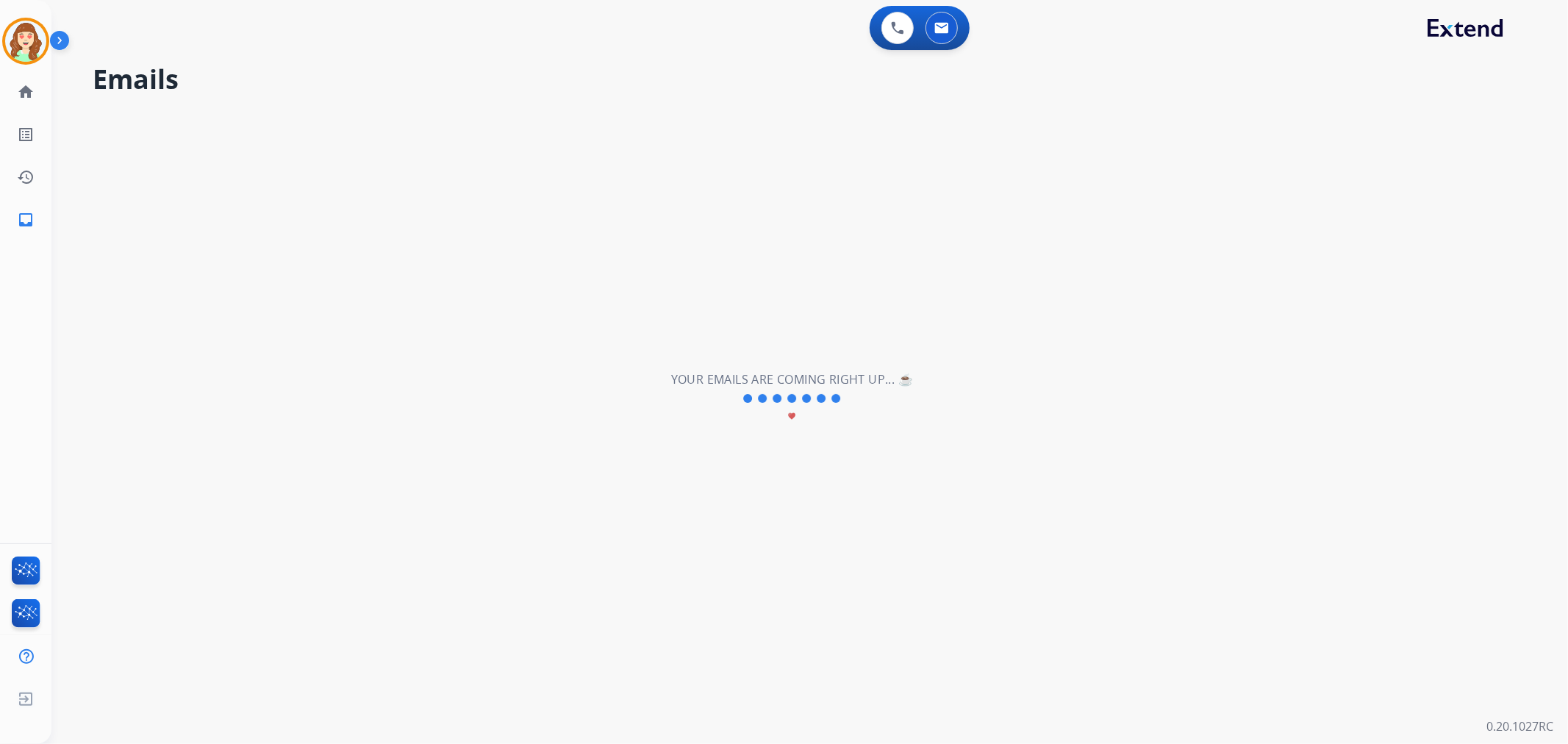
scroll to position [0, 0]
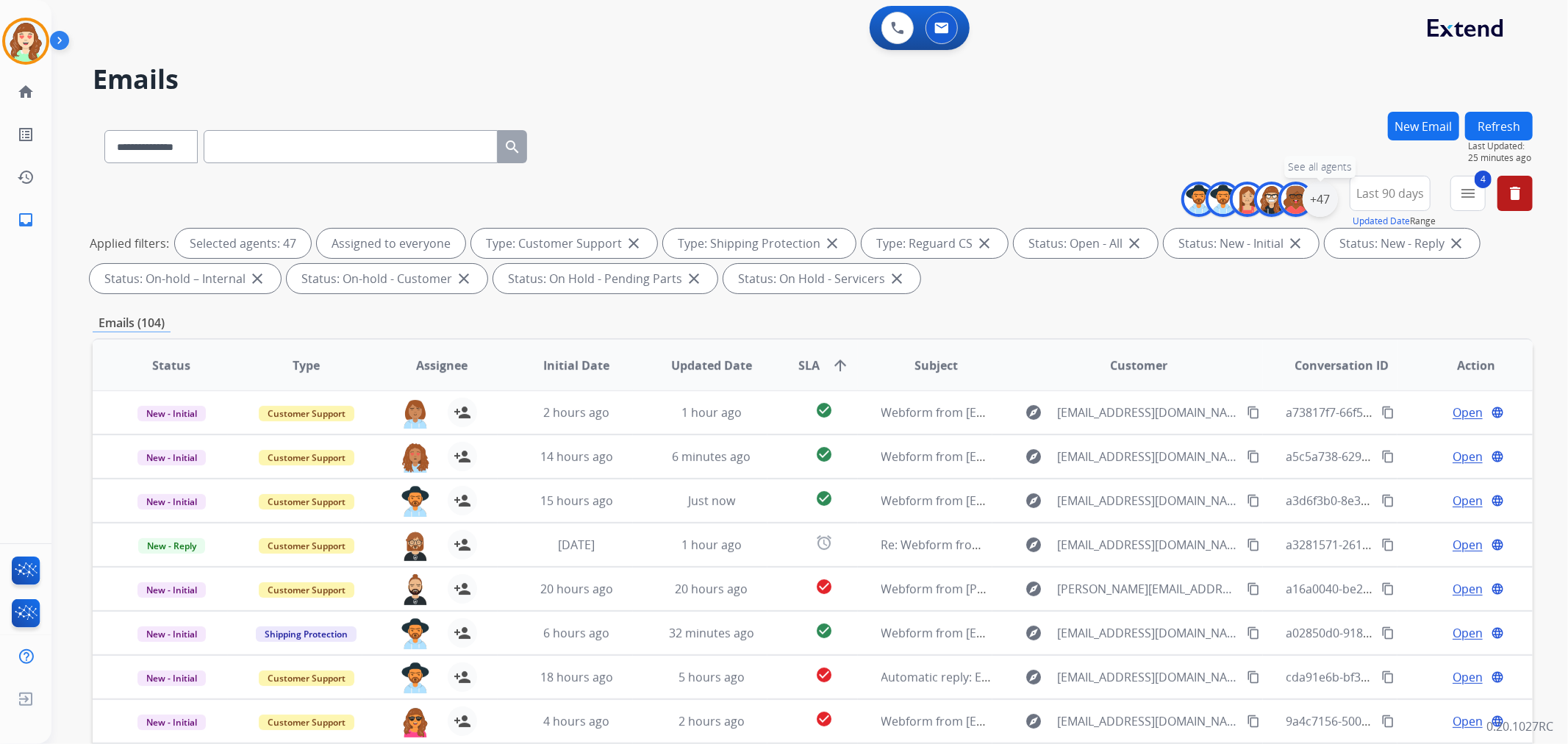
click at [1313, 196] on div "+47" at bounding box center [1320, 199] width 35 height 35
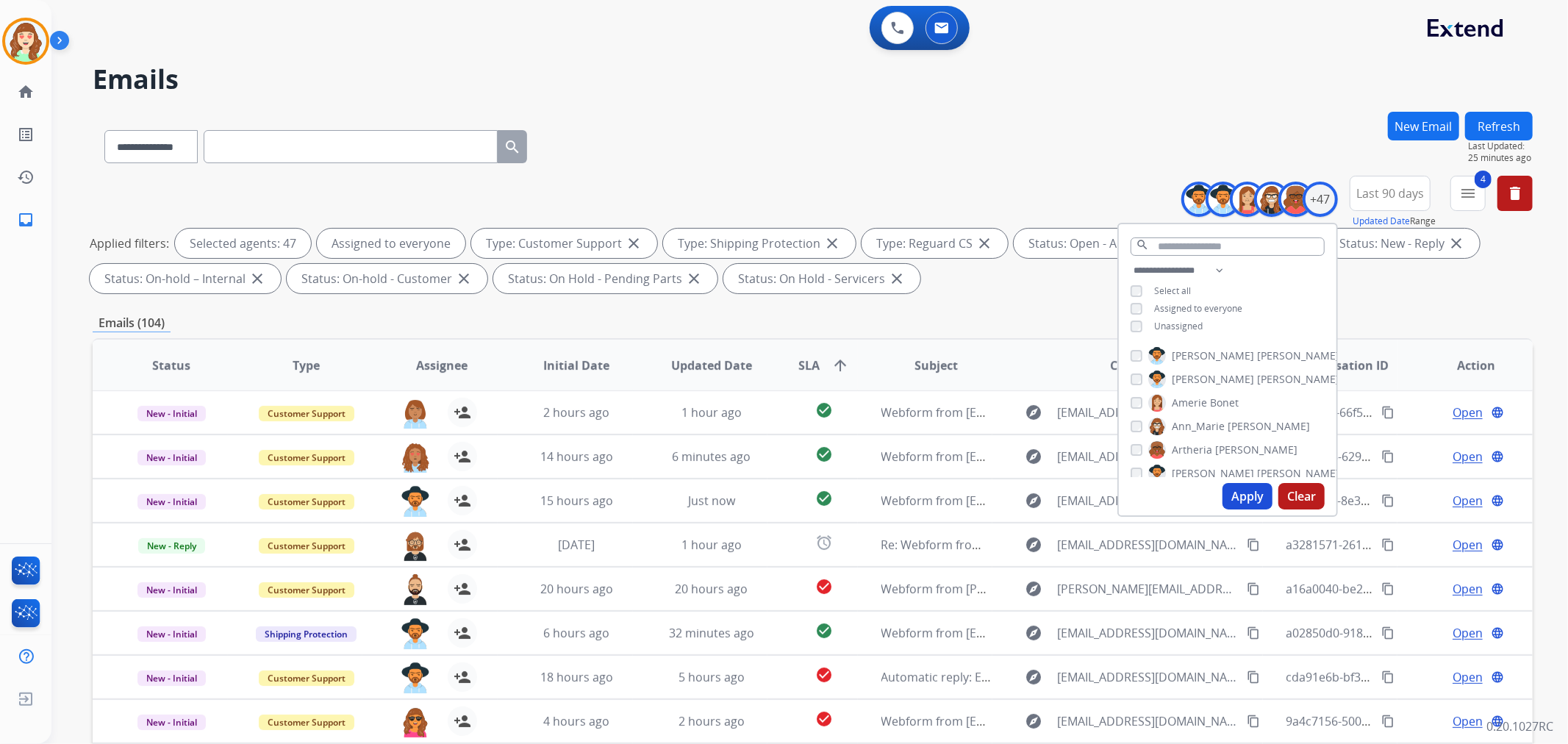
click at [1234, 488] on button "Apply" at bounding box center [1247, 497] width 50 height 26
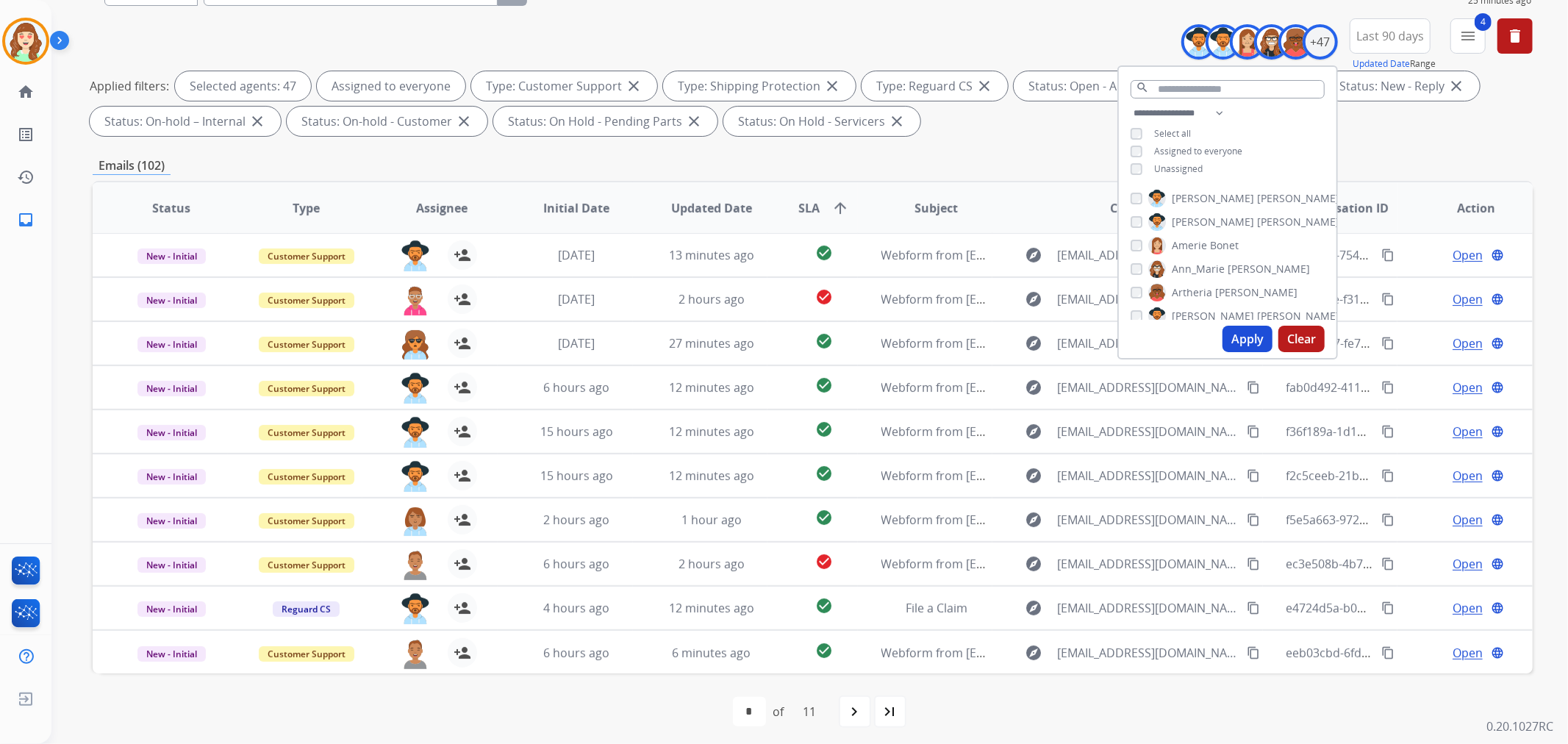
scroll to position [164, 0]
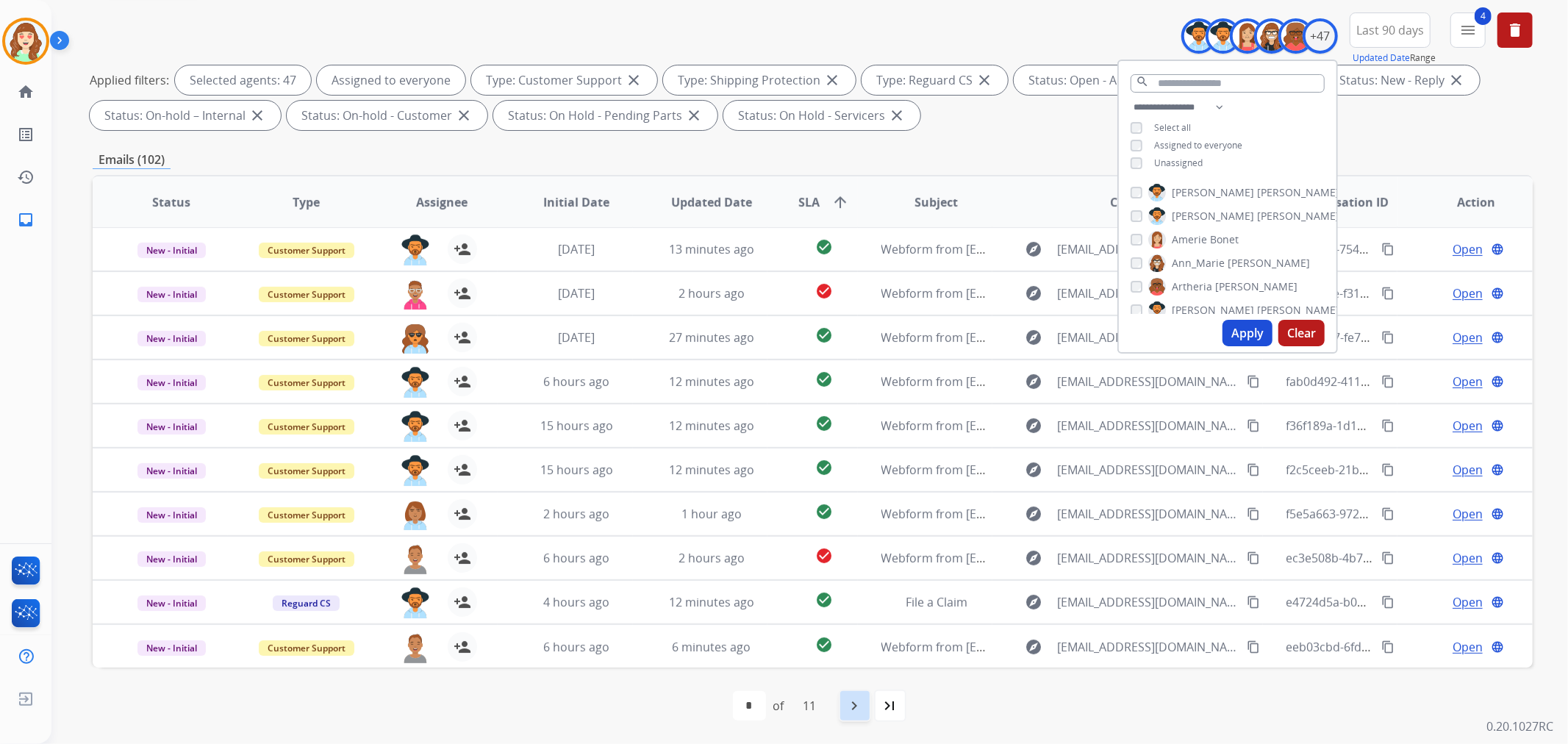
click at [857, 709] on mat-icon "navigate_next" at bounding box center [855, 705] width 17 height 17
select select "*"
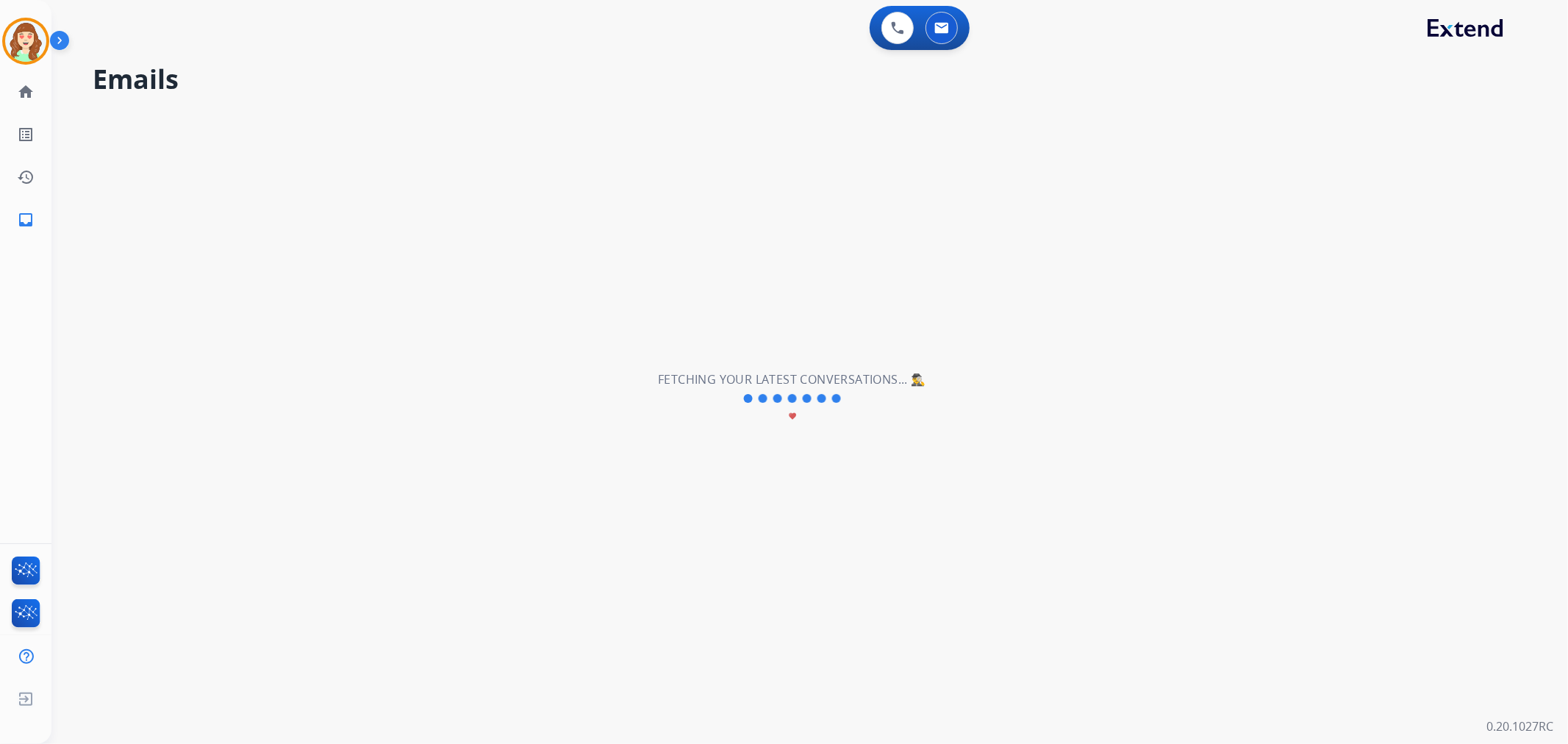
scroll to position [0, 0]
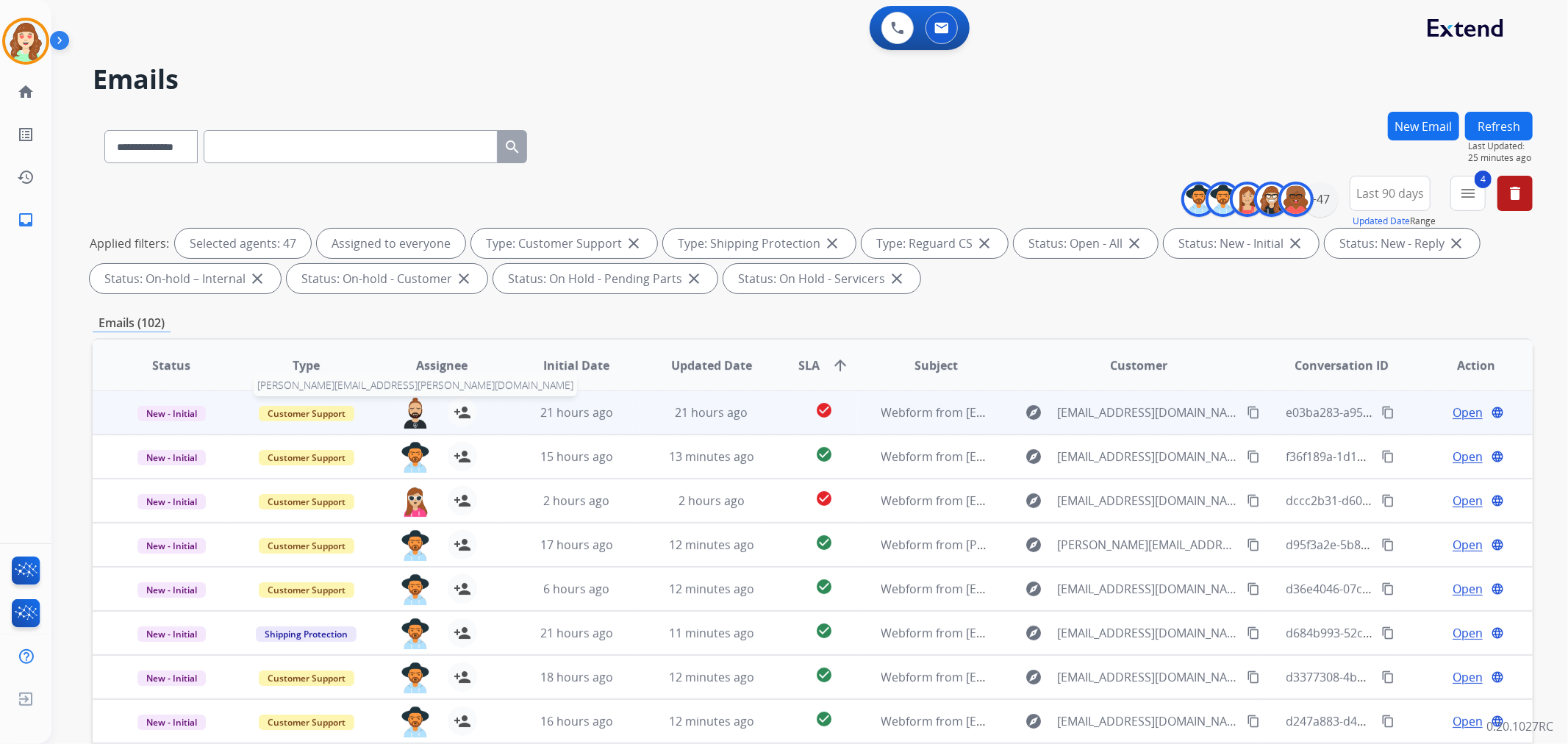
click at [416, 414] on img at bounding box center [415, 414] width 30 height 31
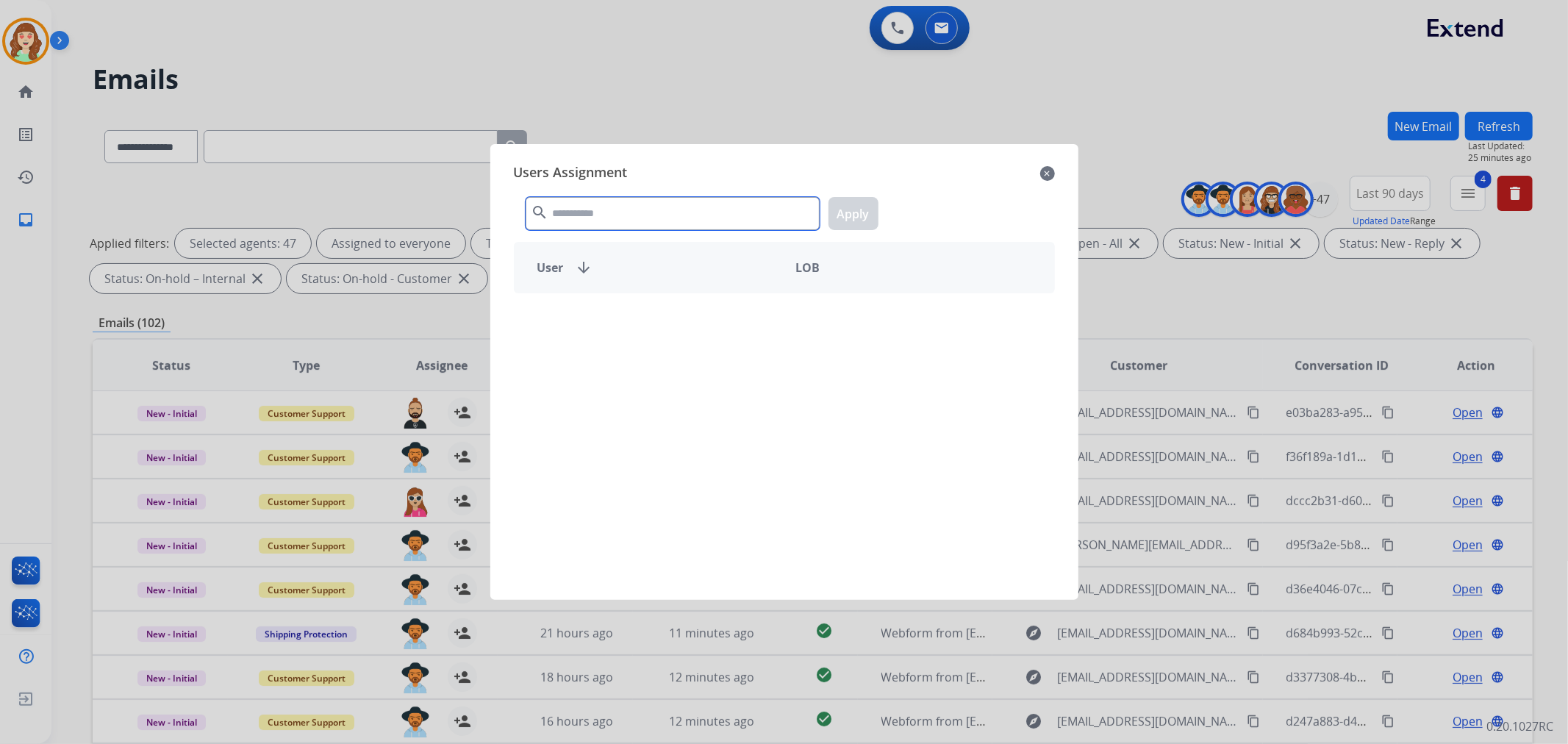
click at [670, 215] on input "text" at bounding box center [673, 214] width 294 height 33
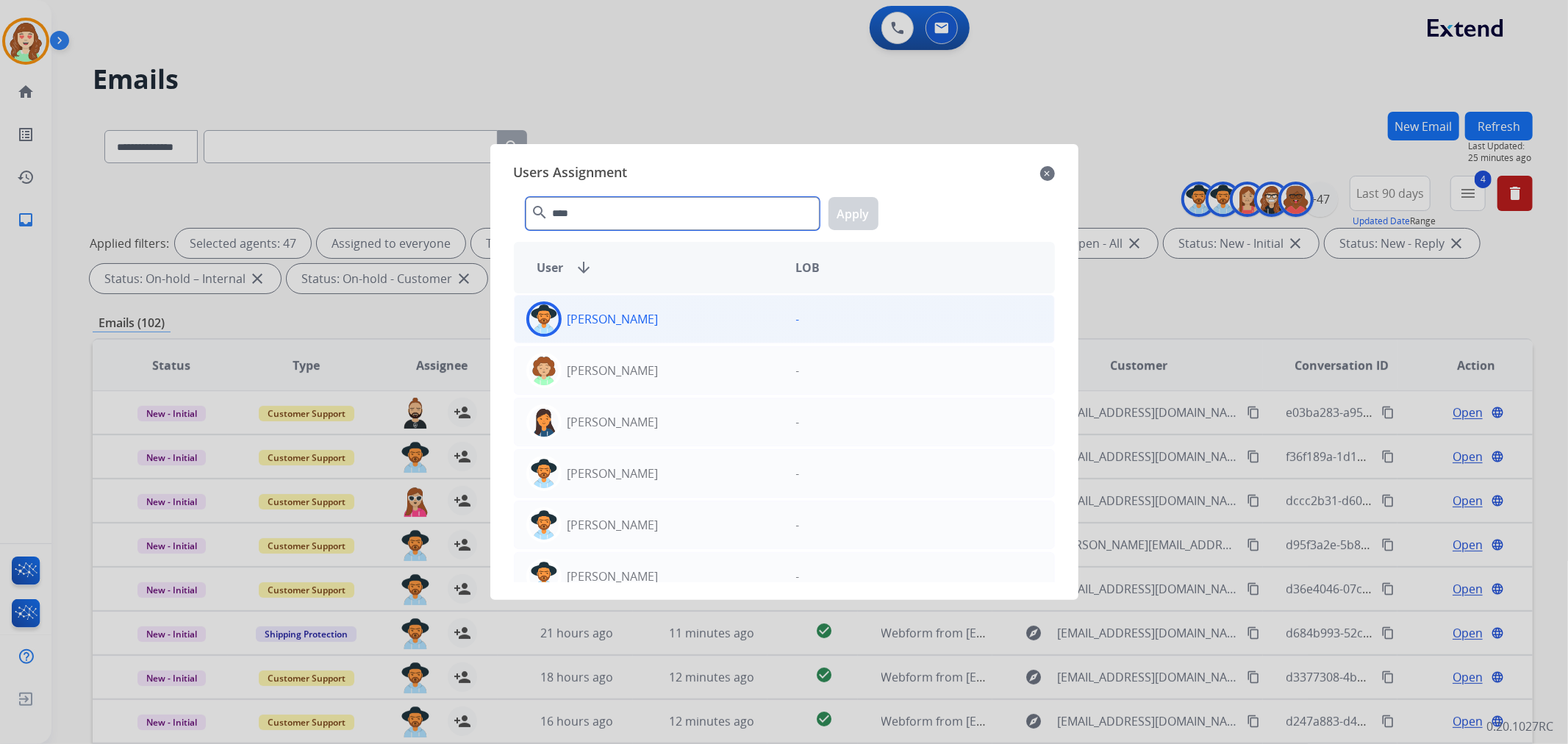
type input "****"
drag, startPoint x: 689, startPoint y: 326, endPoint x: 809, endPoint y: 261, distance: 136.5
click at [689, 324] on div "[PERSON_NAME]" at bounding box center [649, 319] width 270 height 35
drag, startPoint x: 865, startPoint y: 218, endPoint x: 666, endPoint y: 254, distance: 202.2
click at [869, 218] on button "Apply" at bounding box center [853, 214] width 50 height 33
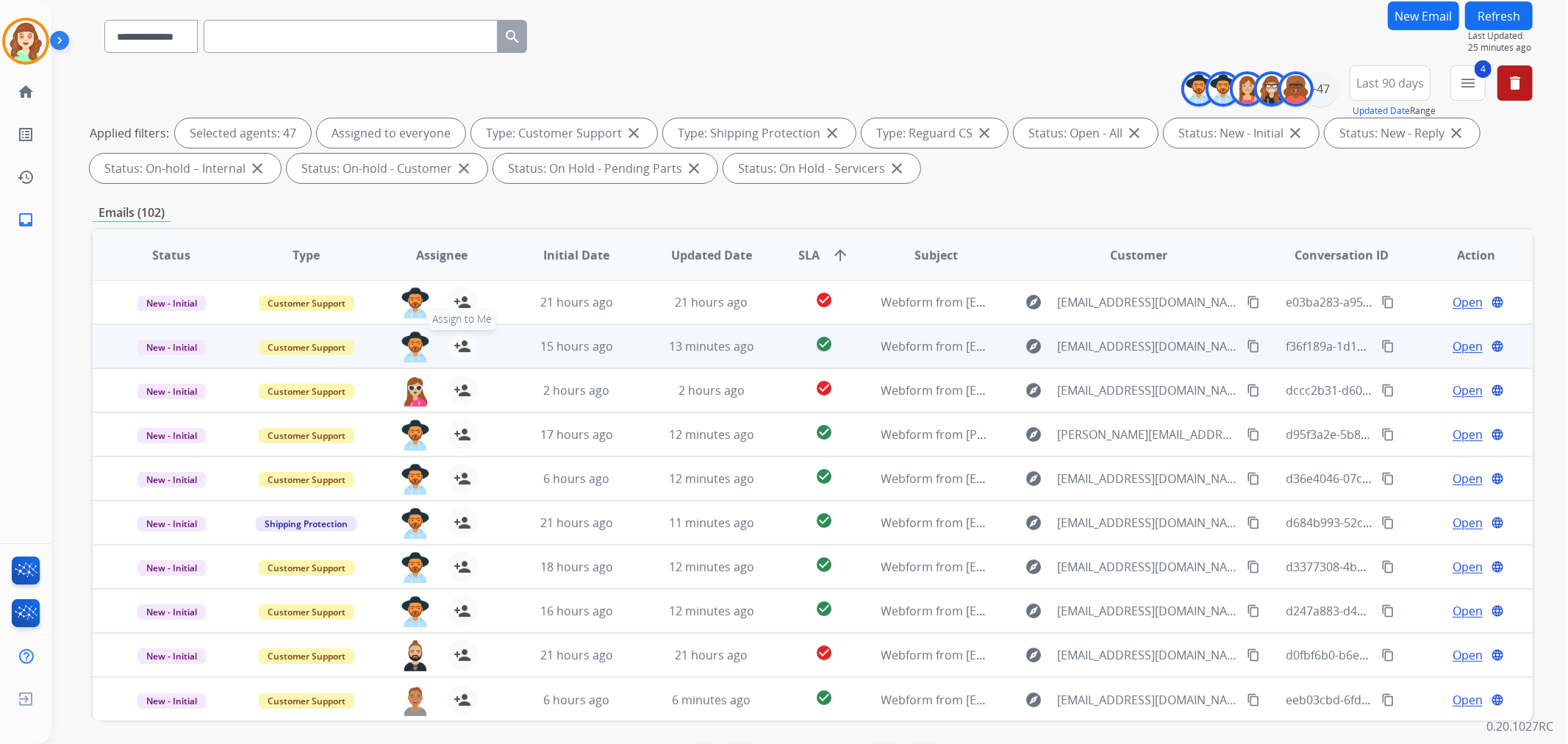
scroll to position [164, 0]
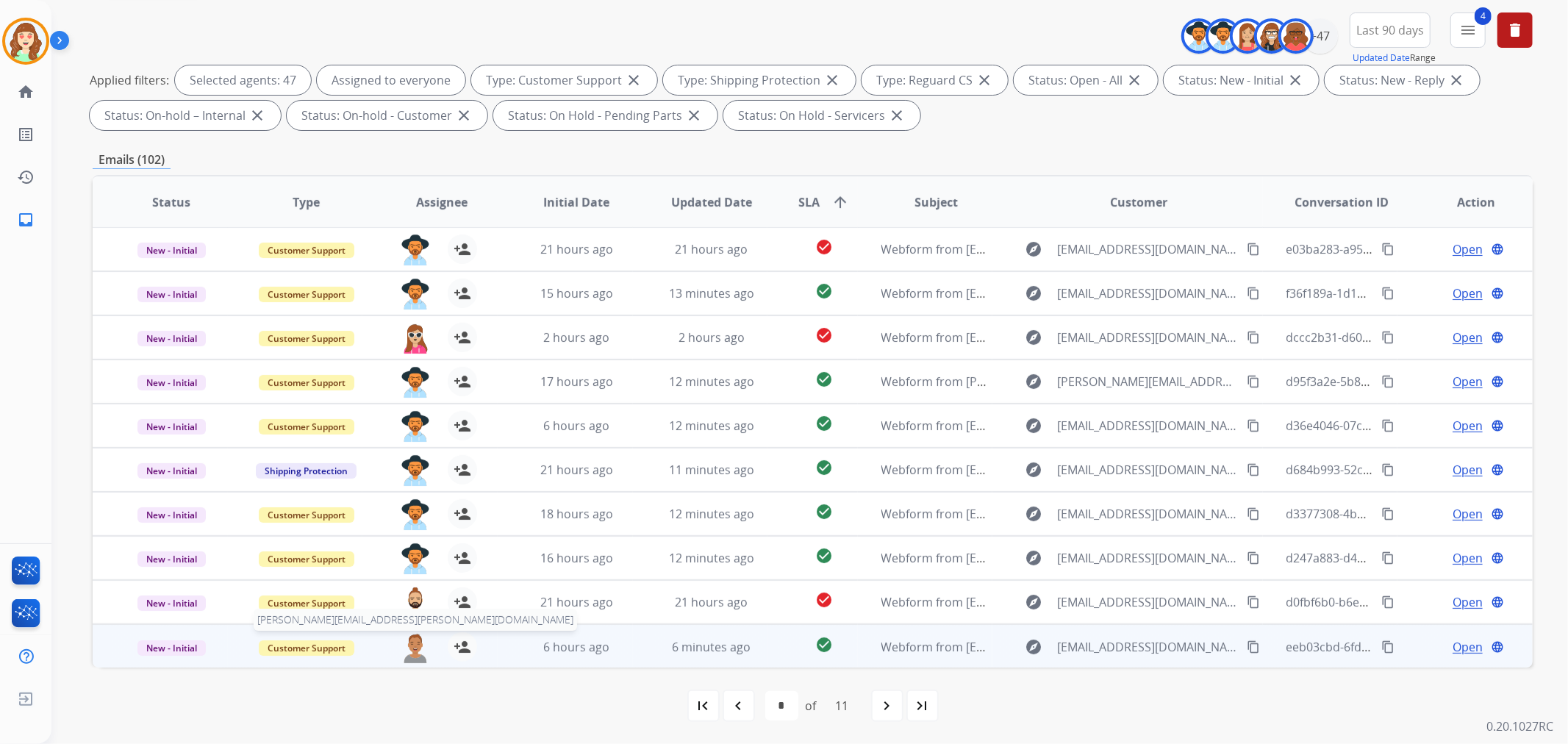
click at [413, 611] on span "[PERSON_NAME][EMAIL_ADDRESS][PERSON_NAME][DOMAIN_NAME]" at bounding box center [416, 620] width 324 height 22
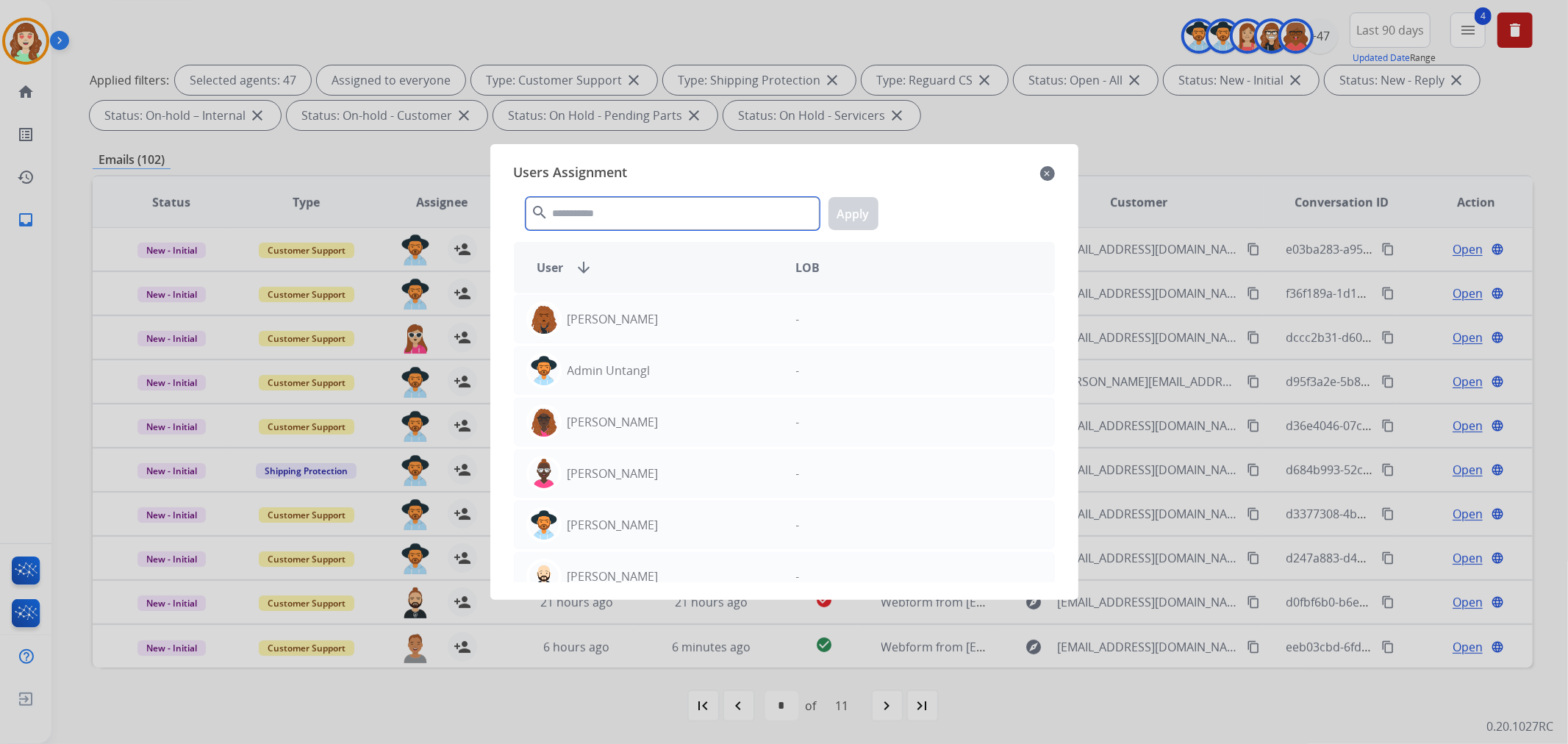
click at [616, 206] on input "text" at bounding box center [673, 214] width 294 height 33
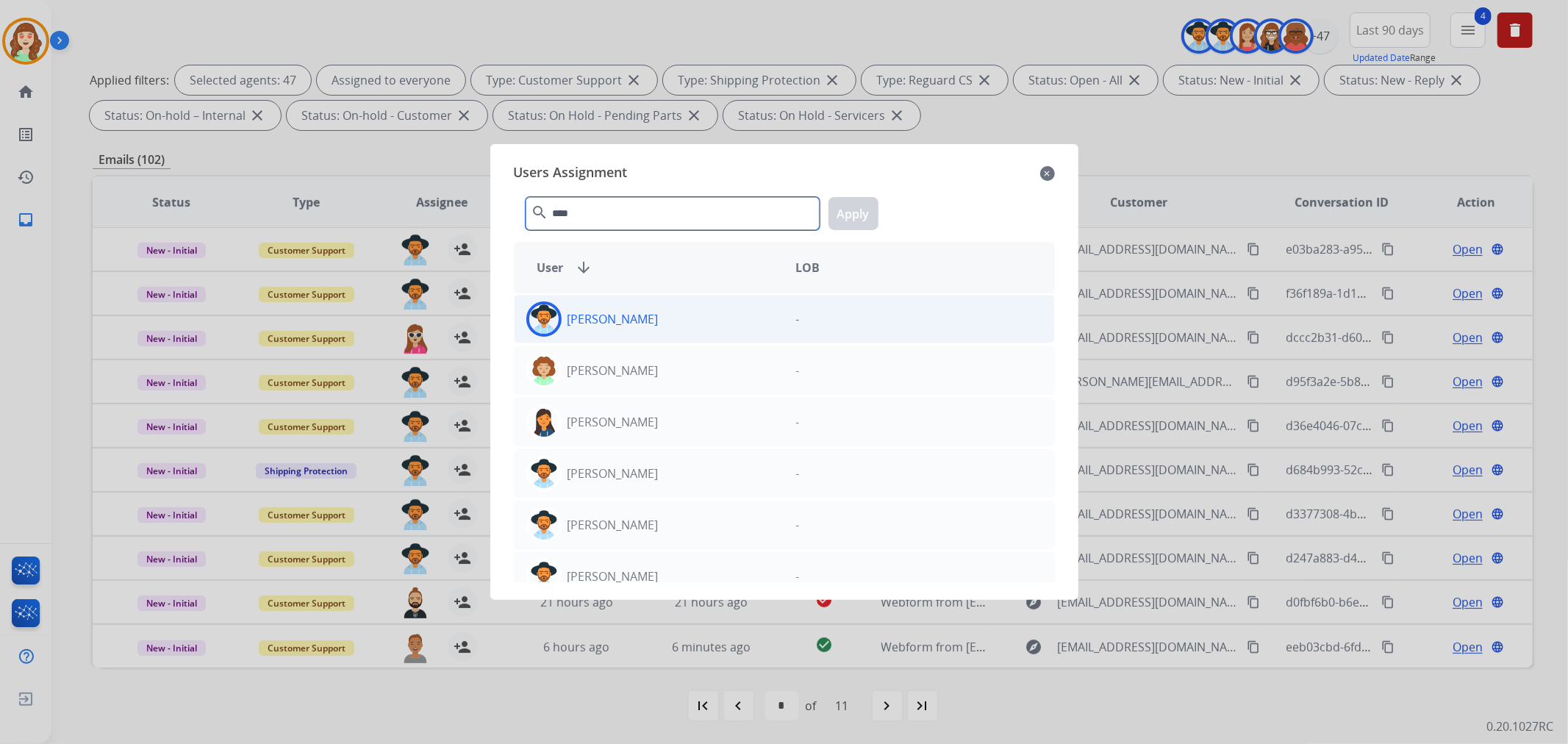
type input "****"
click at [695, 317] on div "[PERSON_NAME]" at bounding box center [649, 319] width 270 height 35
click at [841, 215] on button "Apply" at bounding box center [853, 214] width 50 height 33
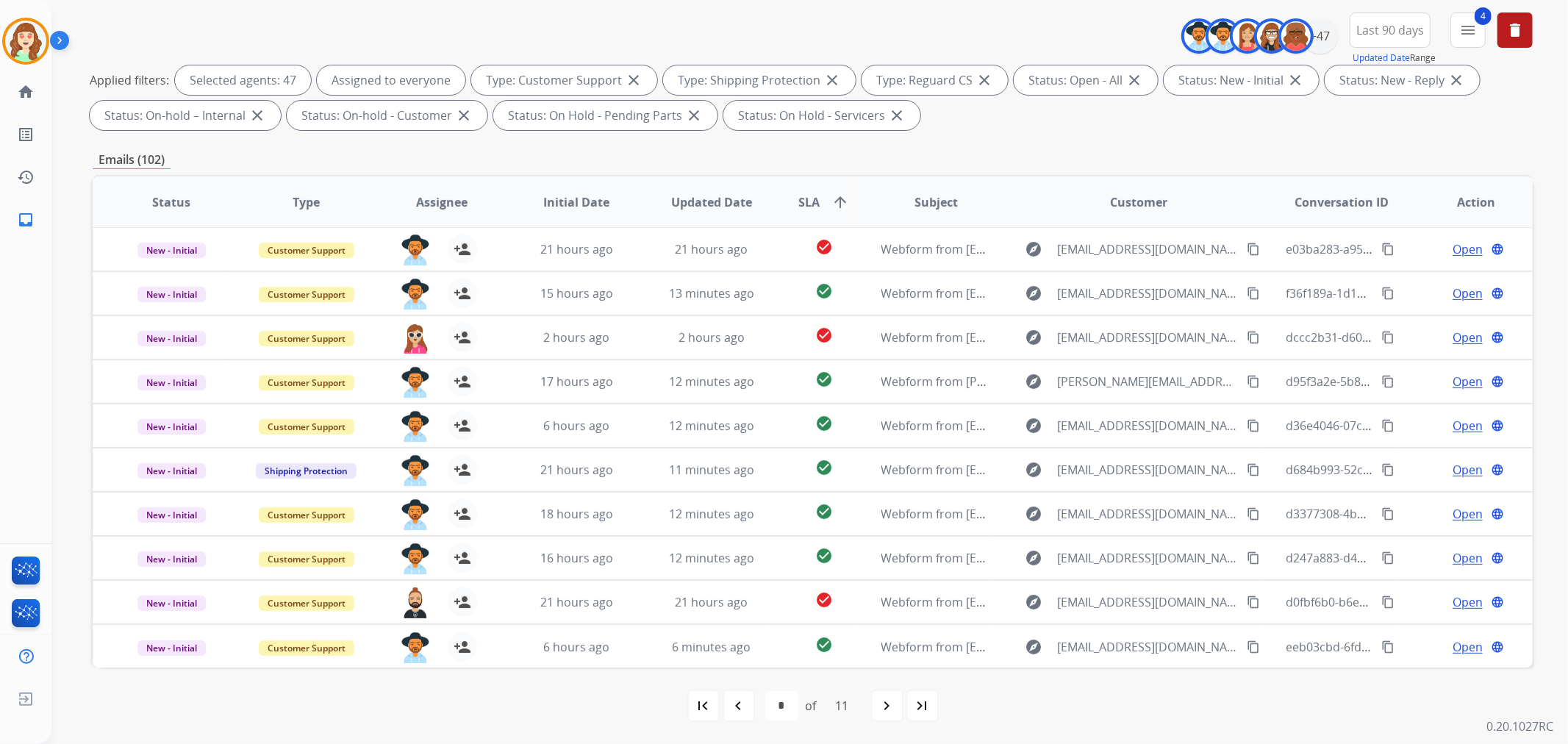
drag, startPoint x: 891, startPoint y: 717, endPoint x: 882, endPoint y: 717, distance: 9.0
click at [888, 717] on div "navigate_next" at bounding box center [887, 705] width 32 height 32
select select "*"
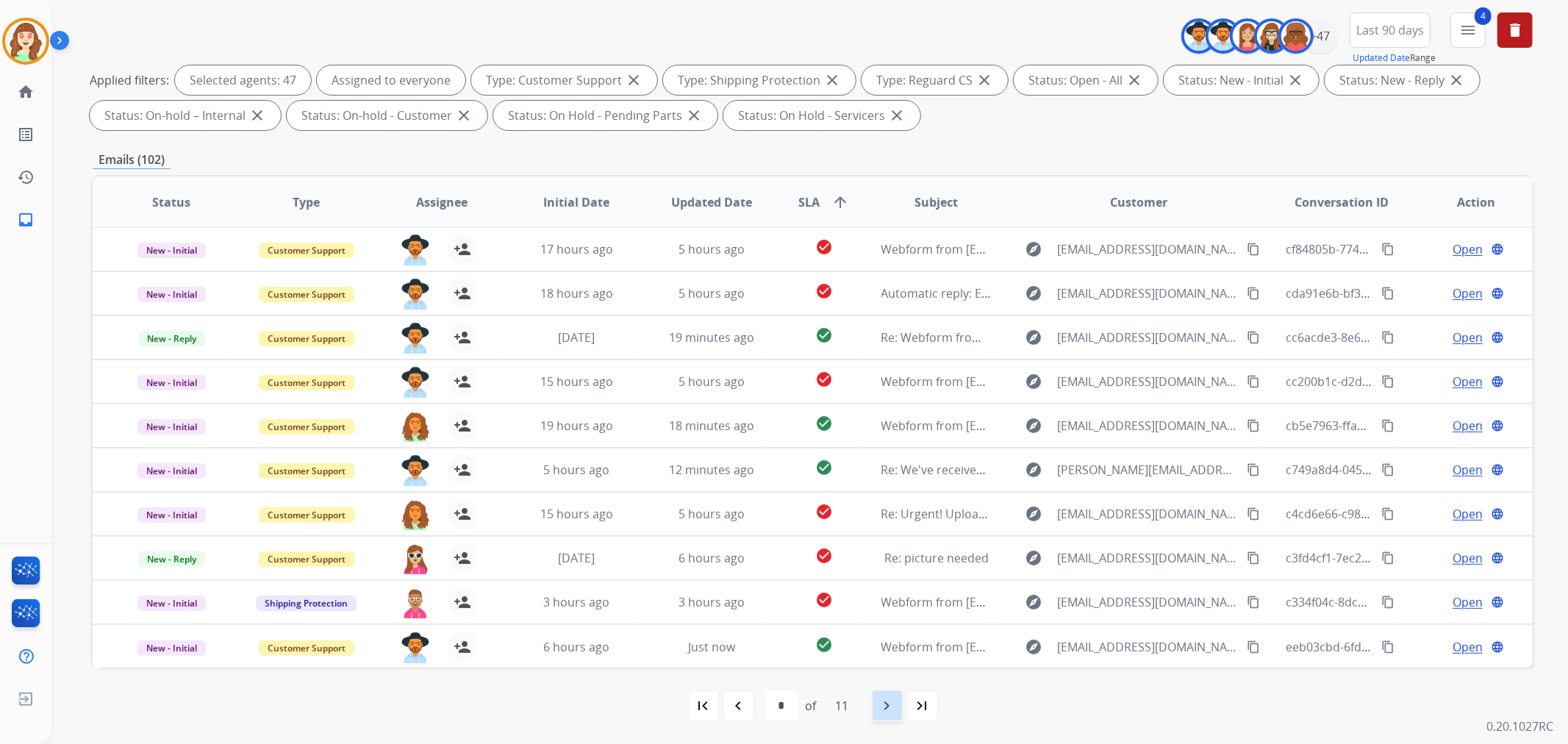
click at [892, 701] on mat-icon "navigate_next" at bounding box center [887, 705] width 17 height 17
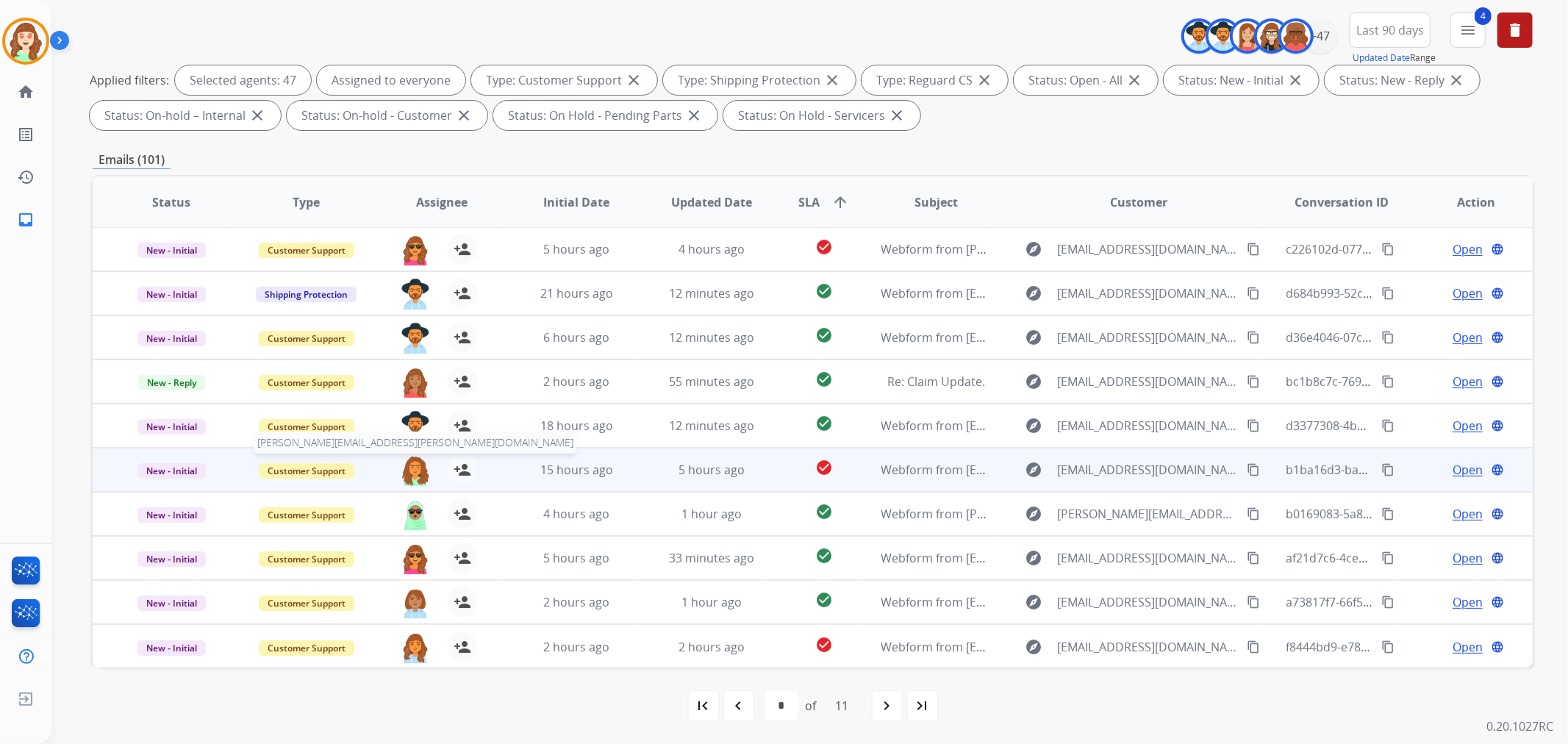
click at [406, 471] on img at bounding box center [415, 471] width 30 height 31
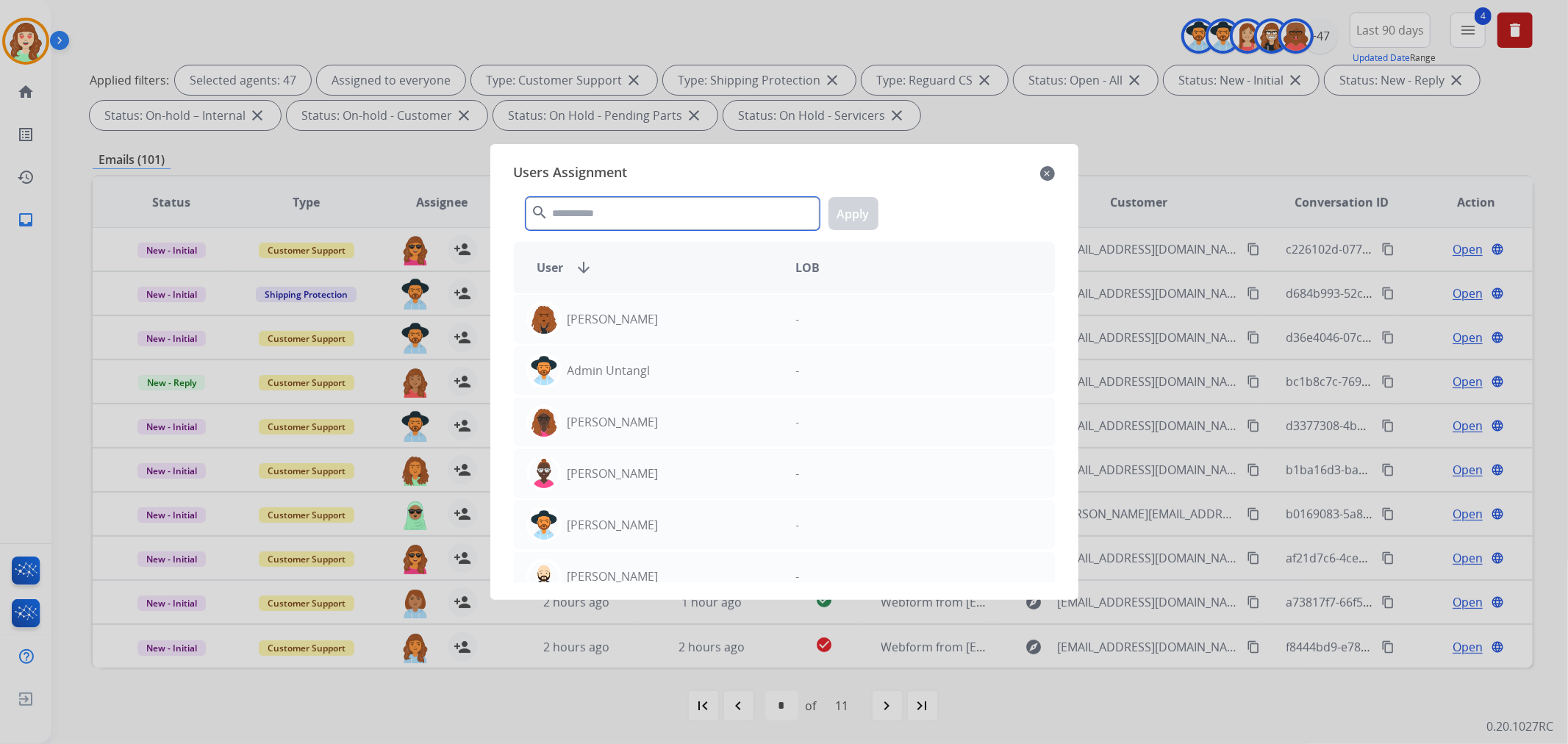
click at [599, 204] on input "text" at bounding box center [673, 214] width 294 height 33
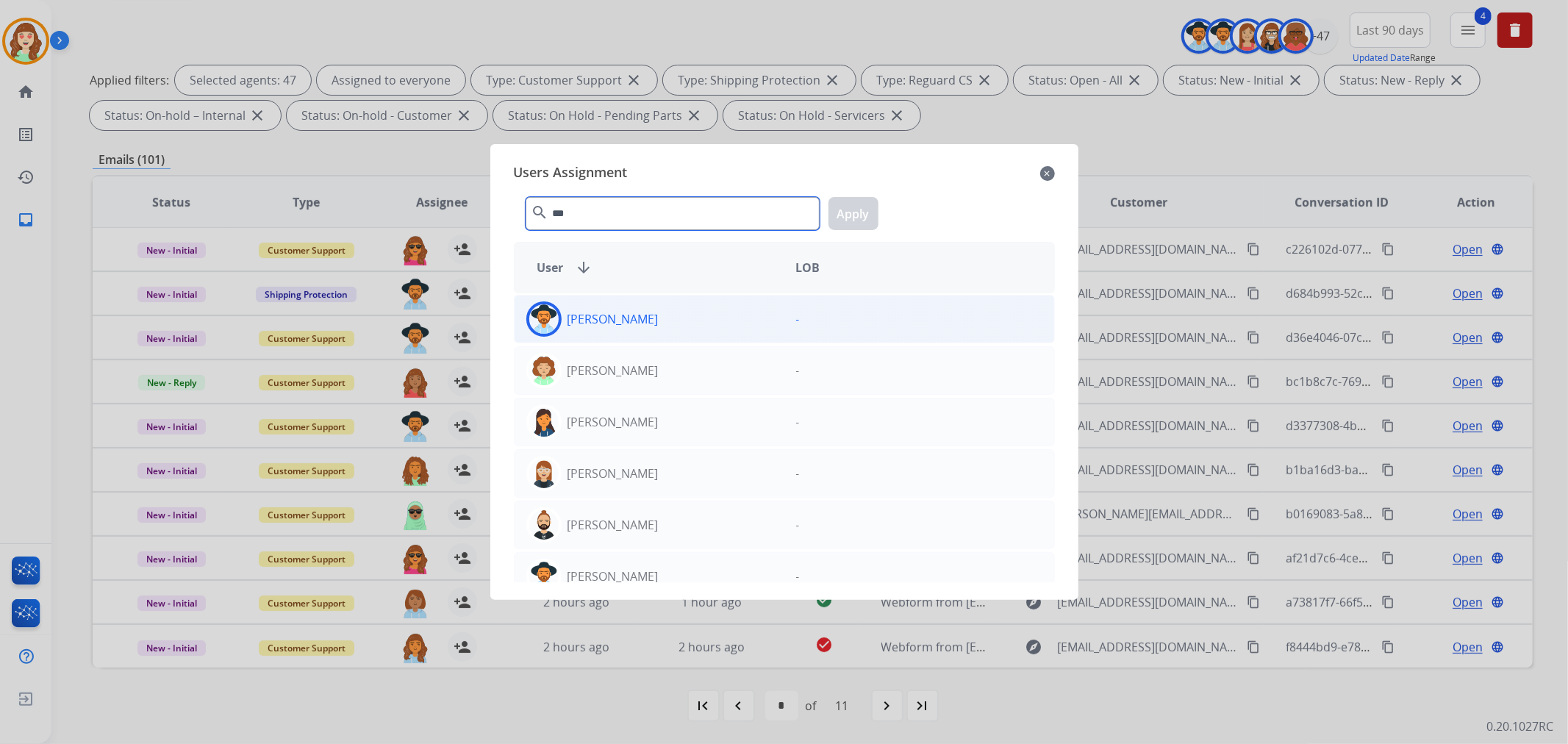
type input "***"
click at [673, 326] on div "[PERSON_NAME]" at bounding box center [649, 319] width 270 height 35
drag, startPoint x: 848, startPoint y: 214, endPoint x: 77, endPoint y: 353, distance: 783.4
click at [831, 219] on button "Apply" at bounding box center [853, 214] width 50 height 33
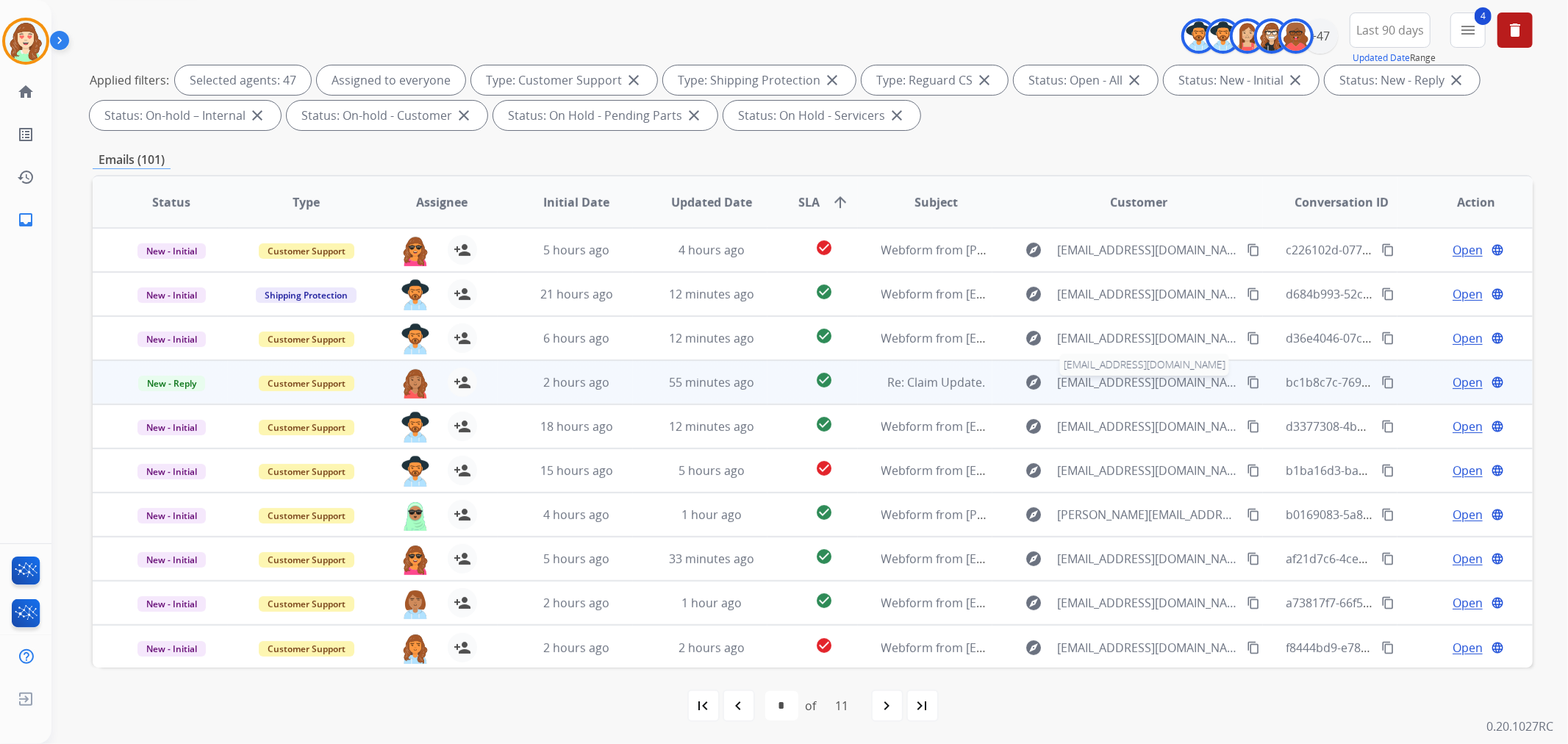
scroll to position [0, 0]
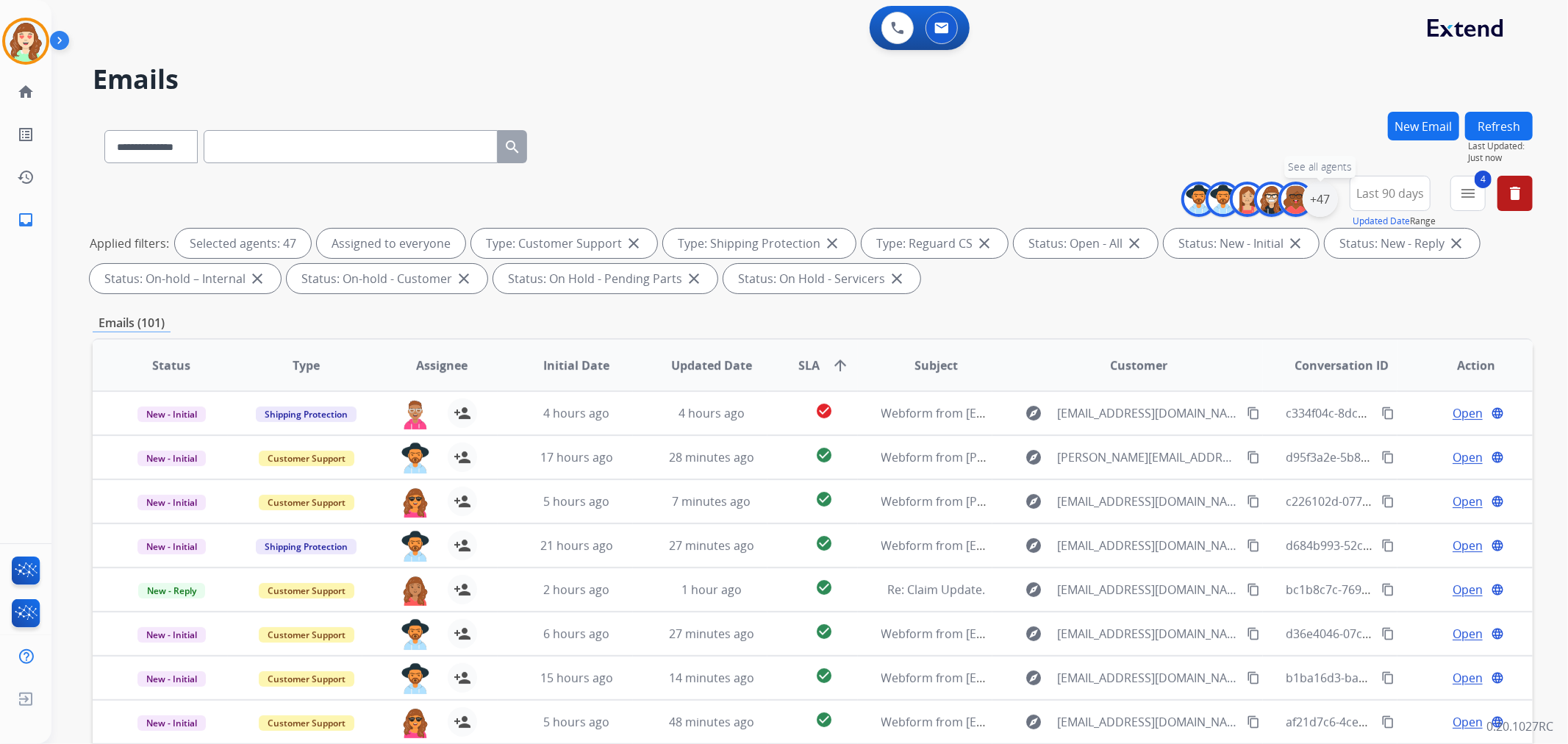
click at [1312, 200] on div "+47" at bounding box center [1320, 199] width 35 height 35
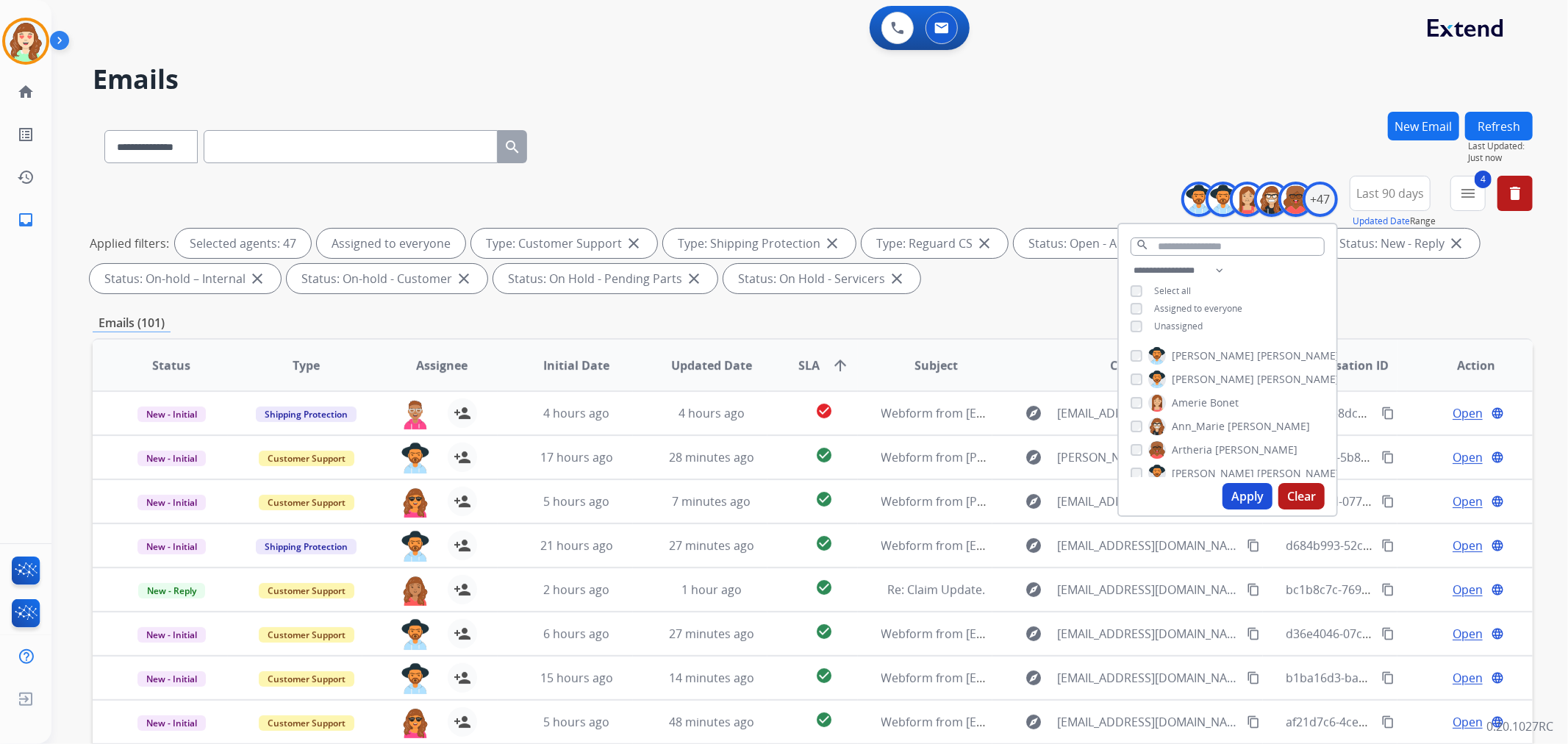
click at [1238, 498] on button "Apply" at bounding box center [1247, 497] width 50 height 26
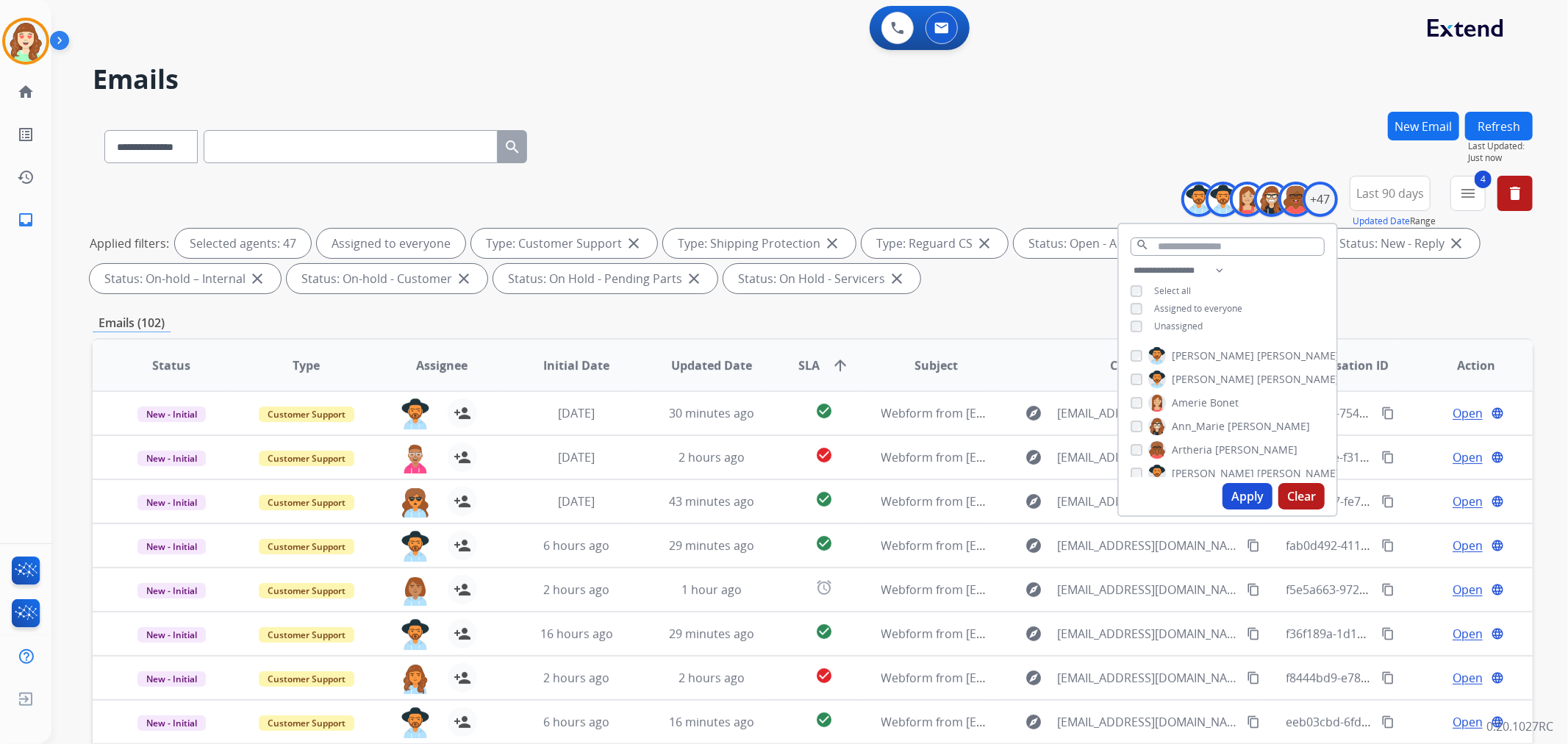
click at [818, 358] on span "SLA arrow_upward" at bounding box center [823, 365] width 51 height 17
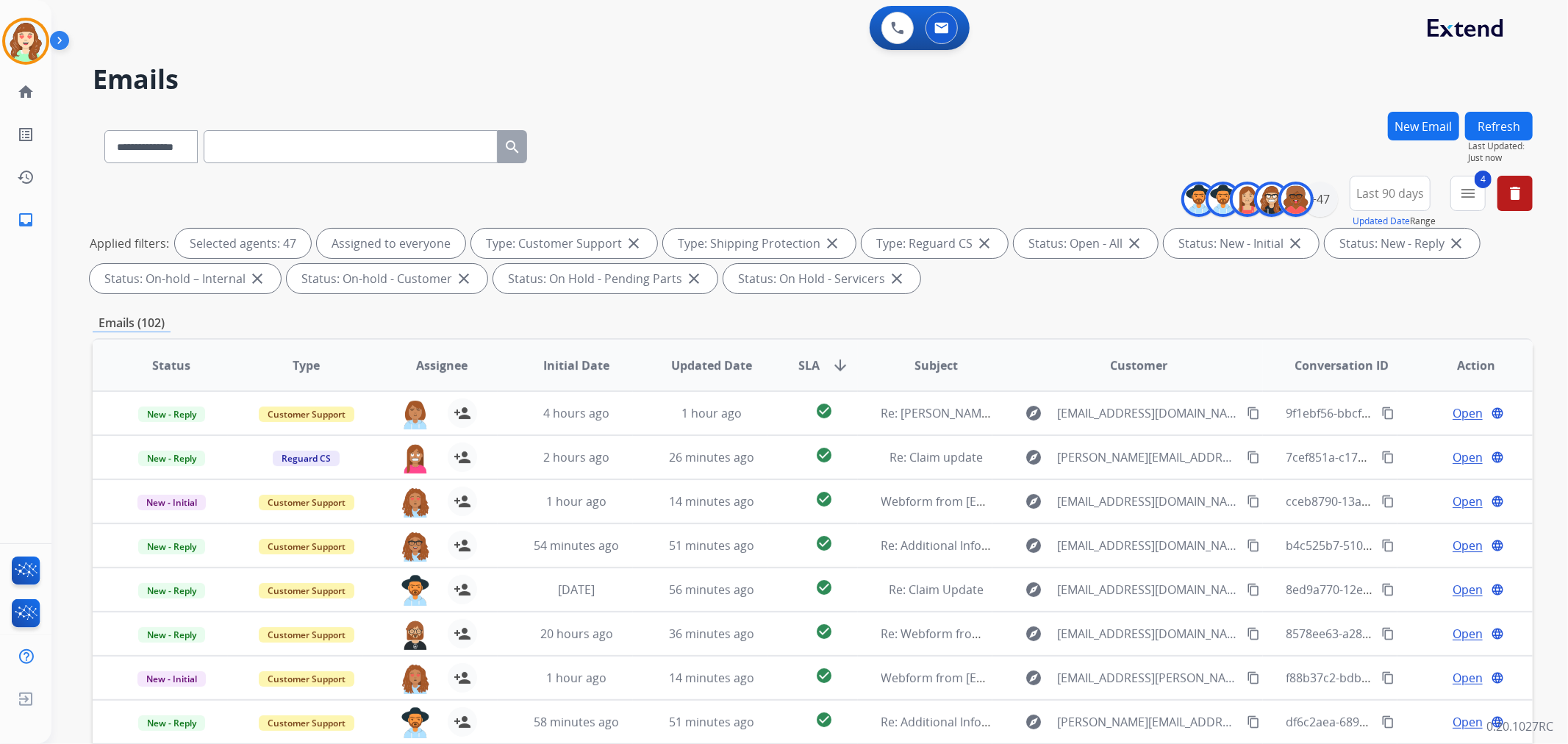
click at [832, 361] on mat-icon "arrow_downward" at bounding box center [840, 365] width 17 height 17
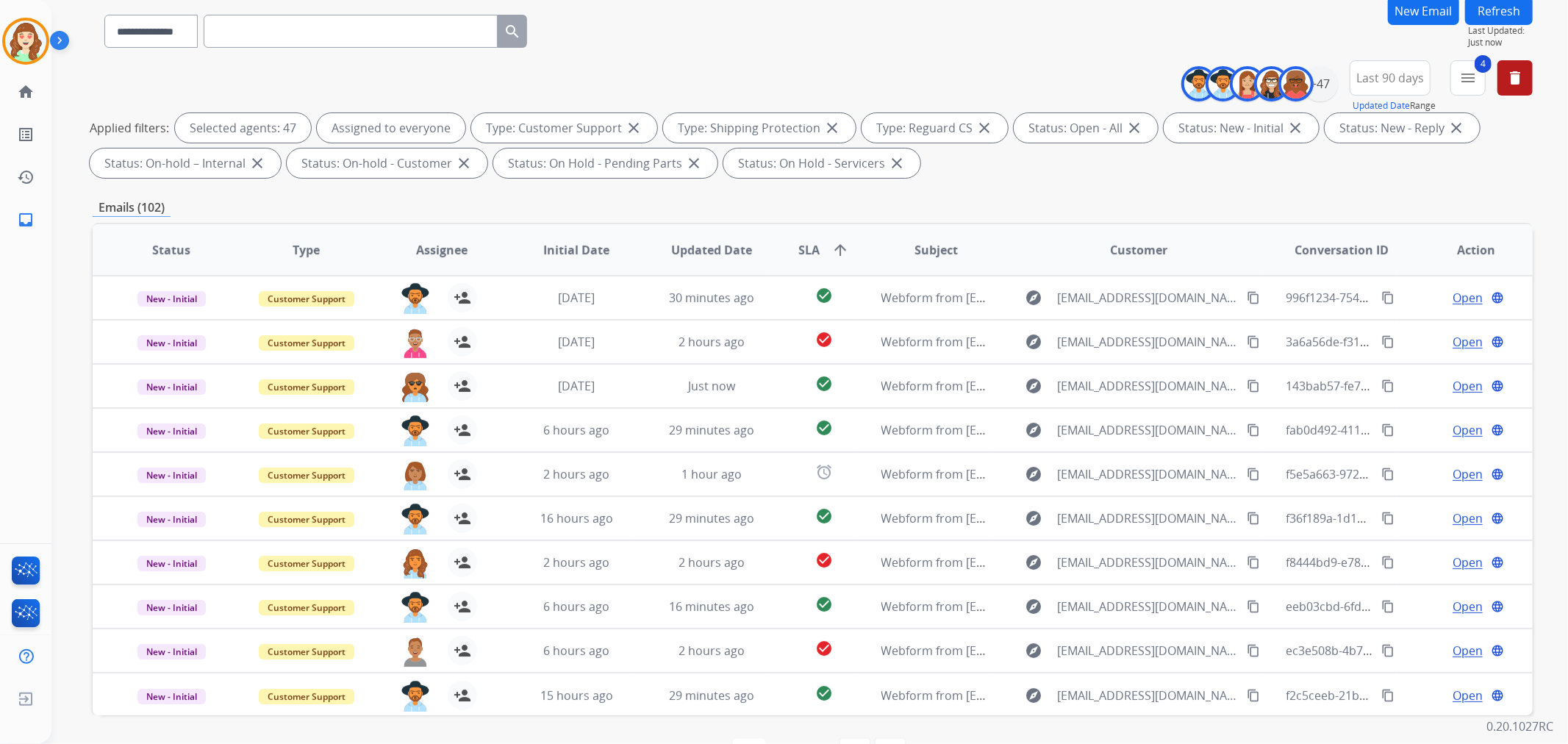
scroll to position [164, 0]
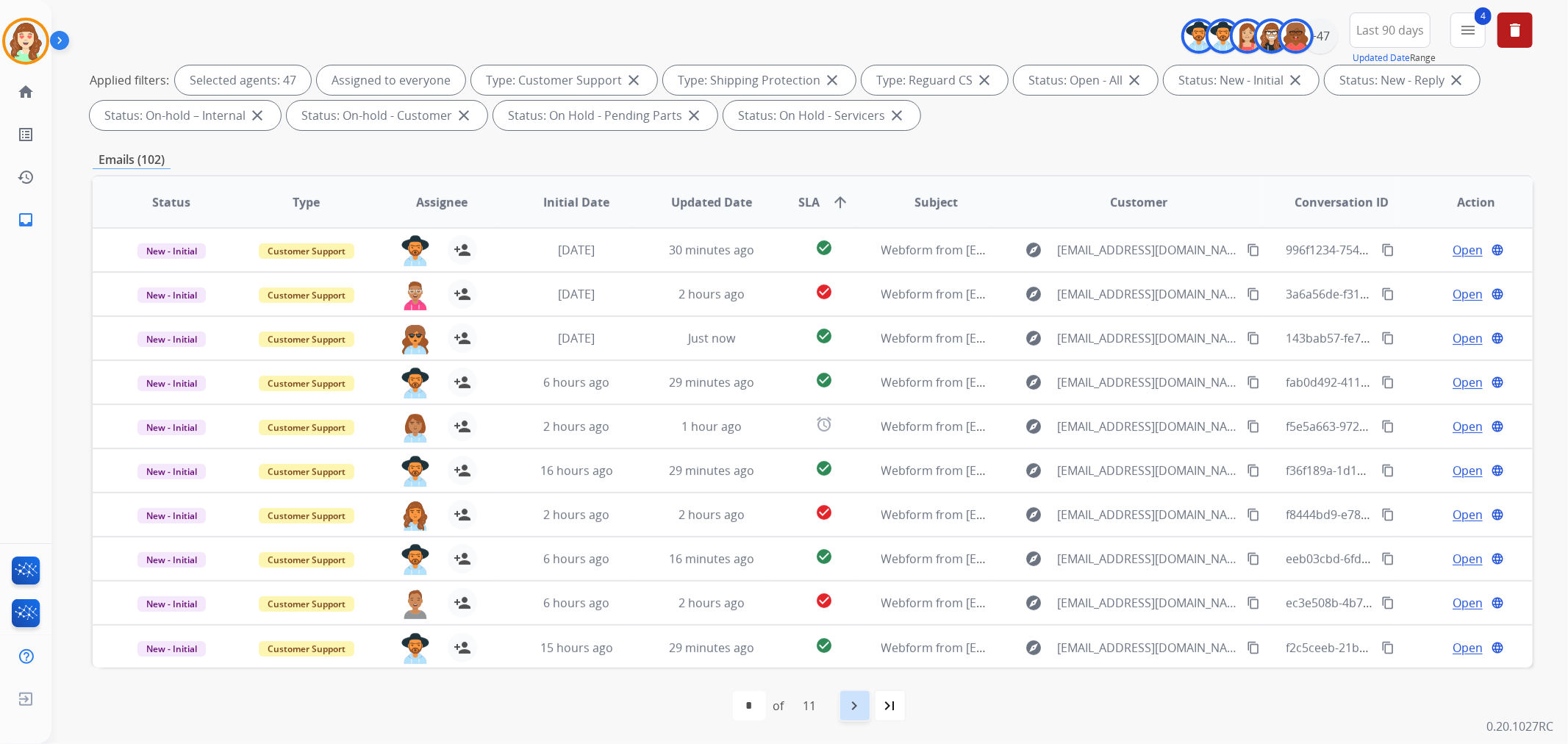
click at [858, 700] on mat-icon "navigate_next" at bounding box center [855, 705] width 17 height 17
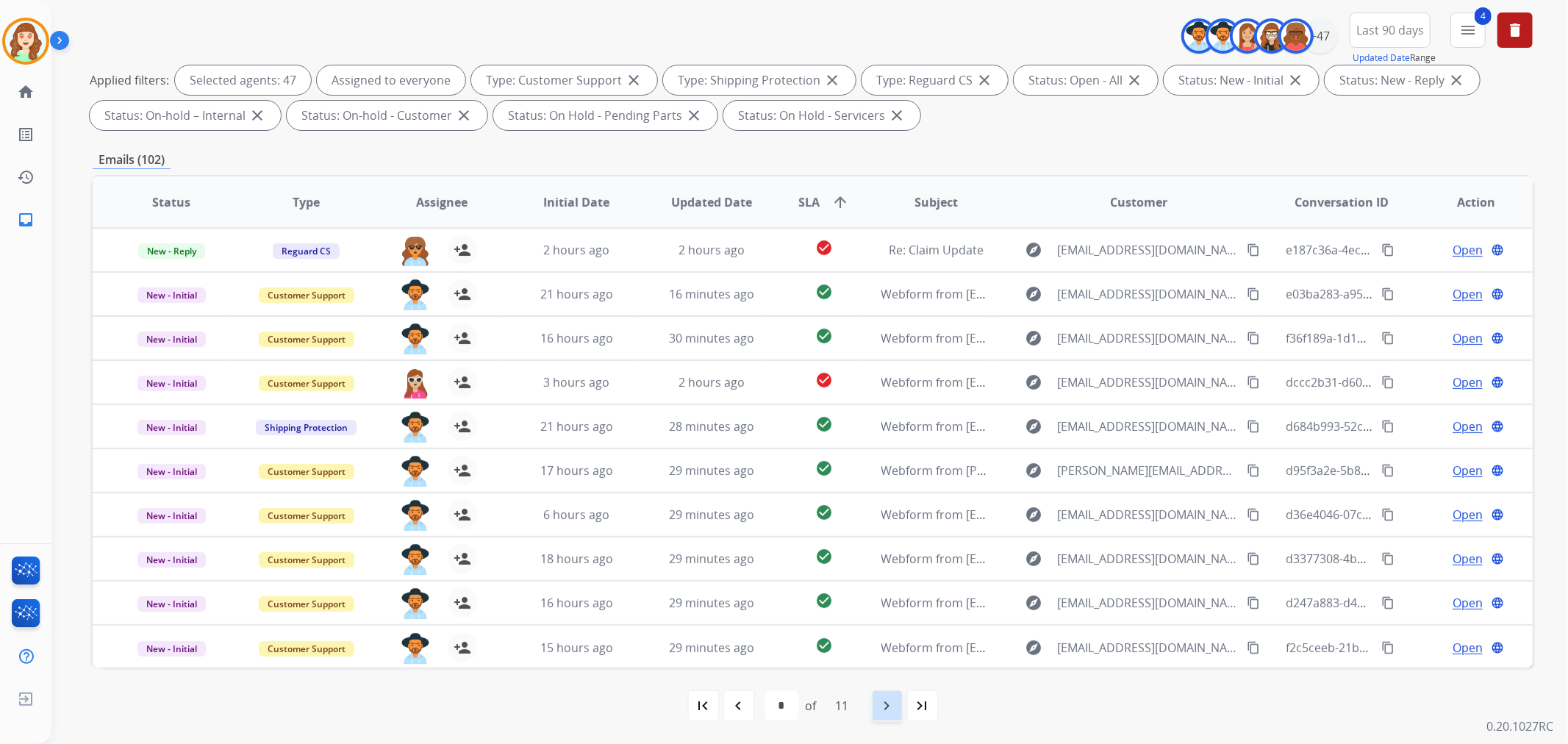
click at [882, 709] on mat-icon "navigate_next" at bounding box center [887, 705] width 17 height 17
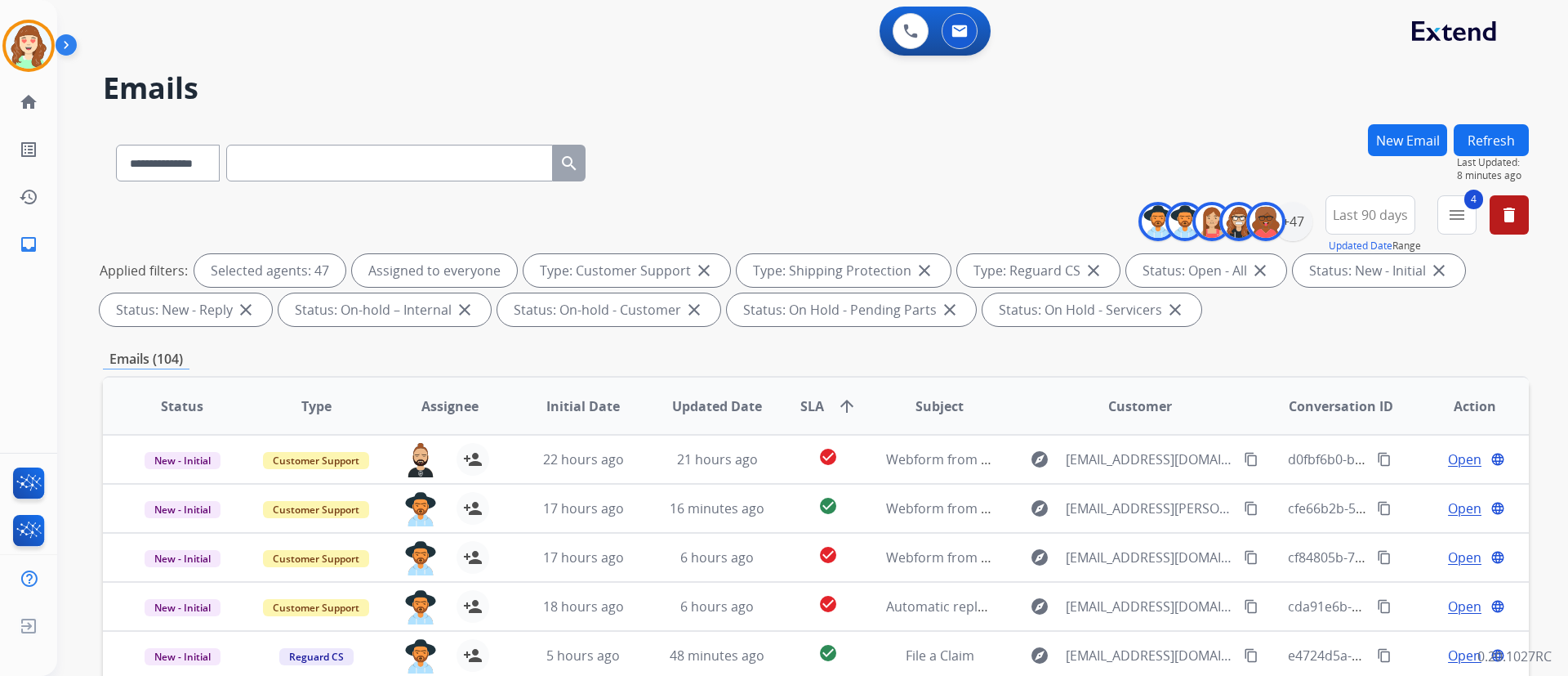
drag, startPoint x: 1142, startPoint y: 4, endPoint x: 784, endPoint y: 248, distance: 433.2
click at [784, 248] on div "**********" at bounding box center [816, 264] width 1426 height 137
click at [1286, 214] on div "+47" at bounding box center [1292, 221] width 39 height 39
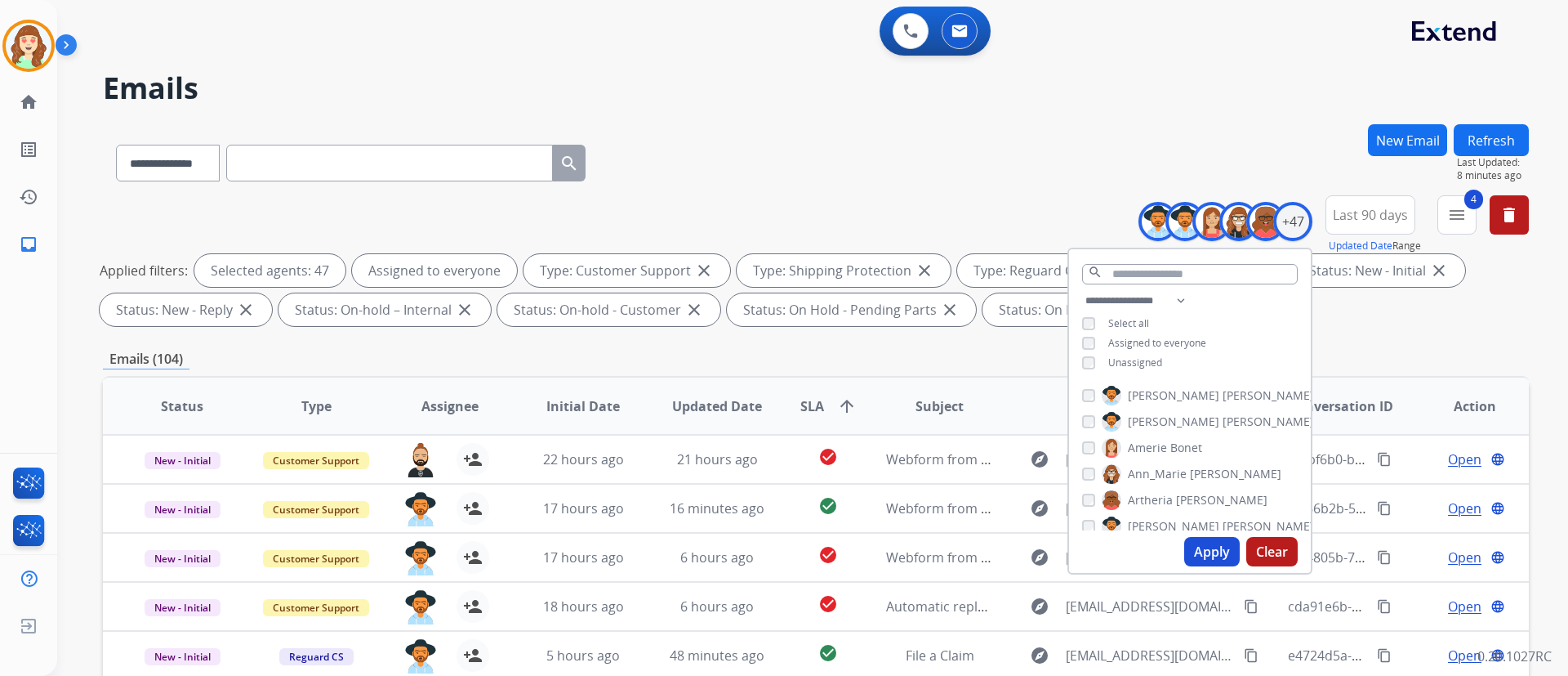
click at [1090, 333] on div "**********" at bounding box center [1190, 333] width 242 height 85
click at [1265, 541] on button "Clear" at bounding box center [1272, 552] width 51 height 29
select select "*"
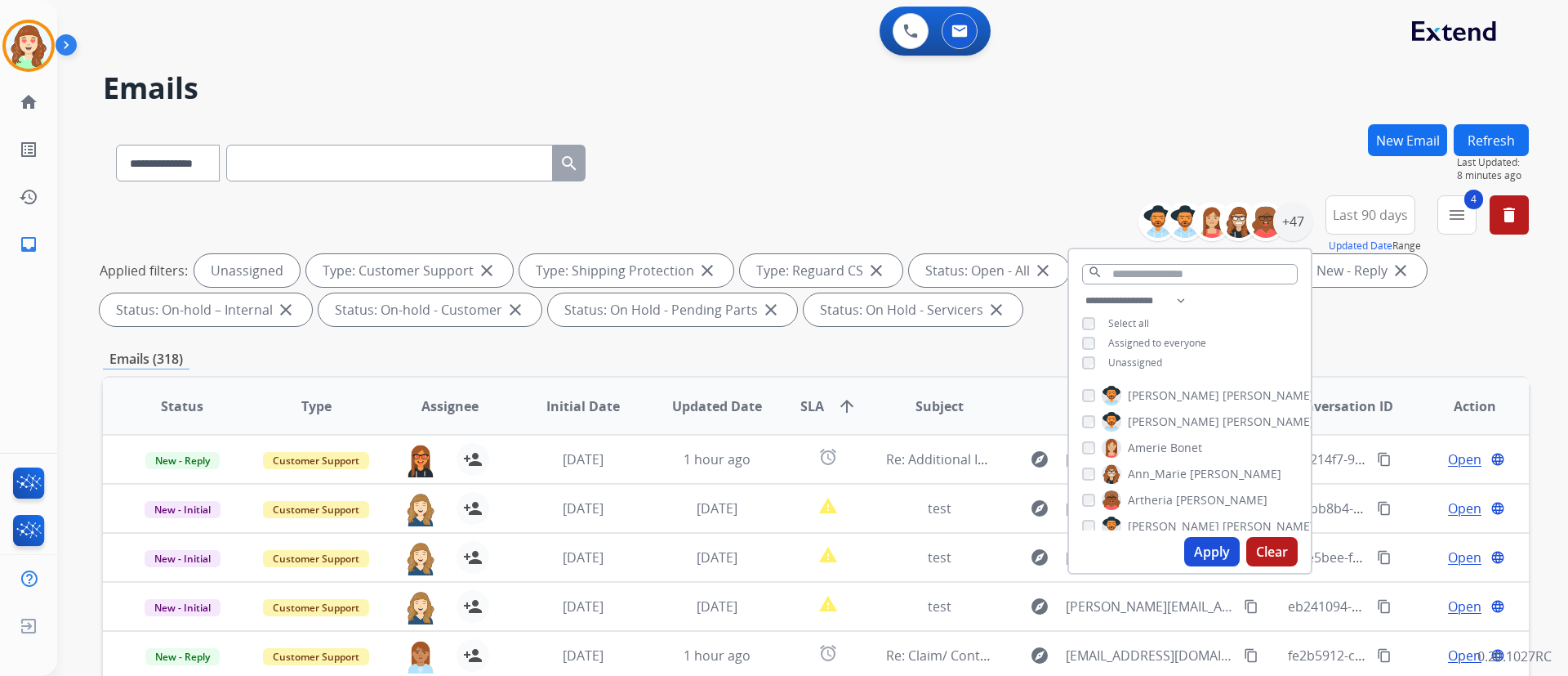
click at [1211, 545] on button "Apply" at bounding box center [1212, 552] width 56 height 29
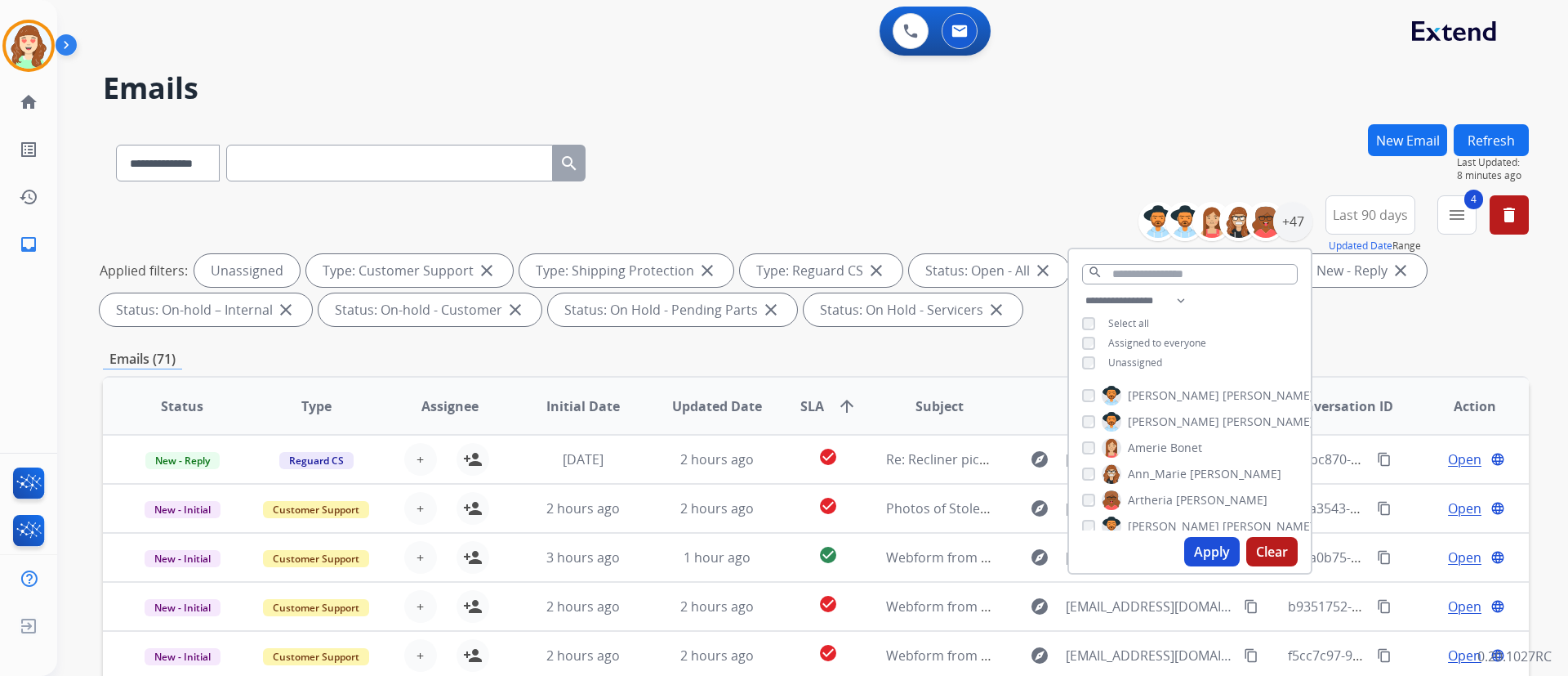
click at [837, 404] on mat-icon "arrow_upward" at bounding box center [847, 406] width 19 height 19
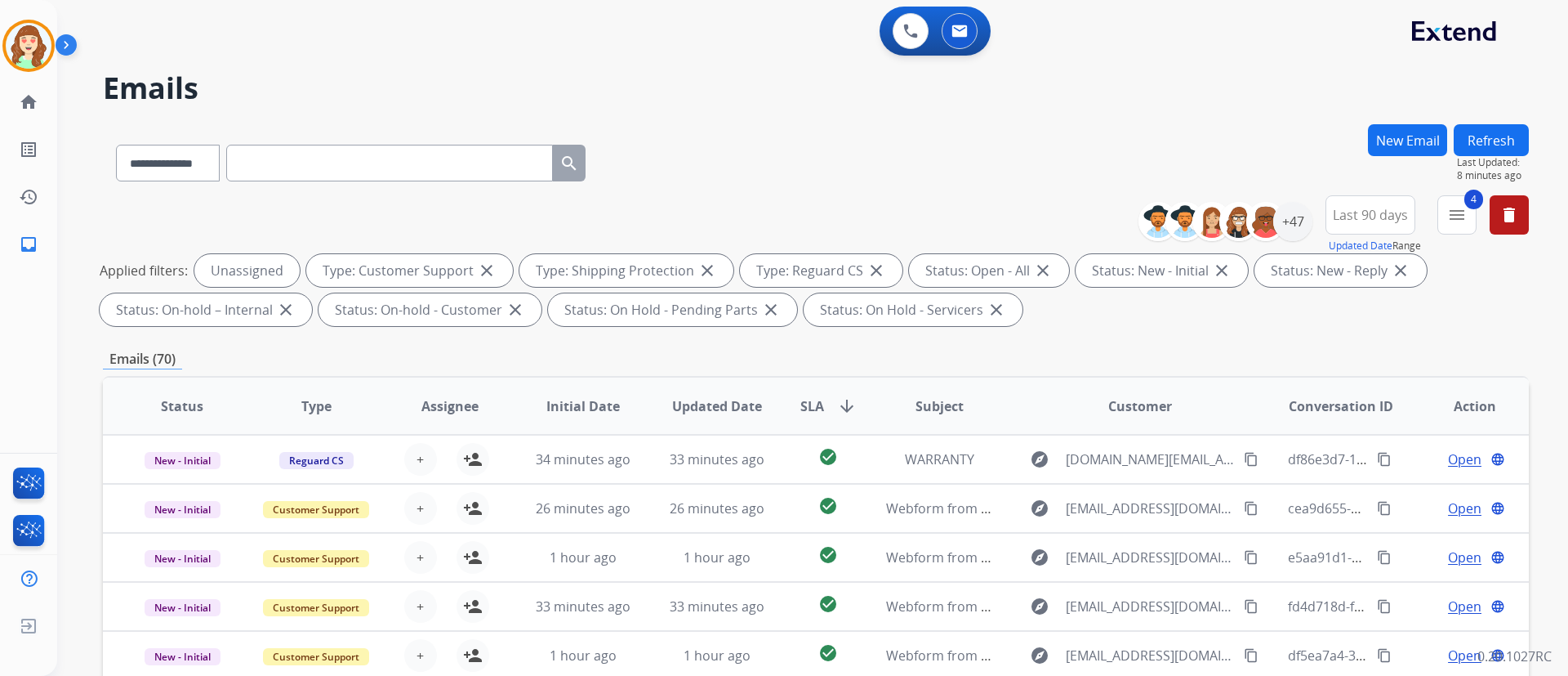
click at [810, 407] on span "SLA" at bounding box center [813, 406] width 24 height 19
click at [784, 292] on div "Applied filters: Unassigned Type: Customer Support close Type: Shipping Protect…" at bounding box center [813, 290] width 1426 height 72
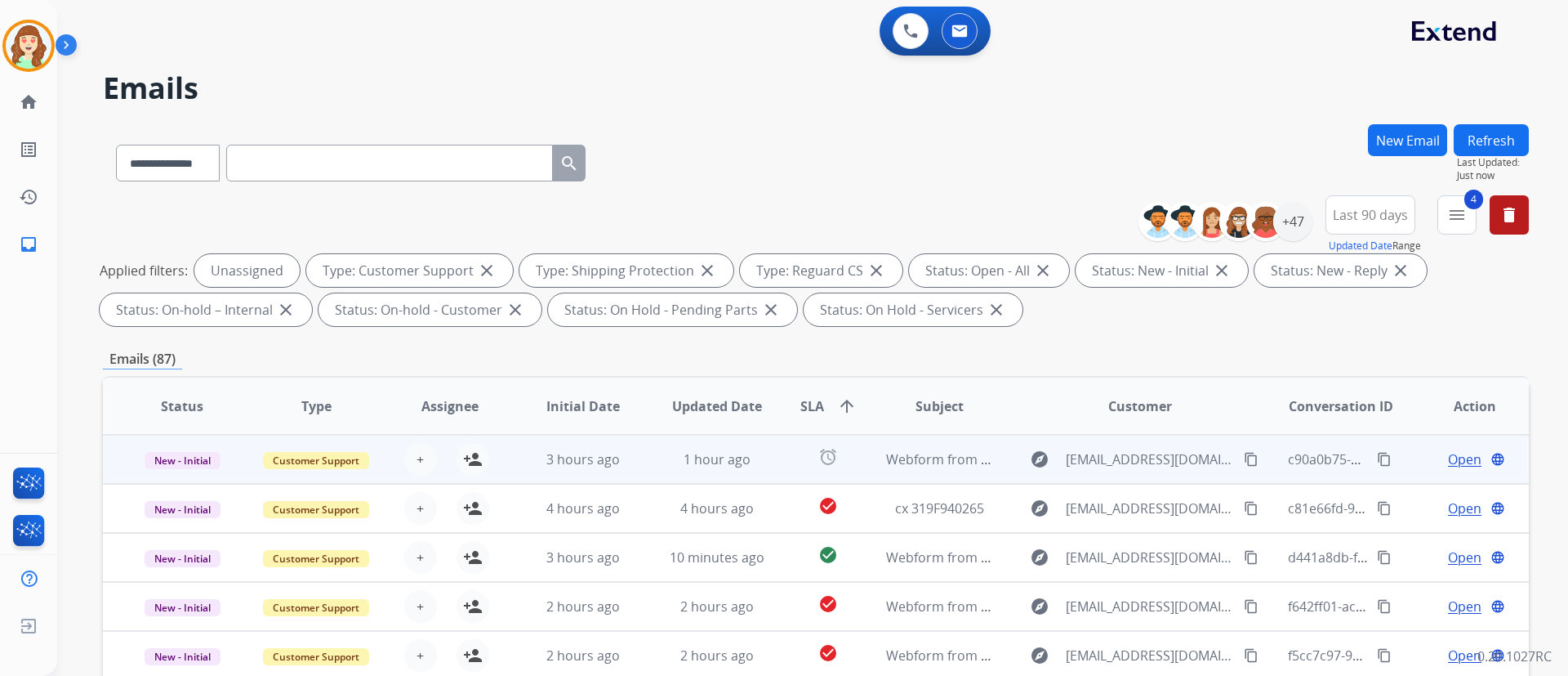
click at [775, 313] on div "Status: On Hold - Pending Parts close" at bounding box center [672, 310] width 249 height 33
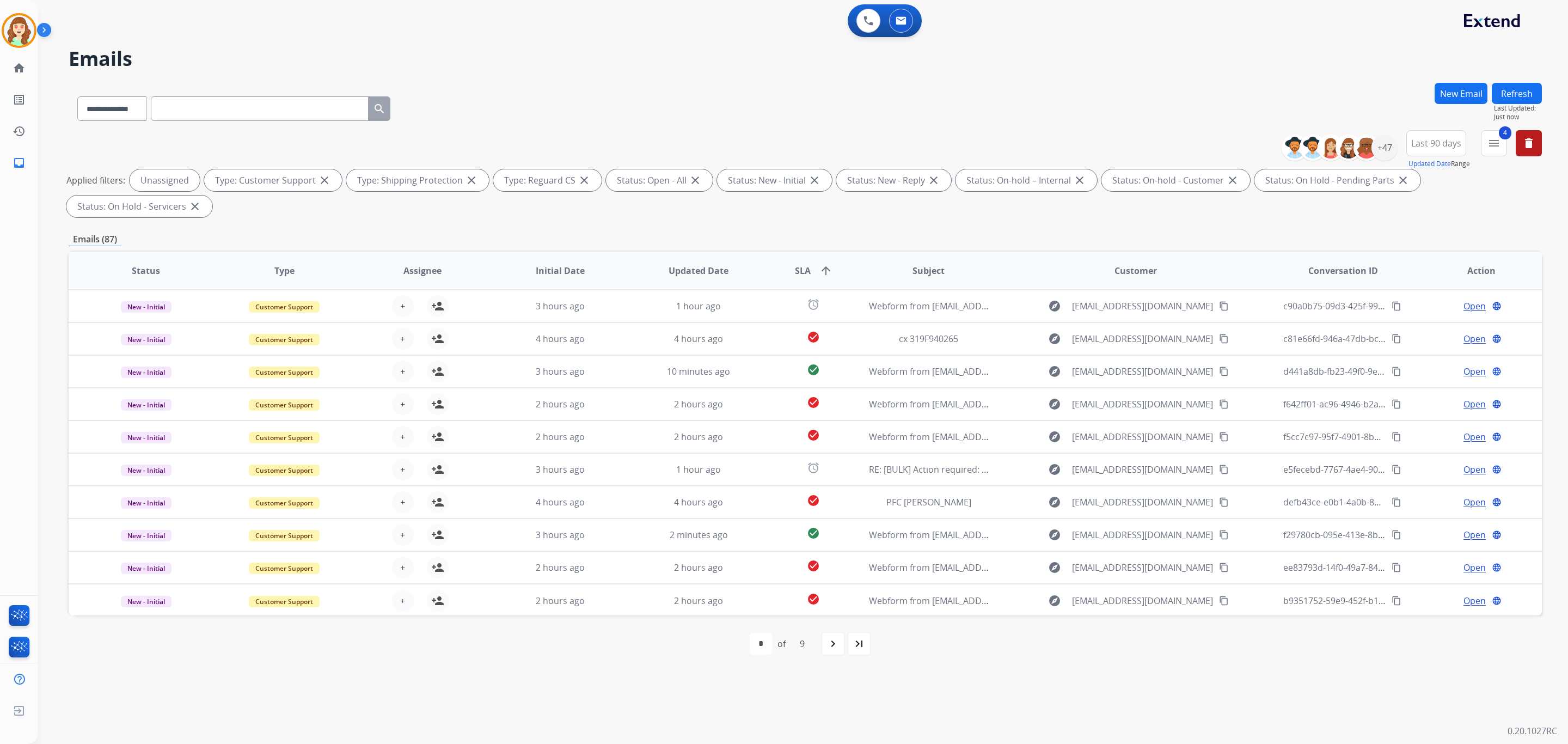
drag, startPoint x: 651, startPoint y: 115, endPoint x: 646, endPoint y: 111, distance: 6.4
click at [650, 115] on div "**********" at bounding box center [805, 107] width 1473 height 47
